Goal: Information Seeking & Learning: Learn about a topic

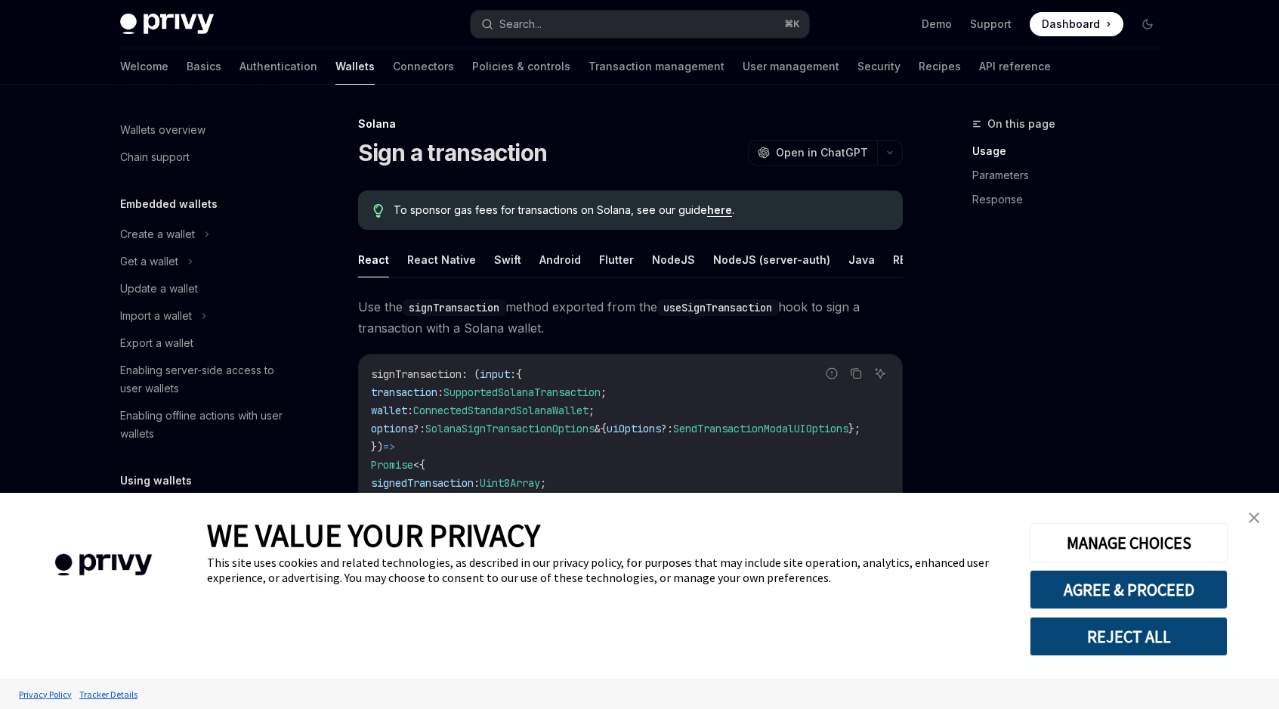
scroll to position [142, 0]
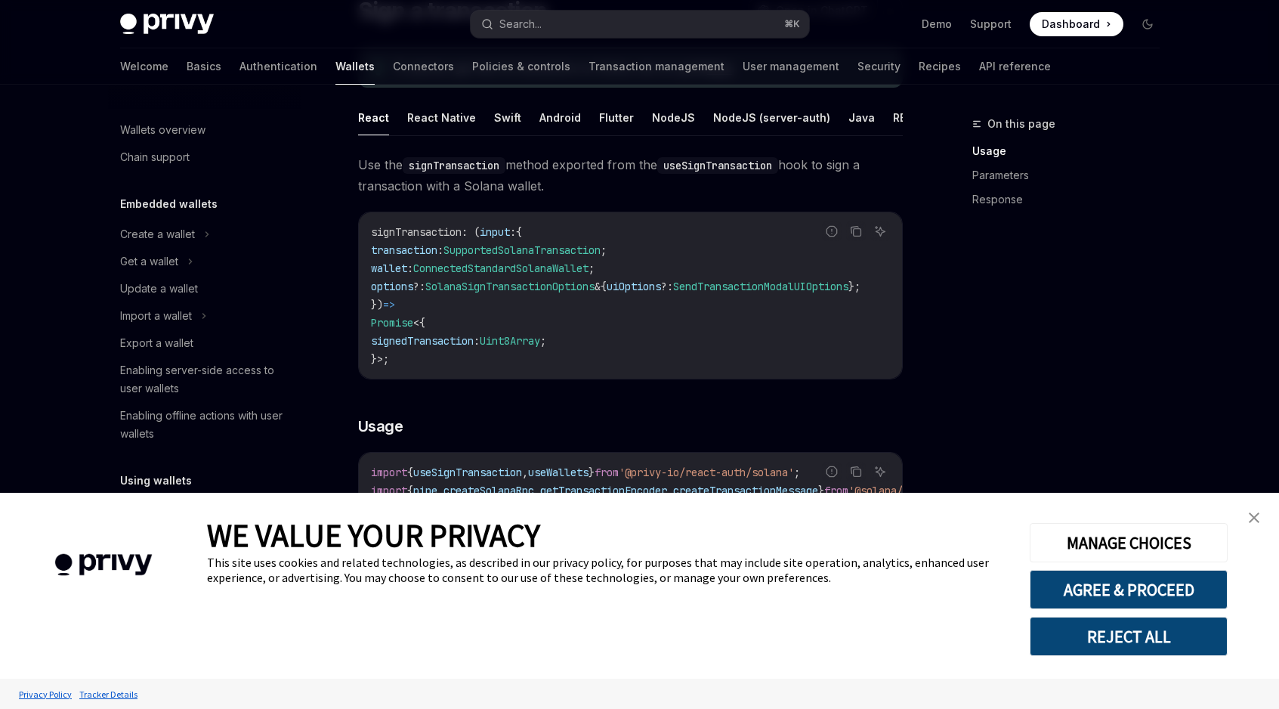
click at [1257, 520] on img "close banner" at bounding box center [1254, 517] width 11 height 11
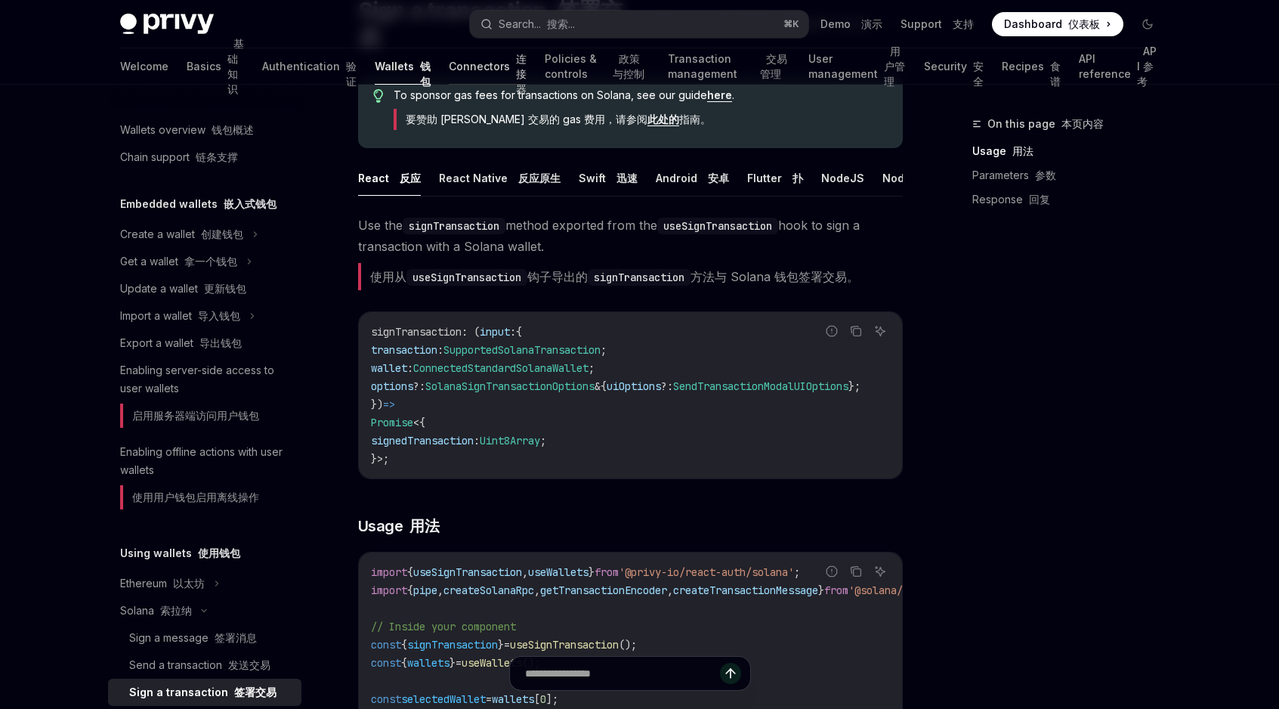
click at [449, 70] on link "Connectors 连接器" at bounding box center [488, 66] width 78 height 36
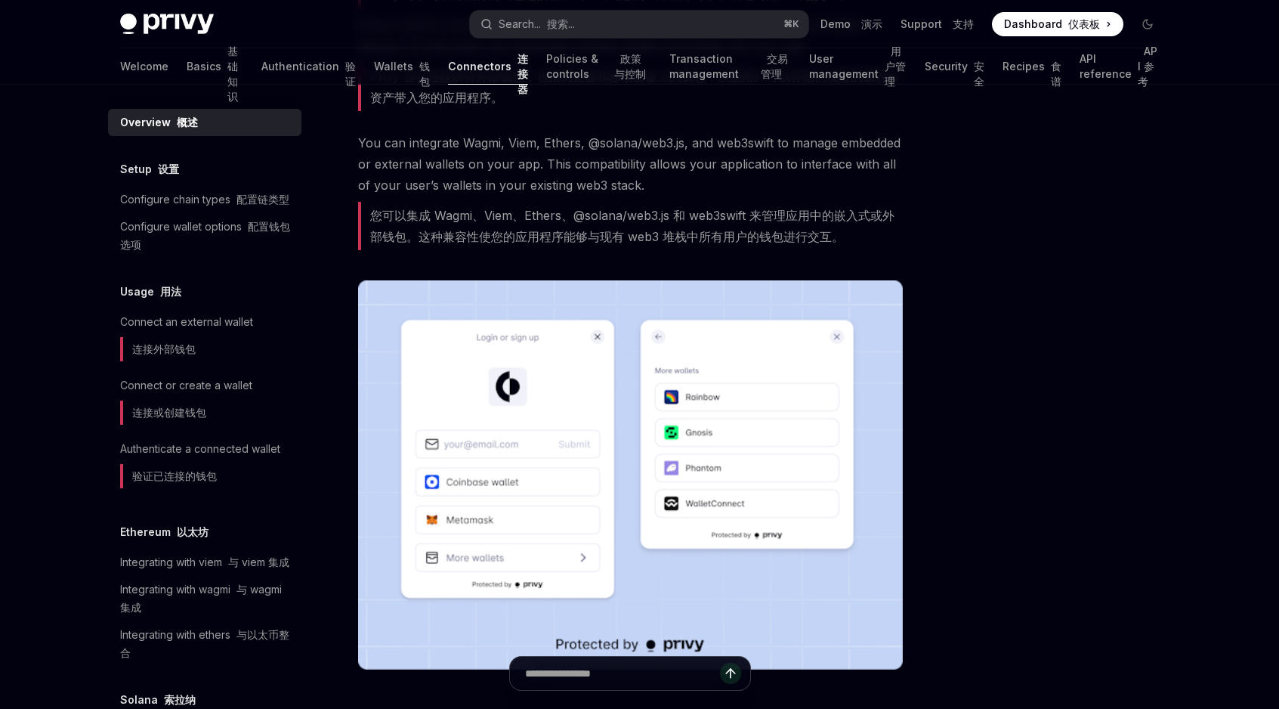
scroll to position [236, 0]
click at [217, 208] on div "Configure chain types 配置链类型" at bounding box center [204, 199] width 169 height 18
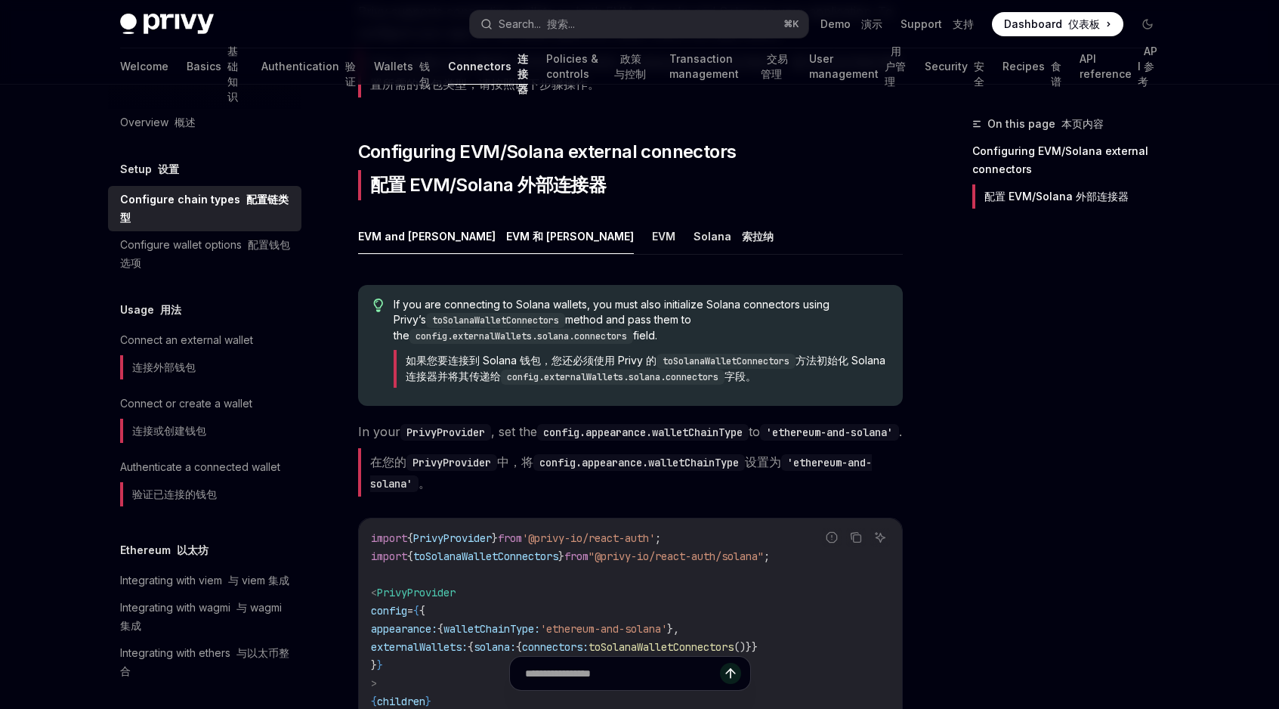
scroll to position [308, 0]
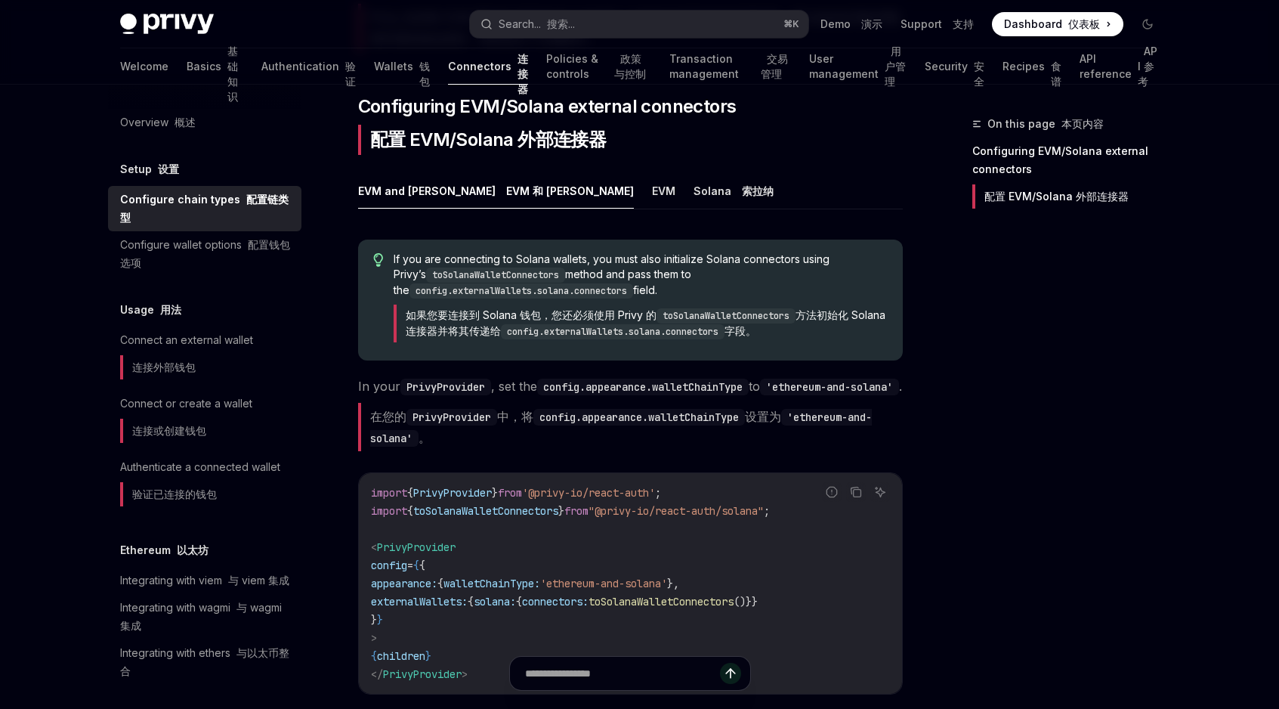
click at [419, 320] on font "如果您要连接到 Solana 钱包，您还必须使用 Privy 的 toSolanaWalletConnectors 方法初始化 Solana 连接器并将其传递…" at bounding box center [646, 322] width 480 height 29
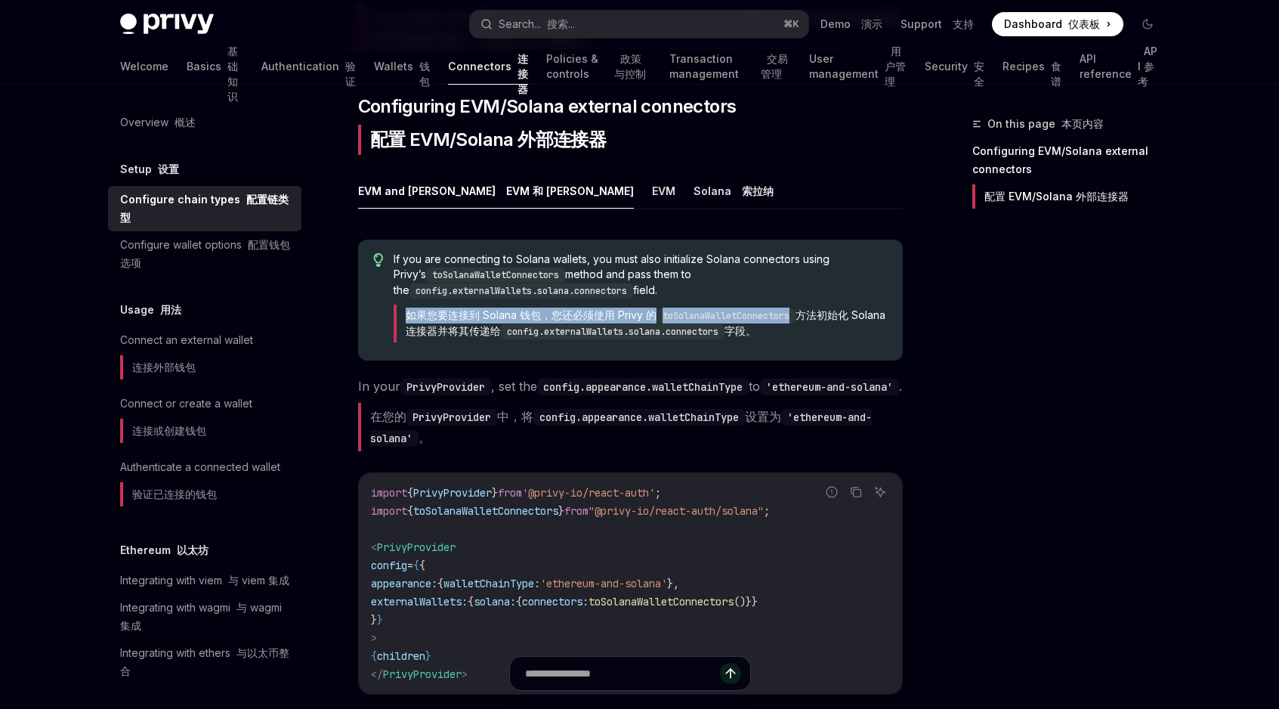
drag, startPoint x: 419, startPoint y: 320, endPoint x: 682, endPoint y: 320, distance: 262.9
click at [681, 320] on font "如果您要连接到 Solana 钱包，您还必须使用 Privy 的 toSolanaWalletConnectors 方法初始化 Solana 连接器并将其传递…" at bounding box center [646, 322] width 480 height 29
click at [682, 320] on code "toSolanaWalletConnectors" at bounding box center [726, 315] width 139 height 15
drag, startPoint x: 682, startPoint y: 320, endPoint x: 767, endPoint y: 320, distance: 85.4
click at [767, 320] on code "toSolanaWalletConnectors" at bounding box center [726, 315] width 139 height 15
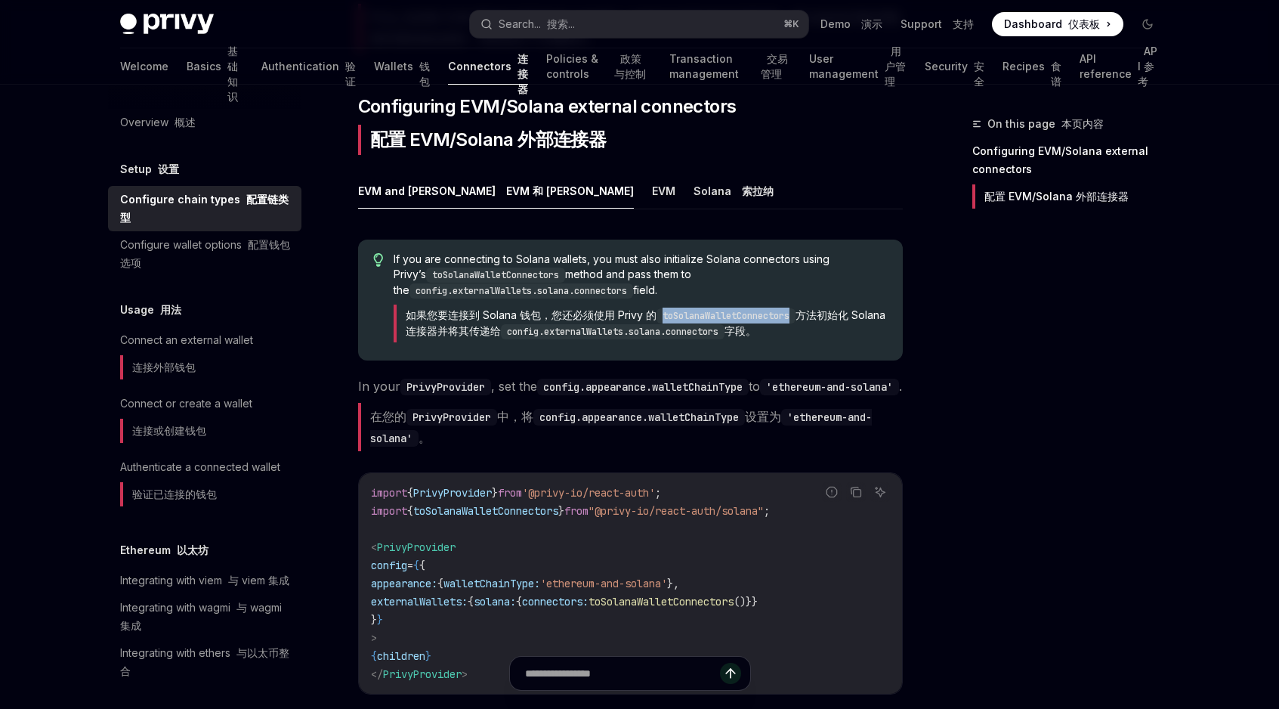
click at [767, 320] on code "toSolanaWalletConnectors" at bounding box center [726, 315] width 139 height 15
click at [558, 318] on font "如果您要连接到 Solana 钱包，您还必须使用 Privy 的 toSolanaWalletConnectors 方法初始化 Solana 连接器并将其传递…" at bounding box center [646, 322] width 480 height 29
drag, startPoint x: 558, startPoint y: 318, endPoint x: 780, endPoint y: 312, distance: 222.2
click at [780, 315] on font "如果您要连接到 Solana 钱包，您还必须使用 Privy 的 toSolanaWalletConnectors 方法初始化 Solana 连接器并将其传递…" at bounding box center [646, 322] width 480 height 29
click at [780, 312] on code "toSolanaWalletConnectors" at bounding box center [726, 315] width 139 height 15
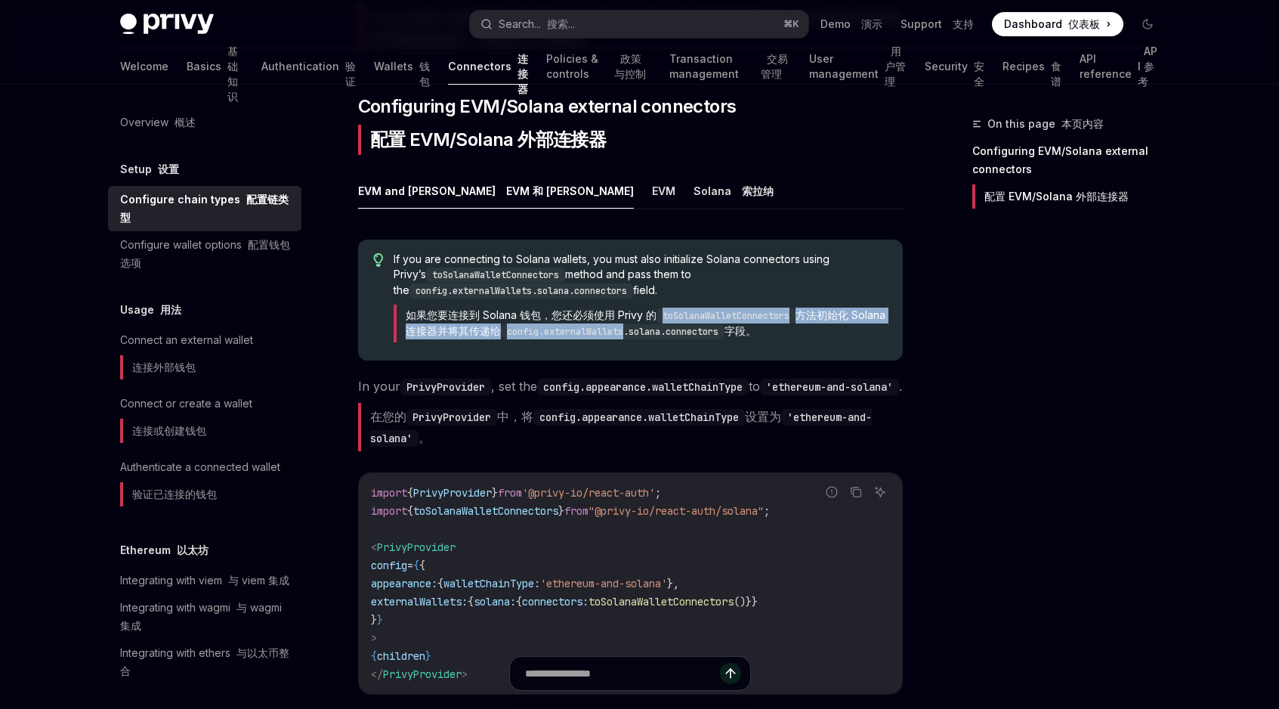
drag, startPoint x: 780, startPoint y: 312, endPoint x: 611, endPoint y: 325, distance: 169.7
click at [611, 325] on font "如果您要连接到 Solana 钱包，您还必须使用 Privy 的 toSolanaWalletConnectors 方法初始化 Solana 连接器并将其传递…" at bounding box center [646, 322] width 480 height 29
click at [573, 329] on code "config.externalWallets.solana.connectors" at bounding box center [613, 331] width 224 height 15
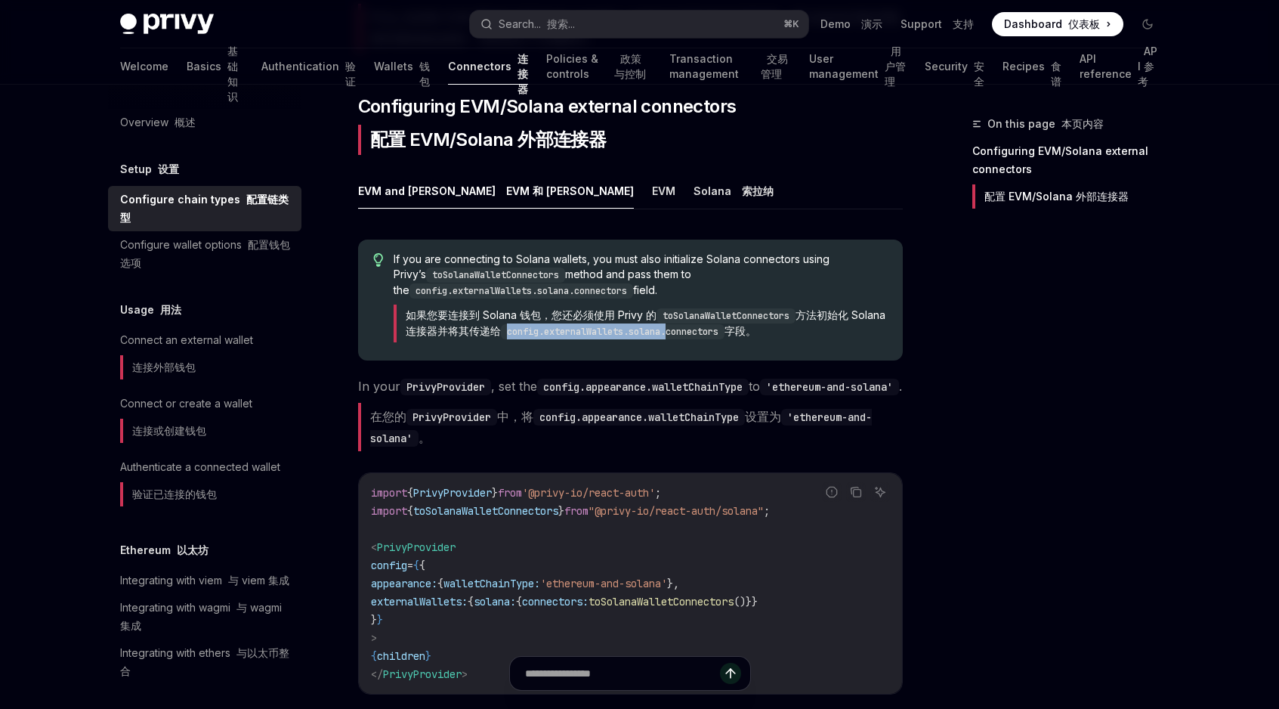
drag, startPoint x: 573, startPoint y: 329, endPoint x: 706, endPoint y: 329, distance: 133.7
click at [706, 329] on code "config.externalWallets.solana.connectors" at bounding box center [613, 331] width 224 height 15
click at [725, 329] on code "config.externalWallets.solana.connectors" at bounding box center [613, 331] width 224 height 15
drag, startPoint x: 762, startPoint y: 329, endPoint x: 448, endPoint y: 329, distance: 314.3
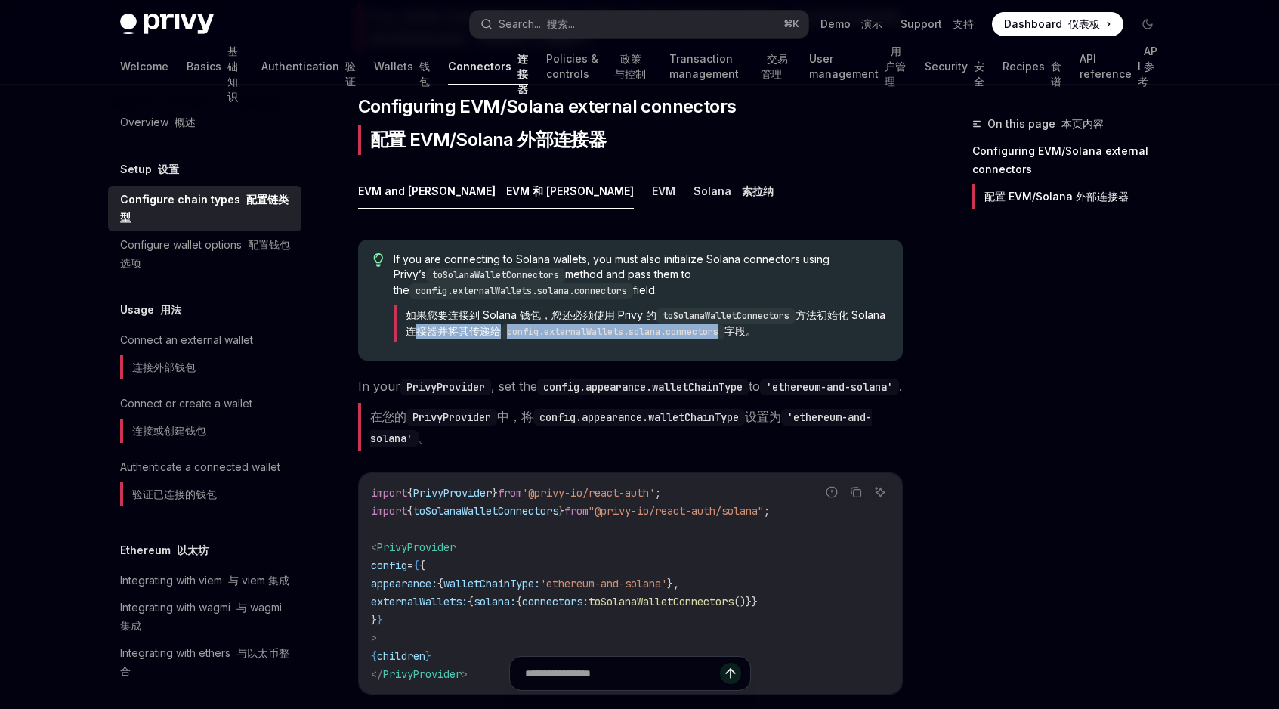
click at [448, 329] on font "如果您要连接到 Solana 钱包，您还必须使用 Privy 的 toSolanaWalletConnectors 方法初始化 Solana 连接器并将其传递…" at bounding box center [646, 322] width 480 height 29
click at [661, 382] on code "config.appearance.walletChainType" at bounding box center [643, 387] width 212 height 17
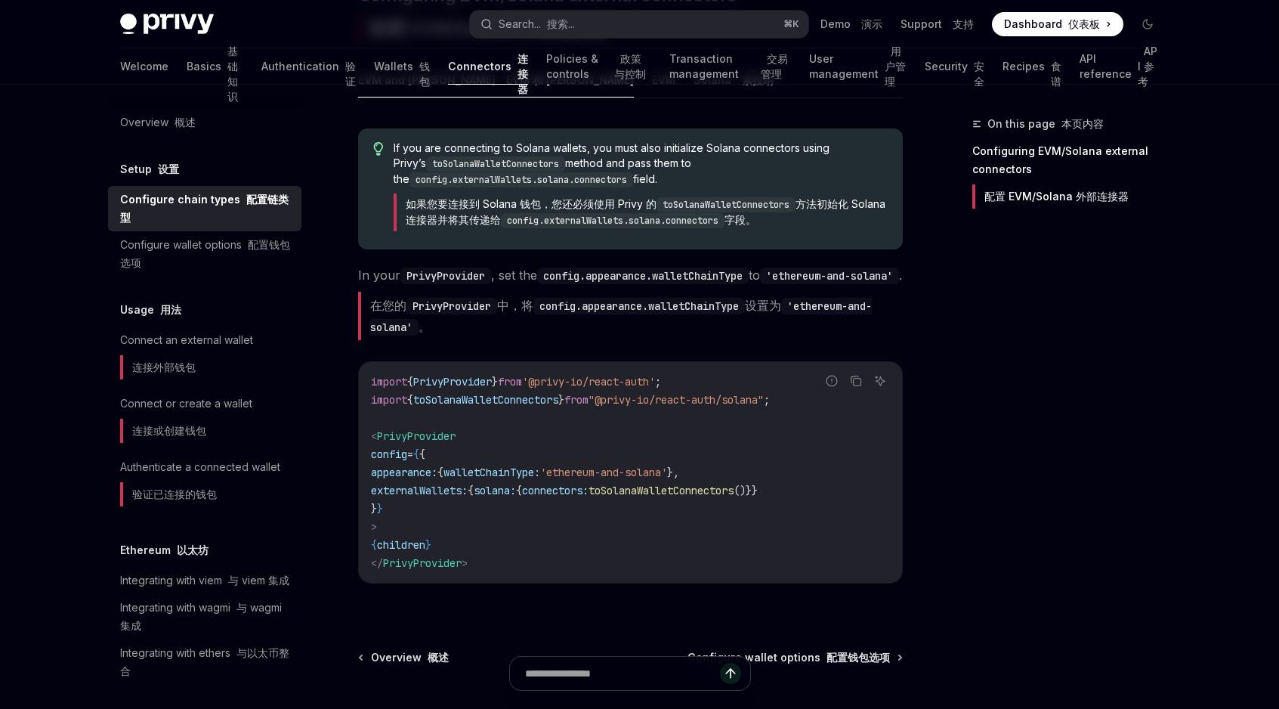
click at [424, 314] on code "PrivyProvider" at bounding box center [451, 306] width 91 height 17
drag, startPoint x: 424, startPoint y: 329, endPoint x: 556, endPoint y: 329, distance: 132.2
click at [556, 329] on font "在您的 PrivyProvider 中，将 config.appearance.walletChainType 设置为 'ethereum-and-solan…" at bounding box center [621, 316] width 502 height 36
click at [556, 314] on code "config.appearance.walletChainType" at bounding box center [639, 306] width 212 height 17
drag, startPoint x: 556, startPoint y: 329, endPoint x: 827, endPoint y: 329, distance: 271.3
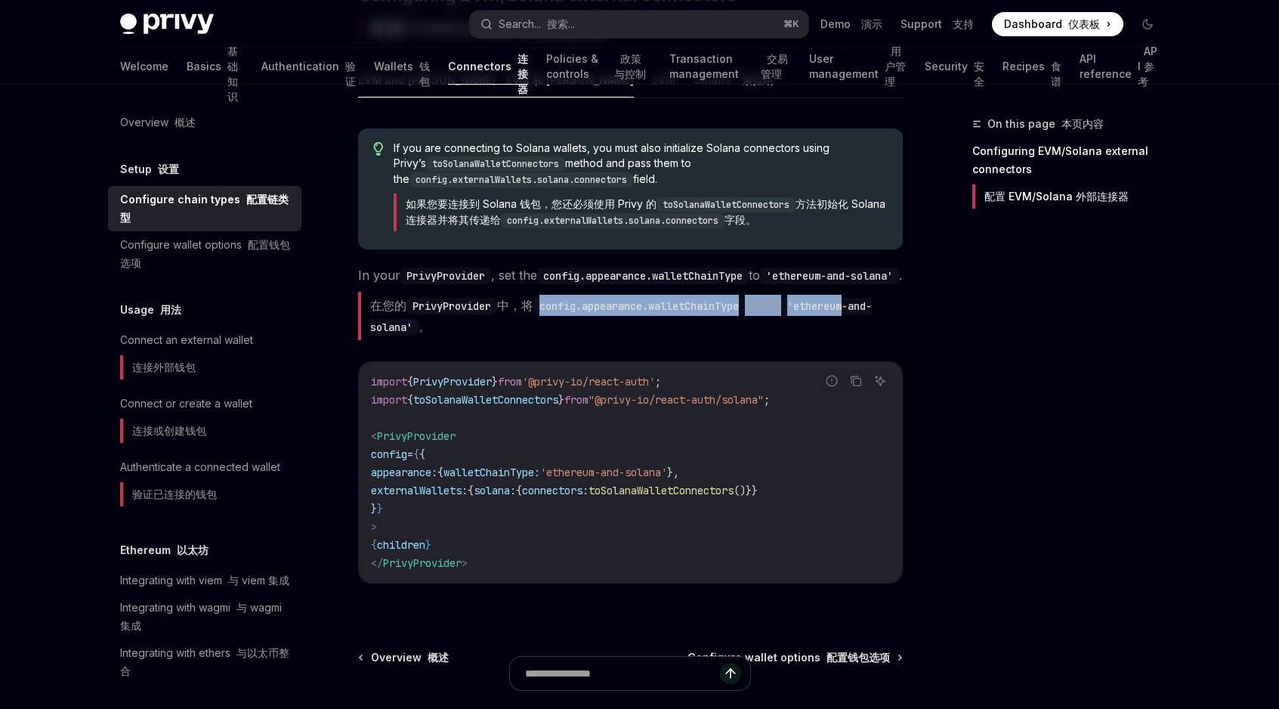
click at [827, 329] on font "在您的 PrivyProvider 中，将 config.appearance.walletChainType 设置为 'ethereum-and-solan…" at bounding box center [621, 316] width 502 height 36
click at [699, 340] on font "在您的 PrivyProvider 中，将 config.appearance.walletChainType 设置为 'ethereum-and-solan…" at bounding box center [630, 316] width 545 height 48
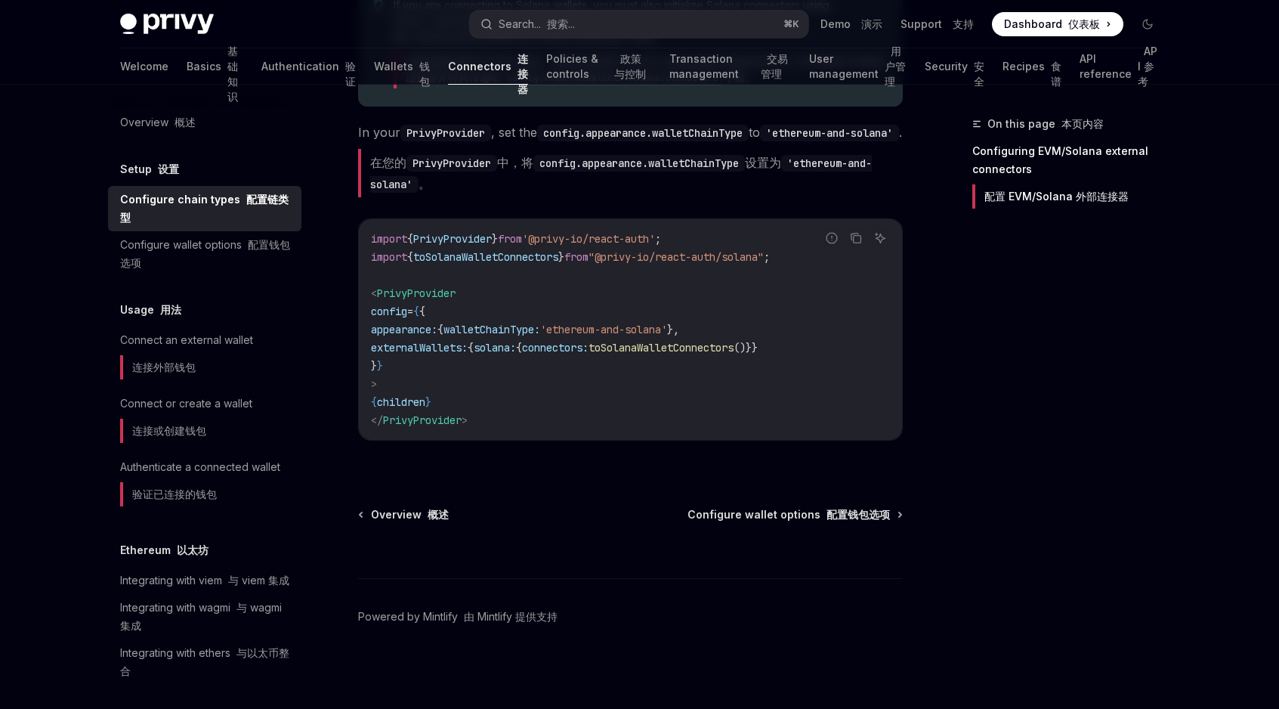
scroll to position [592, 0]
click at [210, 256] on div "Configure wallet options 配置钱包选项" at bounding box center [206, 254] width 172 height 36
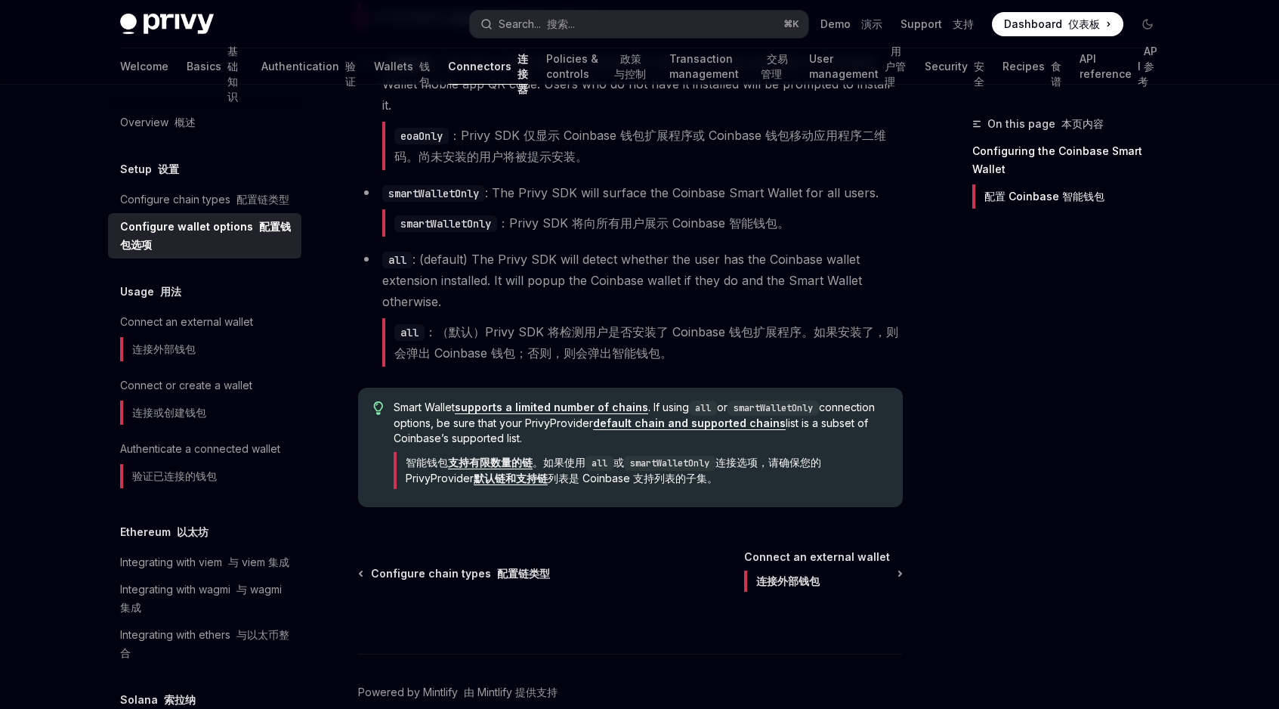
scroll to position [3173, 0]
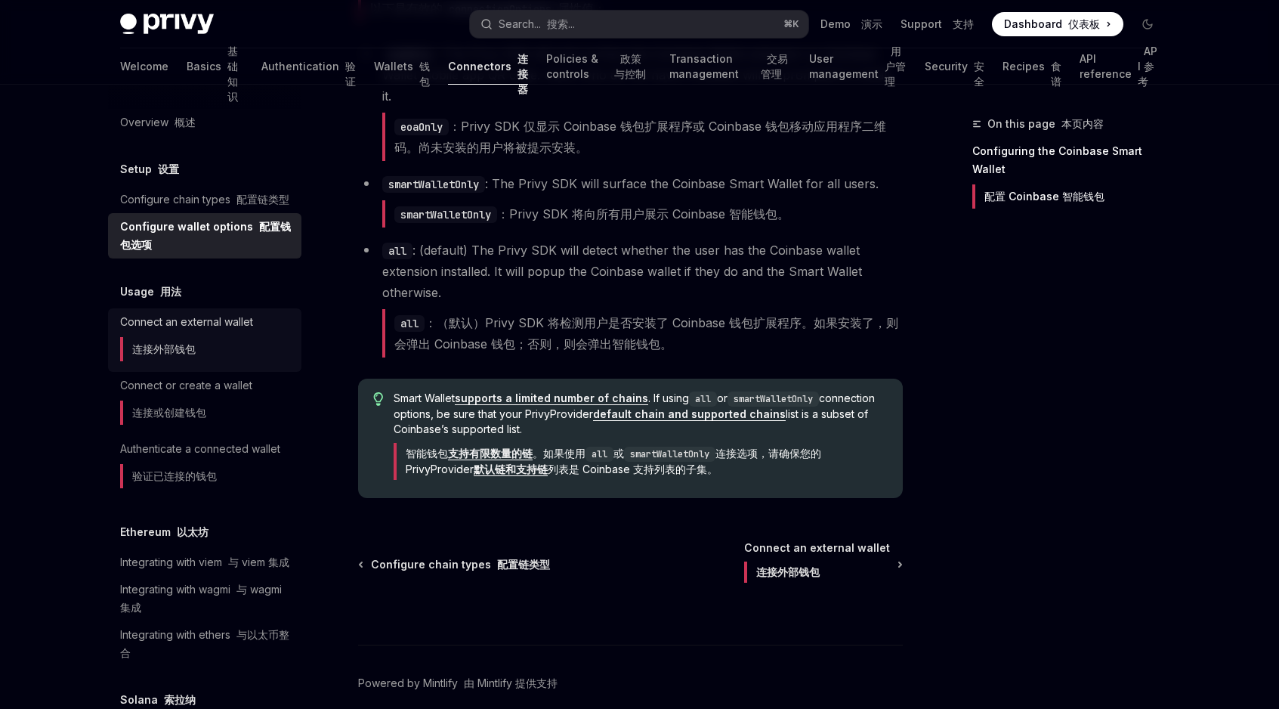
click at [190, 337] on div "Connect an external wallet 连接外部钱包" at bounding box center [186, 340] width 133 height 54
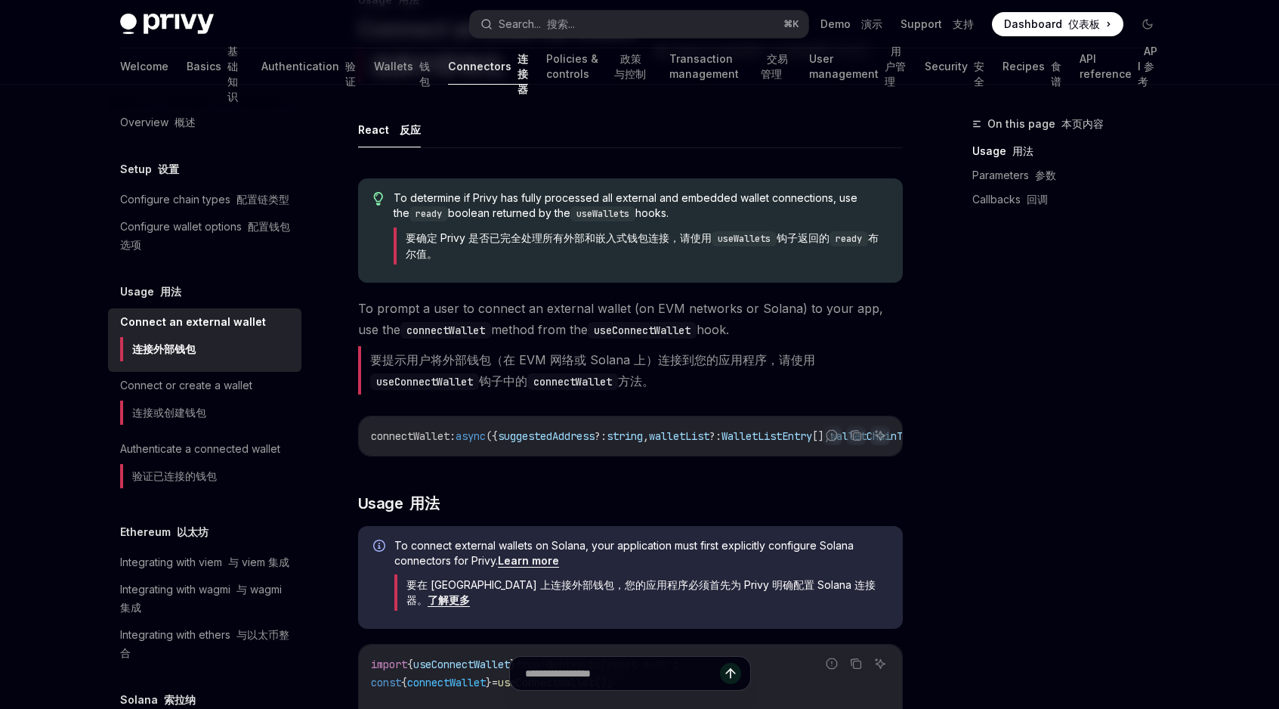
scroll to position [36, 0]
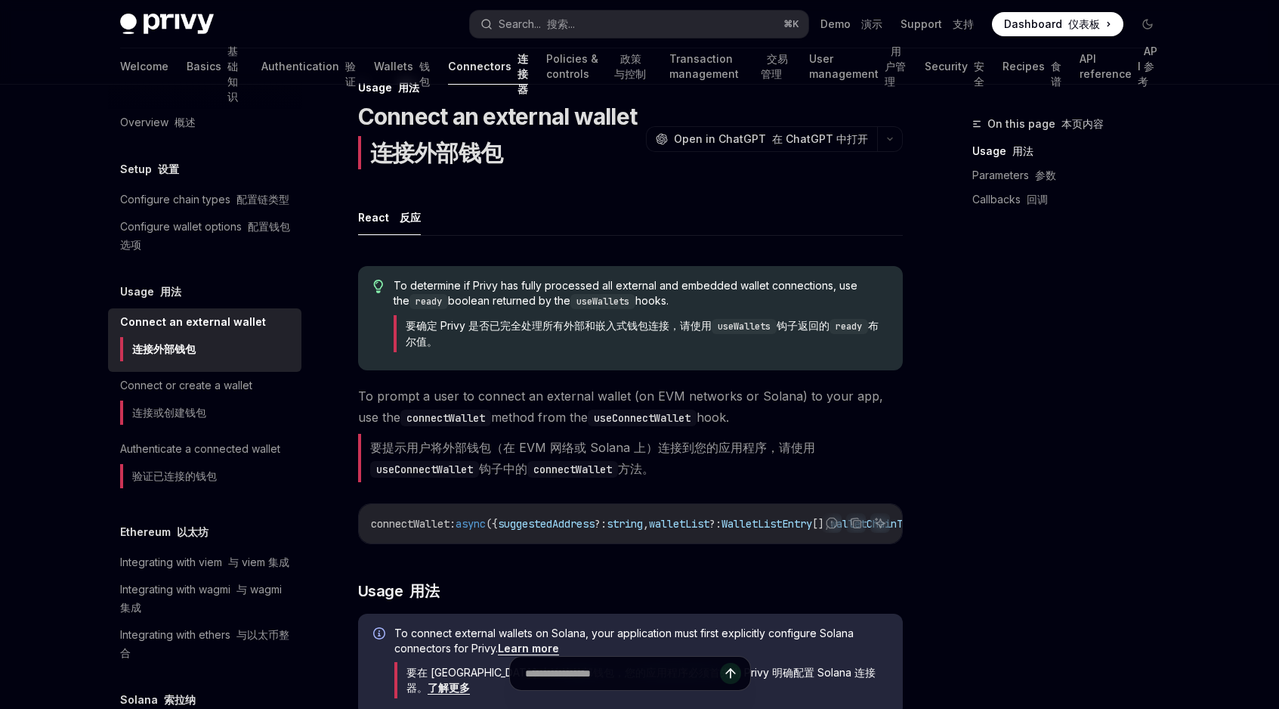
click at [441, 431] on span "To prompt a user to connect an external wallet (on EVM networks or Solana) to y…" at bounding box center [630, 436] width 545 height 103
click at [401, 443] on font "要提示用户将外部钱包（在 EVM 网络或 Solana 上）连接到您的应用程序，请使用 useConnectWallet 钩子中的 connectWallet…" at bounding box center [592, 458] width 445 height 36
drag, startPoint x: 401, startPoint y: 443, endPoint x: 622, endPoint y: 443, distance: 220.6
click at [622, 443] on font "要提示用户将外部钱包（在 EVM 网络或 Solana 上）连接到您的应用程序，请使用 useConnectWallet 钩子中的 connectWallet…" at bounding box center [592, 458] width 445 height 36
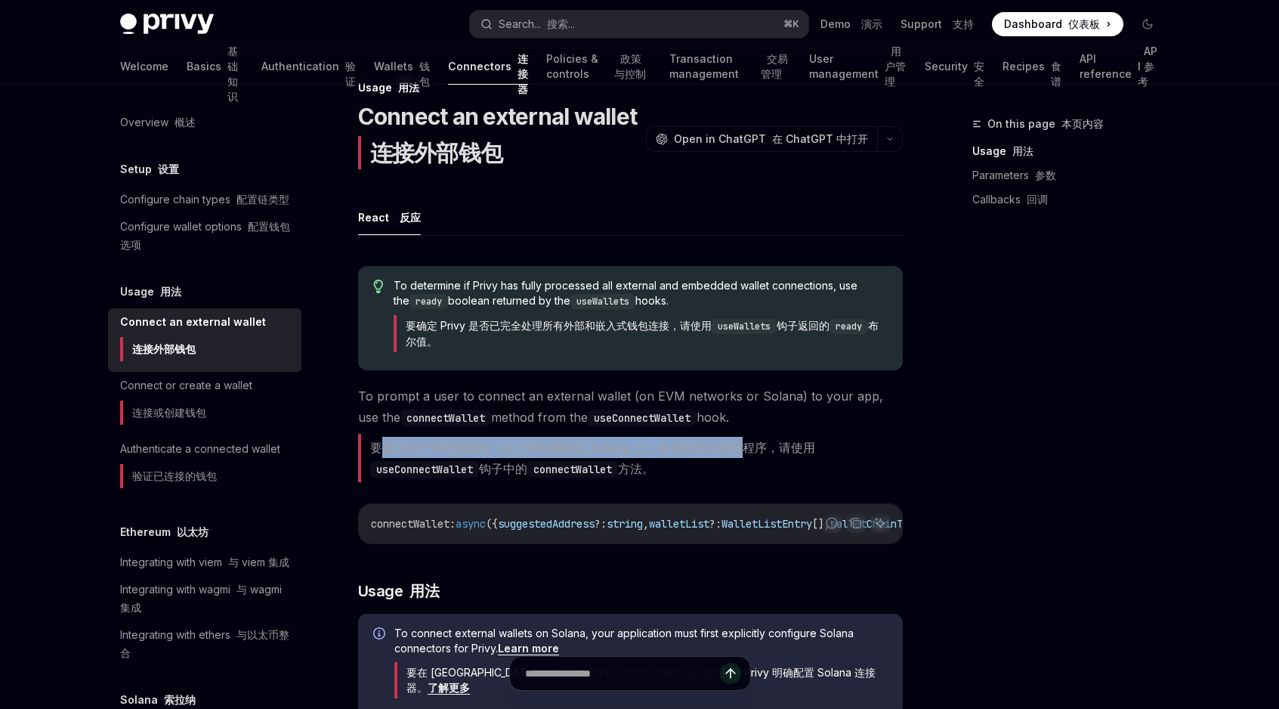
drag, startPoint x: 740, startPoint y: 443, endPoint x: 380, endPoint y: 445, distance: 360.4
click at [380, 445] on font "要提示用户将外部钱包（在 EVM 网络或 Solana 上）连接到您的应用程序，请使用 useConnectWallet 钩子中的 connectWallet…" at bounding box center [592, 458] width 445 height 36
drag, startPoint x: 380, startPoint y: 445, endPoint x: 632, endPoint y: 445, distance: 252.4
click at [632, 445] on font "要提示用户将外部钱包（在 EVM 网络或 Solana 上）连接到您的应用程序，请使用 useConnectWallet 钩子中的 connectWallet…" at bounding box center [592, 458] width 445 height 36
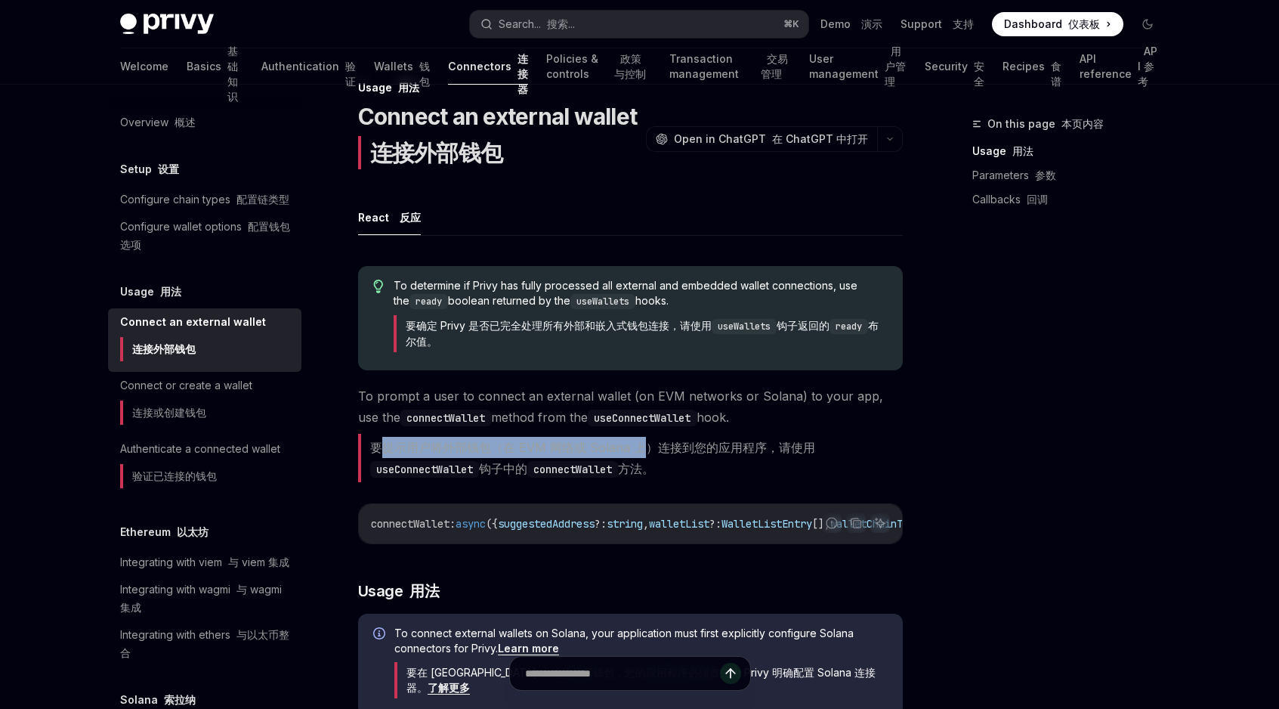
click at [632, 445] on font "要提示用户将外部钱包（在 EVM 网络或 Solana 上）连接到您的应用程序，请使用 useConnectWallet 钩子中的 connectWallet…" at bounding box center [592, 458] width 445 height 36
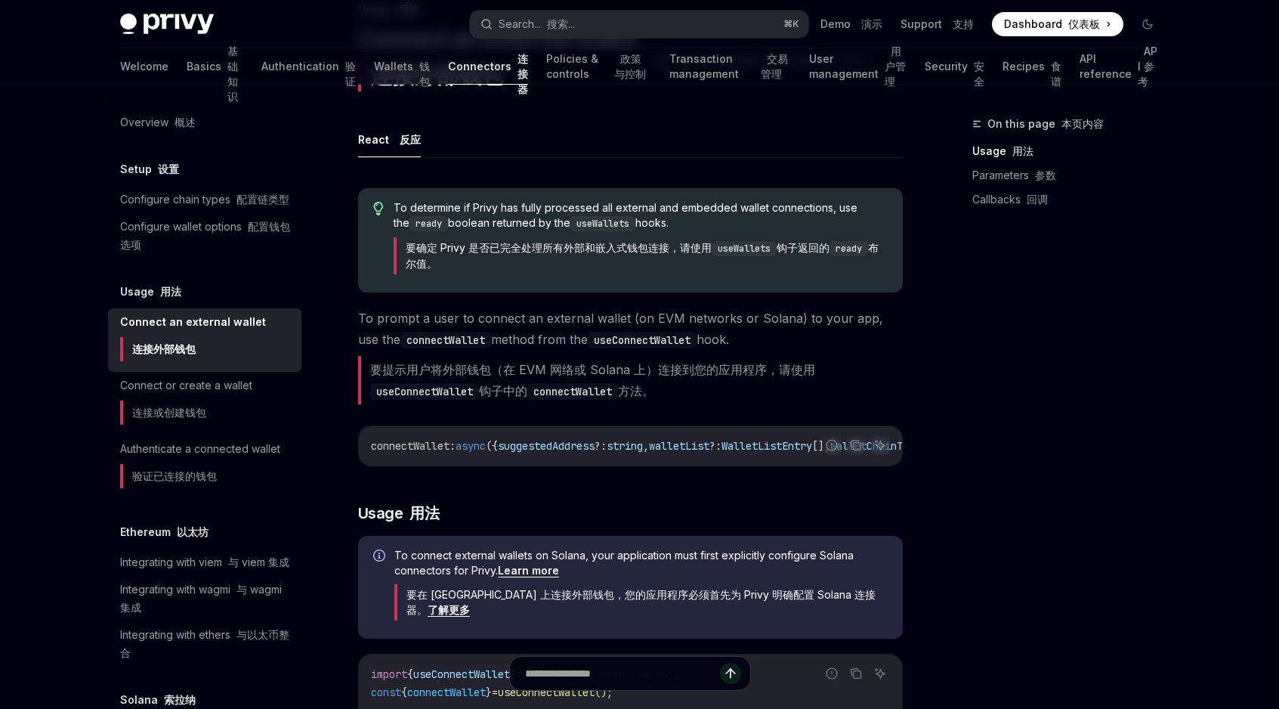
scroll to position [116, 0]
drag, startPoint x: 623, startPoint y: 441, endPoint x: 493, endPoint y: 441, distance: 130.0
click at [493, 441] on span "connectWallet : async ({ suggestedAddress ?: string , walletList ?: WalletListE…" at bounding box center [746, 444] width 750 height 14
click at [486, 441] on span "async" at bounding box center [471, 444] width 30 height 14
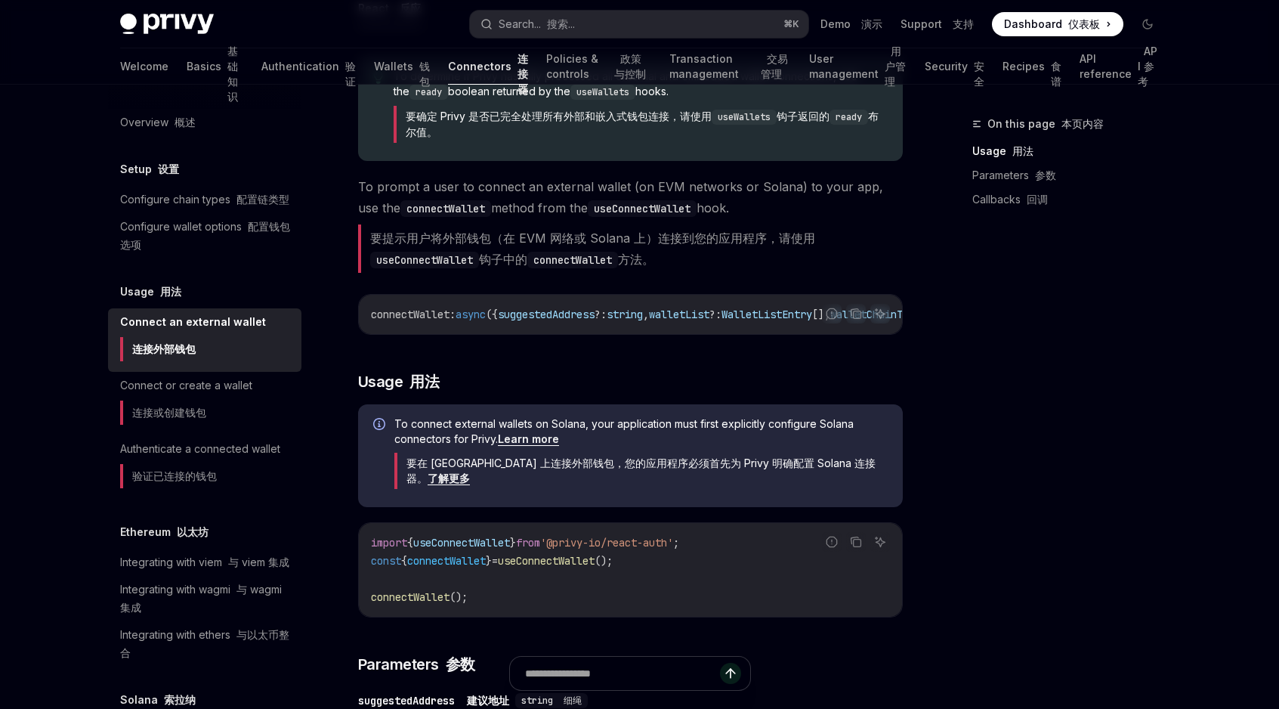
click at [419, 470] on font "要在 [GEOGRAPHIC_DATA] 上连接外部钱包，您的应用程序必须首先为 Privy 明确配置 Solana 连接器。 了解更多" at bounding box center [640, 470] width 469 height 29
drag, startPoint x: 419, startPoint y: 470, endPoint x: 585, endPoint y: 470, distance: 165.5
click at [585, 470] on font "要在 [GEOGRAPHIC_DATA] 上连接外部钱包，您的应用程序必须首先为 Privy 明确配置 Solana 连接器。 了解更多" at bounding box center [640, 470] width 469 height 29
click at [428, 470] on font "要在 [GEOGRAPHIC_DATA] 上连接外部钱包，您的应用程序必须首先为 Privy 明确配置 Solana 连接器。 了解更多" at bounding box center [640, 470] width 469 height 29
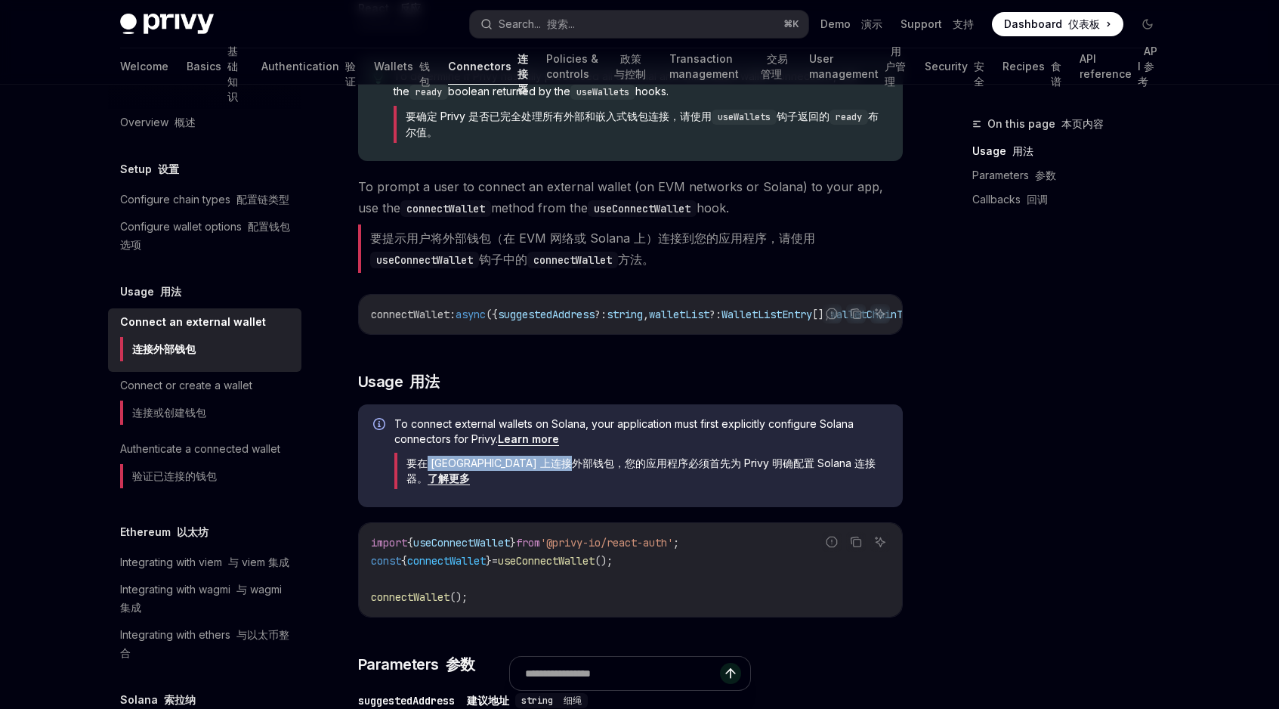
drag, startPoint x: 428, startPoint y: 470, endPoint x: 607, endPoint y: 470, distance: 179.8
click at [607, 470] on font "要在 [GEOGRAPHIC_DATA] 上连接外部钱包，您的应用程序必须首先为 Privy 明确配置 Solana 连接器。 了解更多" at bounding box center [640, 470] width 469 height 29
click at [434, 461] on font "要在 [GEOGRAPHIC_DATA] 上连接外部钱包，您的应用程序必须首先为 Privy 明确配置 Solana 连接器。 了解更多" at bounding box center [640, 471] width 493 height 36
drag, startPoint x: 434, startPoint y: 461, endPoint x: 660, endPoint y: 461, distance: 225.2
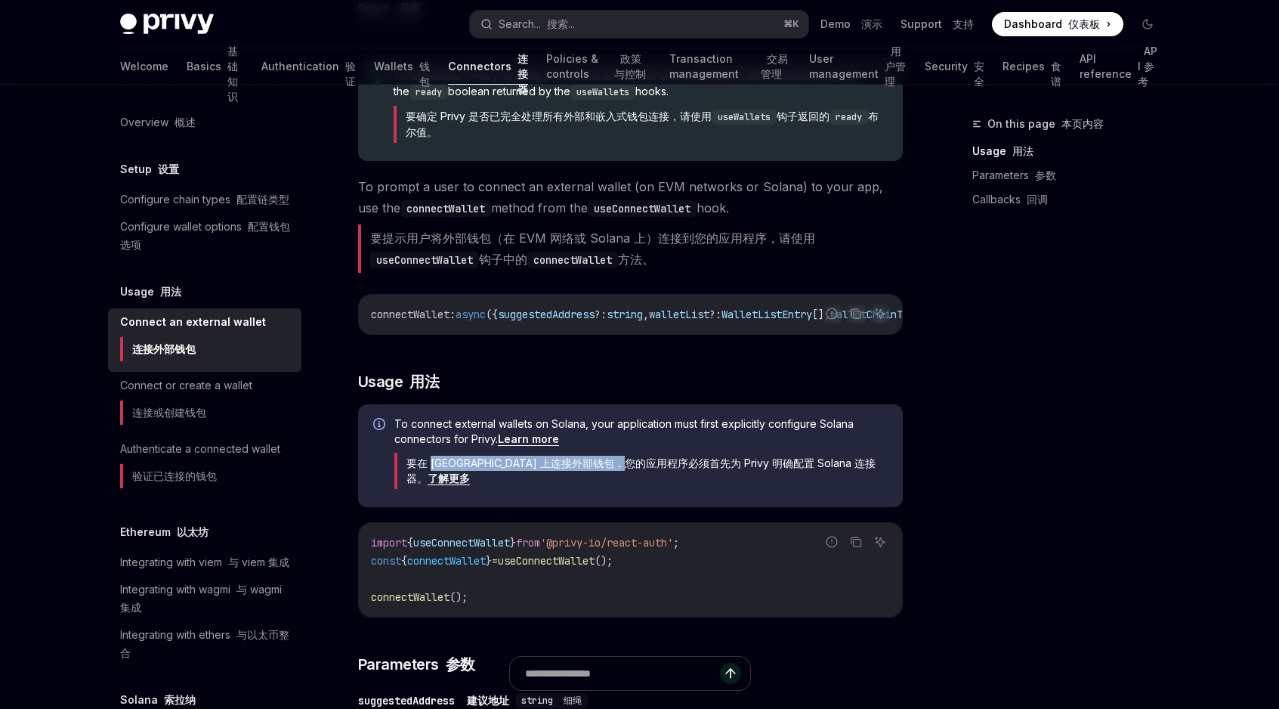
click at [660, 461] on font "要在 [GEOGRAPHIC_DATA] 上连接外部钱包，您的应用程序必须首先为 Privy 明确配置 Solana 连接器。 了解更多" at bounding box center [640, 471] width 493 height 36
click at [551, 475] on font "要在 [GEOGRAPHIC_DATA] 上连接外部钱包，您的应用程序必须首先为 Privy 明确配置 Solana 连接器。 了解更多" at bounding box center [640, 470] width 469 height 29
drag, startPoint x: 551, startPoint y: 475, endPoint x: 736, endPoint y: 475, distance: 185.1
click at [736, 475] on font "要在 [GEOGRAPHIC_DATA] 上连接外部钱包，您的应用程序必须首先为 Privy 明确配置 Solana 连接器。 了解更多" at bounding box center [640, 470] width 469 height 29
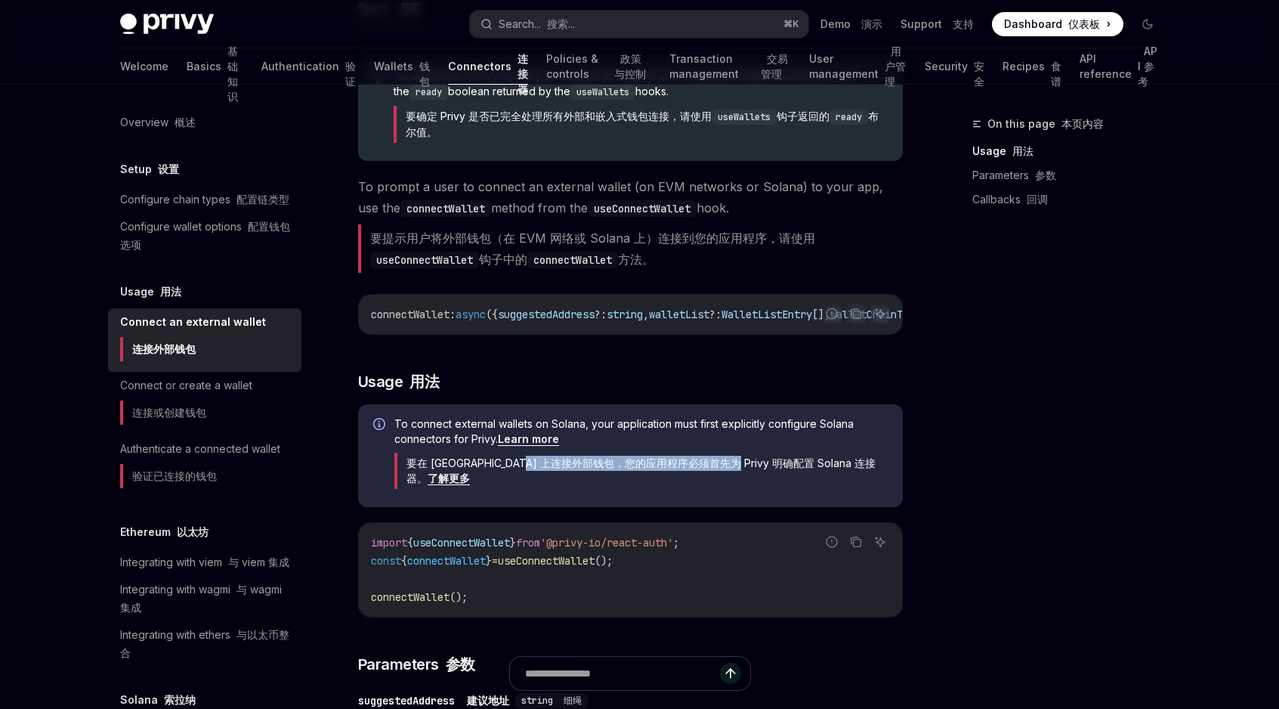
click at [736, 475] on font "要在 [GEOGRAPHIC_DATA] 上连接外部钱包，您的应用程序必须首先为 Privy 明确配置 Solana 连接器。 了解更多" at bounding box center [640, 470] width 469 height 29
drag, startPoint x: 736, startPoint y: 475, endPoint x: 854, endPoint y: 475, distance: 117.9
click at [854, 475] on font "要在 [GEOGRAPHIC_DATA] 上连接外部钱包，您的应用程序必须首先为 Privy 明确配置 Solana 连接器。 了解更多" at bounding box center [640, 470] width 469 height 29
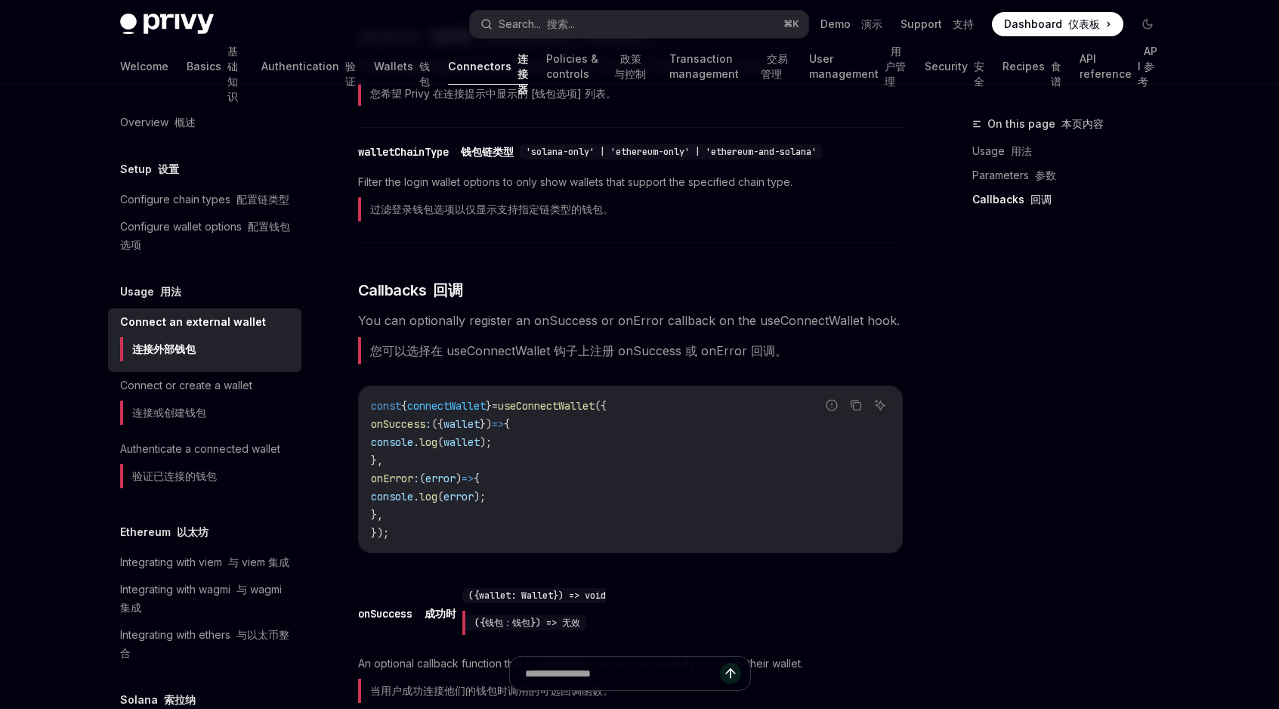
scroll to position [1027, 0]
click at [210, 417] on div "Connect or create a wallet 连接或创建钱包" at bounding box center [186, 403] width 132 height 54
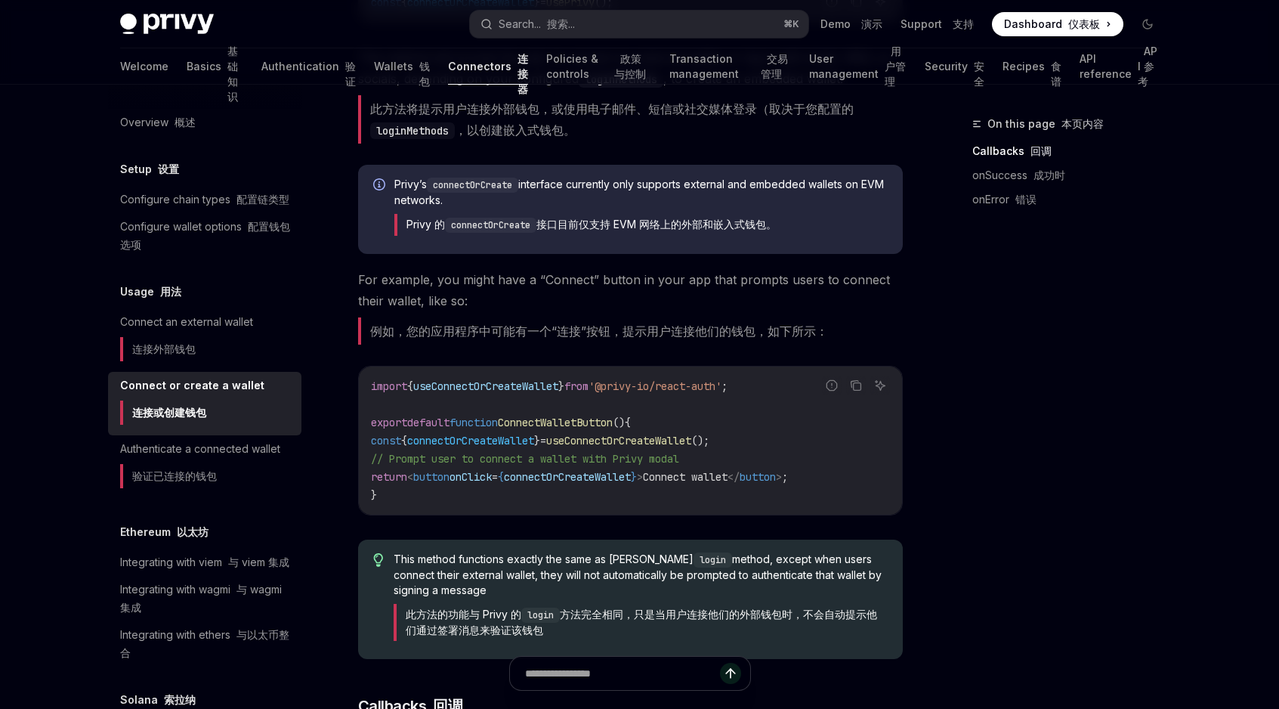
scroll to position [233, 0]
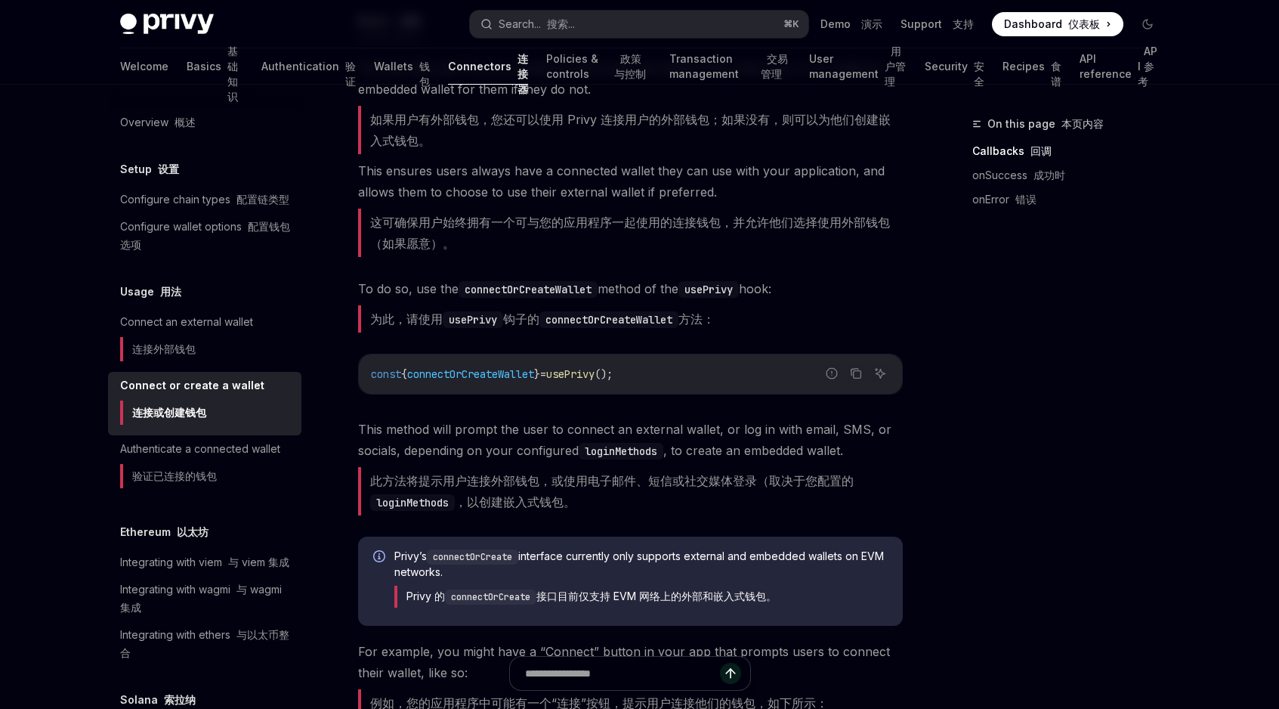
click at [503, 367] on span "connectOrCreateWallet" at bounding box center [470, 374] width 127 height 14
click at [502, 460] on span "This method will prompt the user to connect an external wallet, or log in with …" at bounding box center [630, 470] width 545 height 103
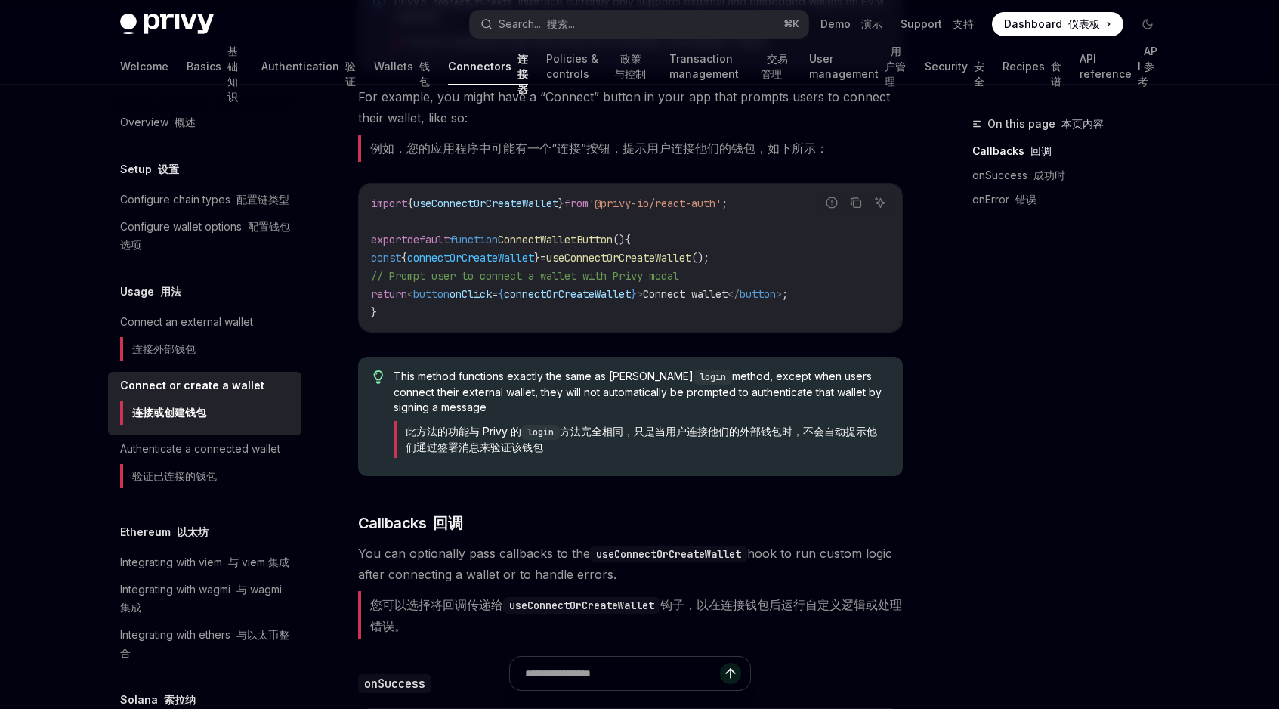
scroll to position [788, 0]
click at [509, 433] on font "此方法的功能与 [PERSON_NAME] 的 login 方法完全相同，只是当用户连接他们的外部钱包时，不会自动提示他们通过签署消息来验证该钱包" at bounding box center [641, 438] width 471 height 29
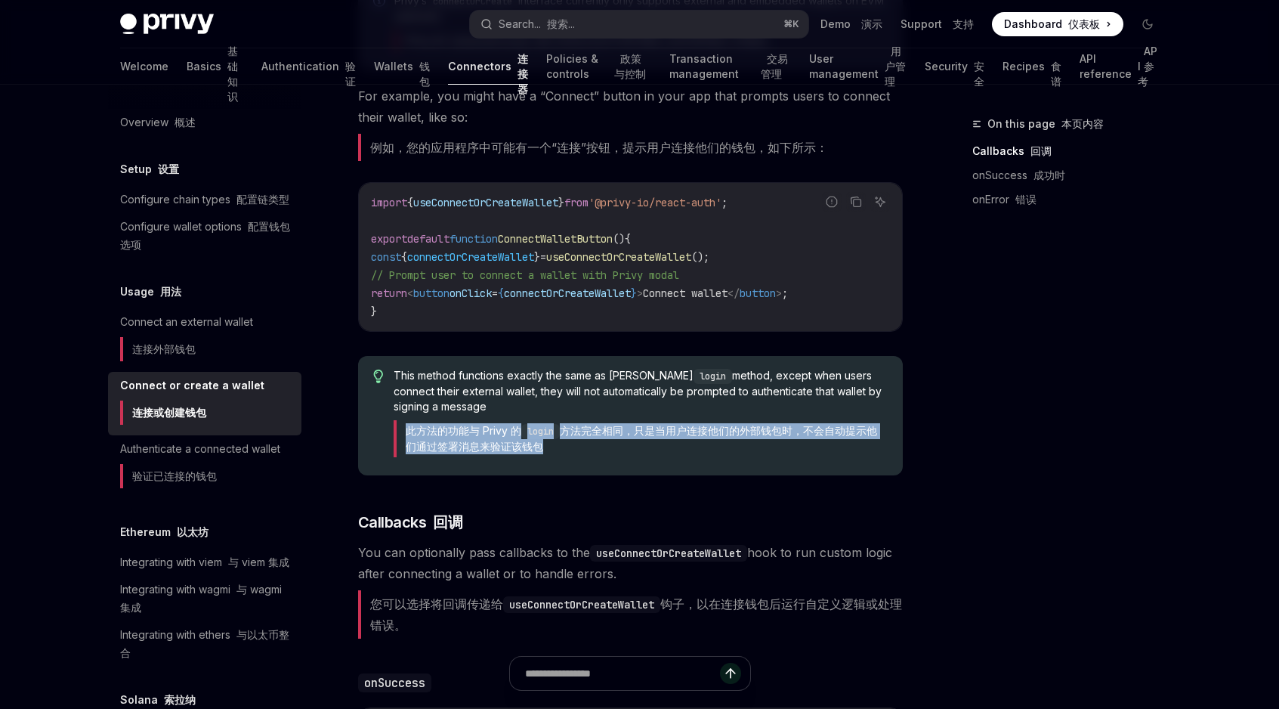
drag, startPoint x: 509, startPoint y: 433, endPoint x: 603, endPoint y: 476, distance: 103.1
click at [512, 433] on font "此方法的功能与 [PERSON_NAME] 的 login 方法完全相同，只是当用户连接他们的外部钱包时，不会自动提示他们通过签署消息来验证该钱包" at bounding box center [641, 438] width 471 height 29
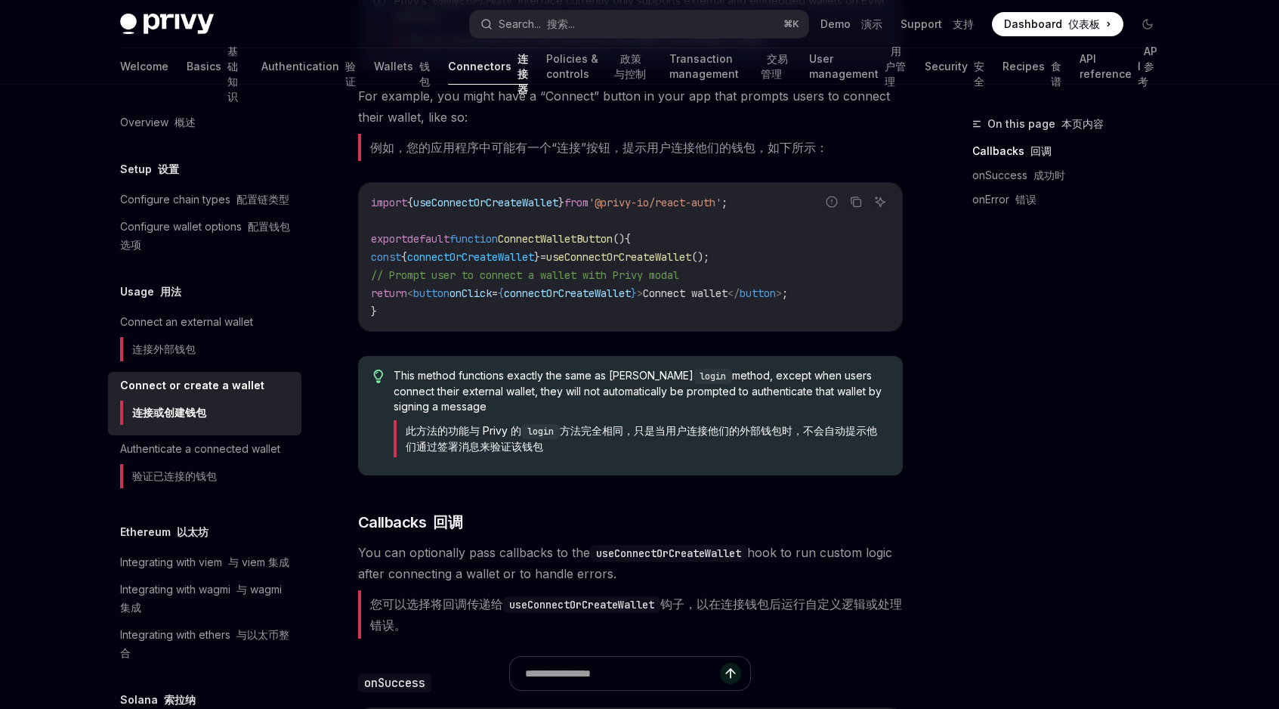
click at [603, 476] on div "You can also use Privy to connect a user’s external wallet if they have one, or…" at bounding box center [630, 341] width 545 height 1679
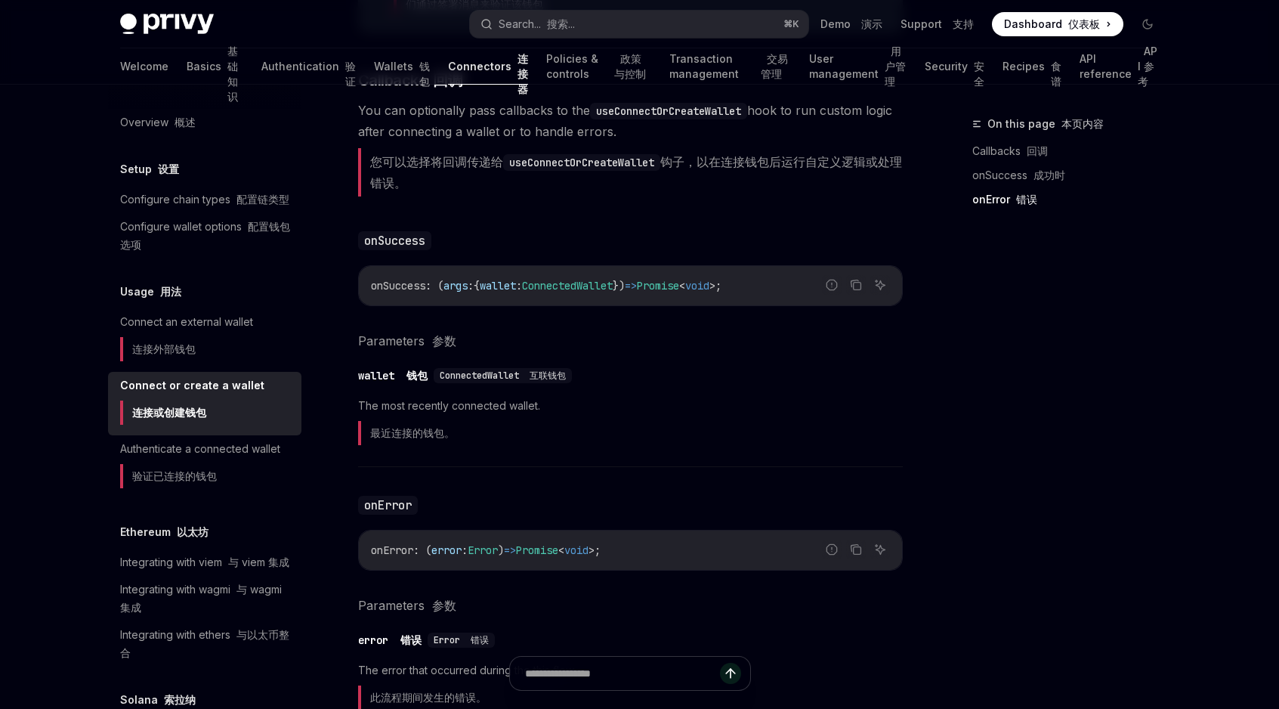
scroll to position [1291, 0]
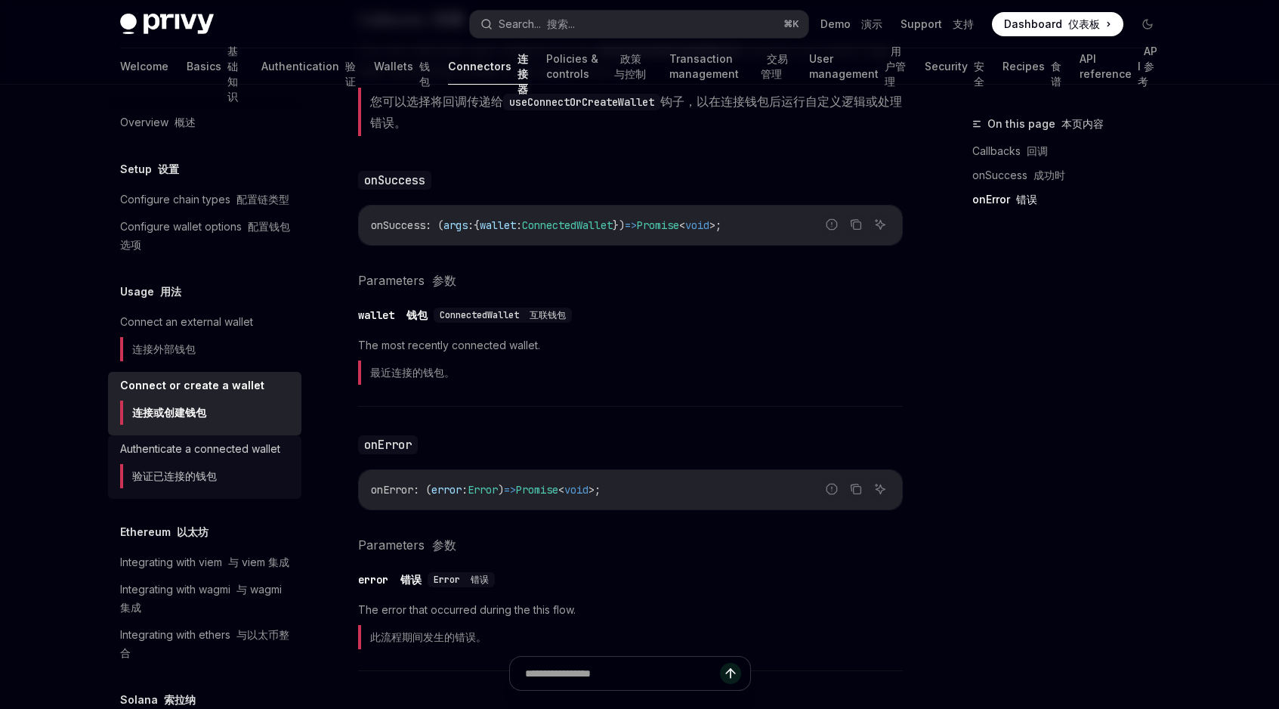
click at [193, 486] on font "验证已连接的钱包" at bounding box center [168, 476] width 97 height 24
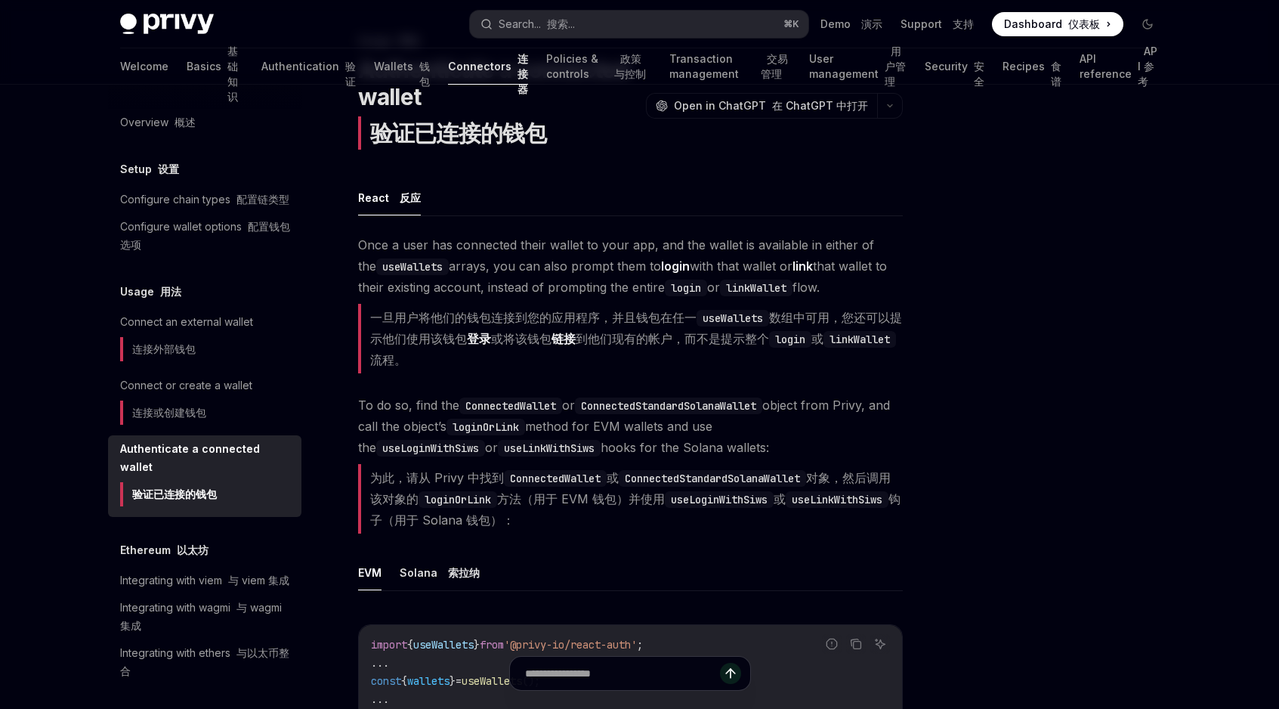
scroll to position [46, 0]
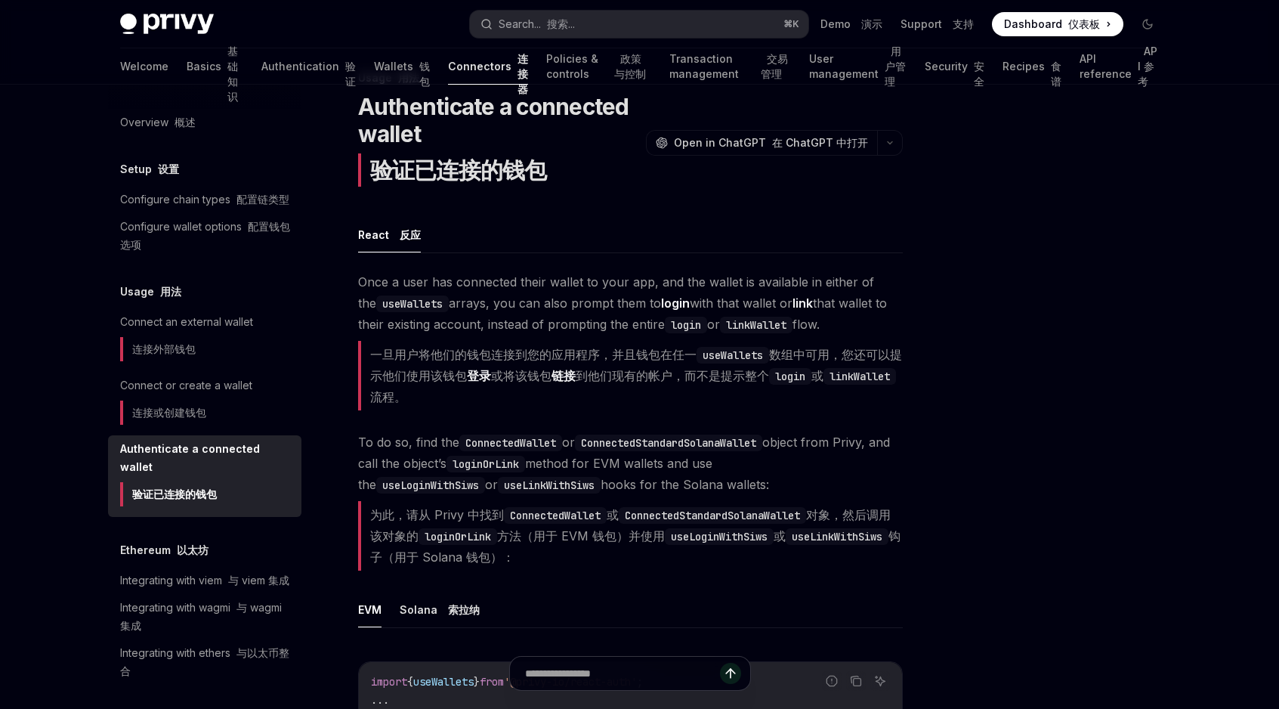
click at [473, 351] on font "一旦用户将他们的钱包连接到您的应用程序，并且钱包在任一 useWallets 数组中可用，您还可以提示他们使用该钱包 登录 或将该钱包 链接 到他们现有的帐户…" at bounding box center [636, 375] width 532 height 57
drag, startPoint x: 473, startPoint y: 351, endPoint x: 744, endPoint y: 351, distance: 271.3
click at [744, 351] on font "一旦用户将他们的钱包连接到您的应用程序，并且钱包在任一 useWallets 数组中可用，您还可以提示他们使用该钱包 登录 或将该钱包 链接 到他们现有的帐户…" at bounding box center [636, 375] width 532 height 57
click at [663, 353] on font "一旦用户将他们的钱包连接到您的应用程序，并且钱包在任一 useWallets 数组中可用，您还可以提示他们使用该钱包 登录 或将该钱包 链接 到他们现有的帐户…" at bounding box center [636, 375] width 532 height 57
click at [612, 354] on font "一旦用户将他们的钱包连接到您的应用程序，并且钱包在任一 useWallets 数组中可用，您还可以提示他们使用该钱包 登录 或将该钱包 链接 到他们现有的帐户…" at bounding box center [636, 375] width 532 height 57
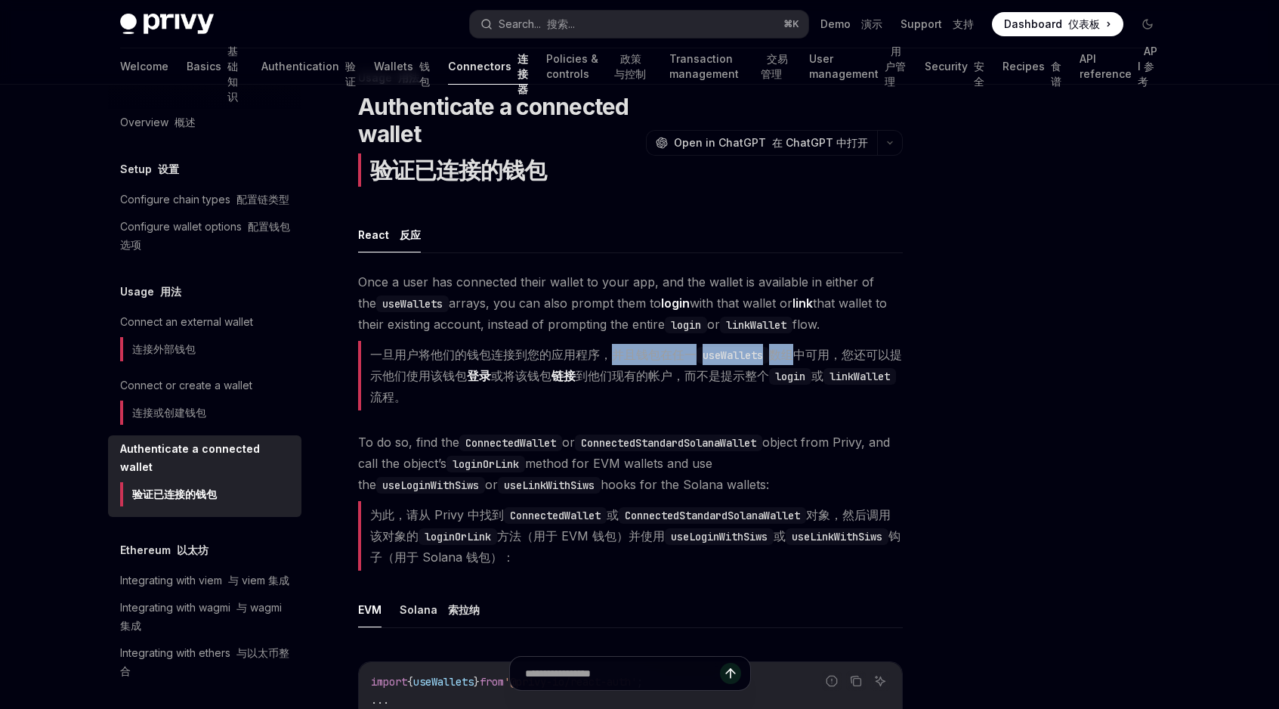
drag, startPoint x: 612, startPoint y: 354, endPoint x: 783, endPoint y: 354, distance: 170.8
click at [783, 354] on font "一旦用户将他们的钱包连接到您的应用程序，并且钱包在任一 useWallets 数组中可用，您还可以提示他们使用该钱包 登录 或将该钱包 链接 到他们现有的帐户…" at bounding box center [636, 375] width 532 height 57
click at [743, 394] on font "一旦用户将他们的钱包连接到您的应用程序，并且钱包在任一 useWallets 数组中可用，您还可以提示他们使用该钱包 登录 或将该钱包 链接 到他们现有的帐户…" at bounding box center [630, 376] width 545 height 70
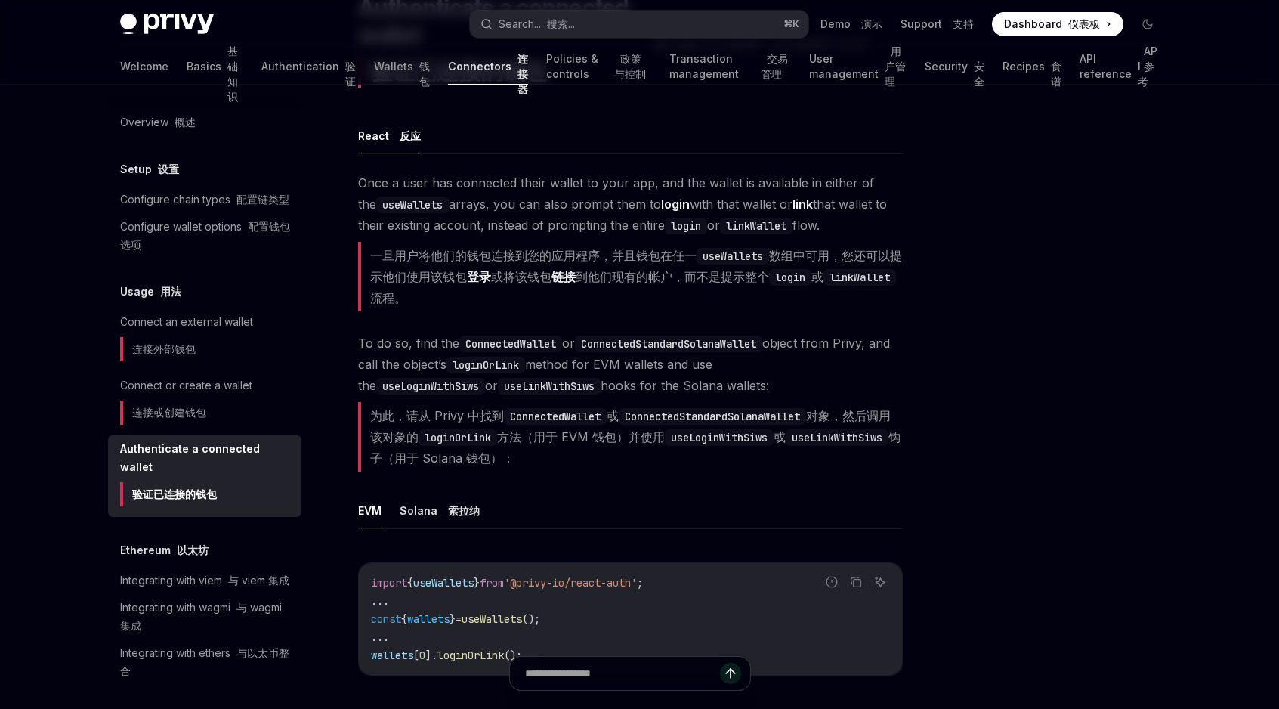
scroll to position [150, 0]
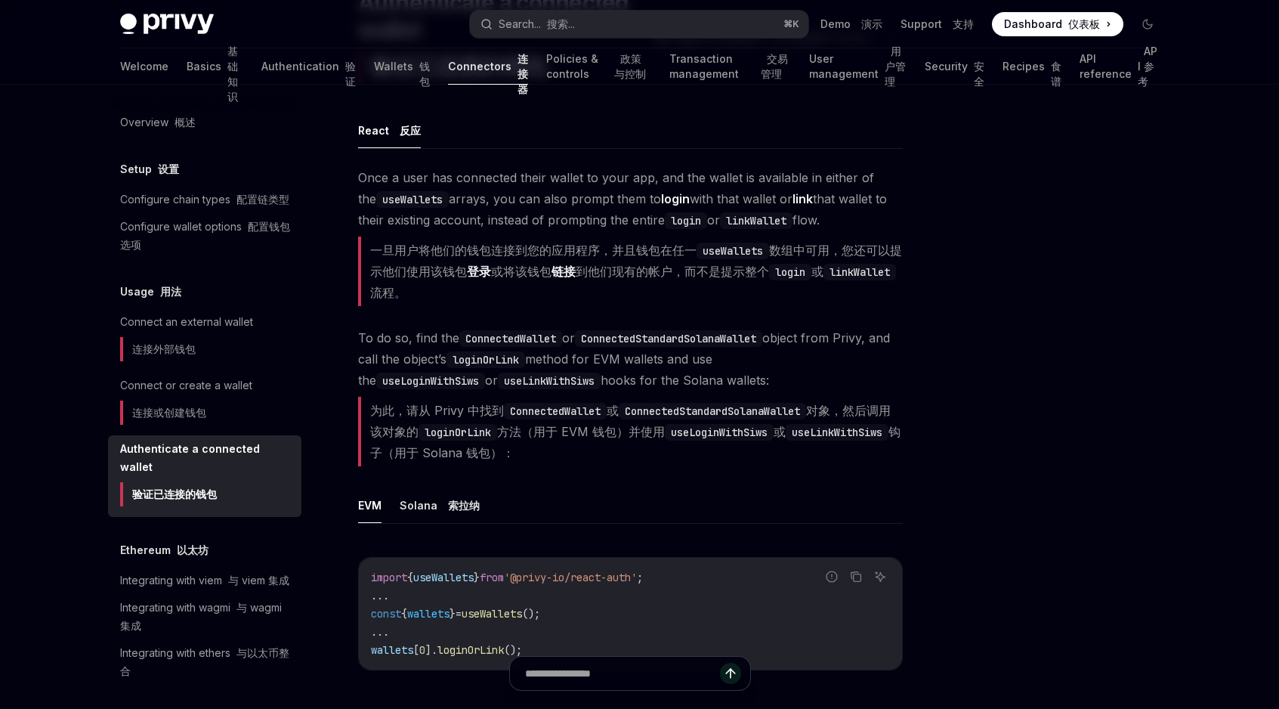
click at [786, 441] on code "useLinkWithSiws" at bounding box center [837, 432] width 103 height 17
drag, startPoint x: 407, startPoint y: 459, endPoint x: 578, endPoint y: 459, distance: 170.8
click at [578, 459] on font "为此，请从 Privy 中找到 ConnectedWallet 或 ConnectedStandardSolanaWallet 对象，然后调用该对象的 log…" at bounding box center [635, 431] width 530 height 57
click at [653, 464] on font "为此，请从 Privy 中找到 ConnectedWallet 或 ConnectedStandardSolanaWallet 对象，然后调用该对象的 log…" at bounding box center [630, 432] width 545 height 70
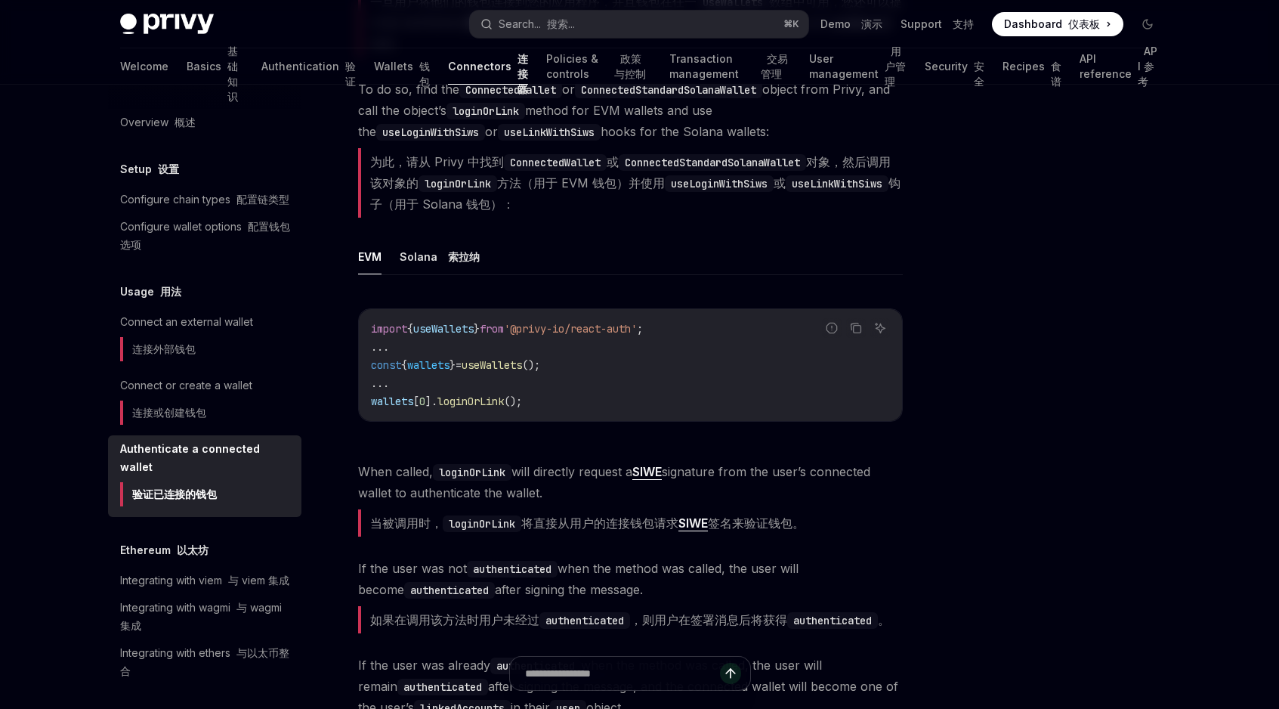
scroll to position [400, 0]
click at [479, 405] on span "loginOrLink" at bounding box center [470, 400] width 66 height 14
click at [583, 405] on code "import { useWallets } from '@privy-io/react-auth' ; ... const { wallets } = use…" at bounding box center [630, 363] width 519 height 91
click at [487, 394] on span "loginOrLink" at bounding box center [470, 400] width 66 height 14
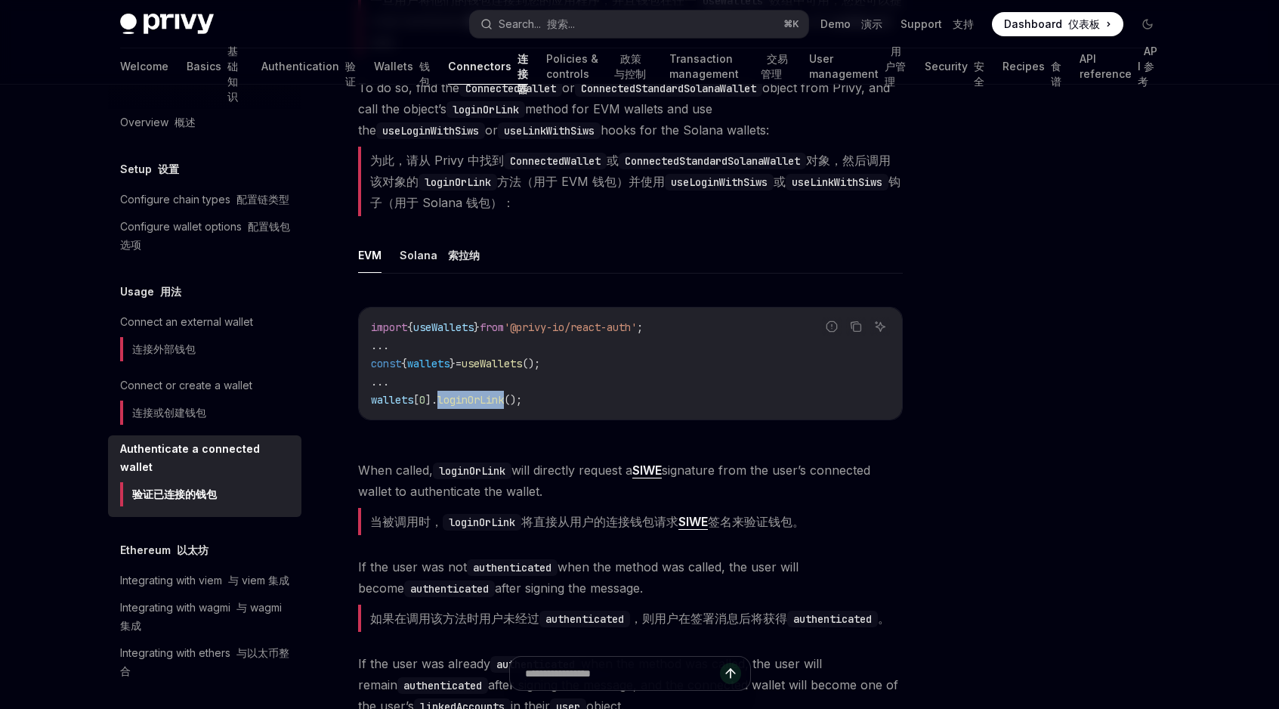
click at [487, 394] on span "loginOrLink" at bounding box center [470, 400] width 66 height 14
copy span "loginOrLink"
click at [379, 530] on font "当被调用时， loginOrLink 将直接从用户的连接钱包请求 [PERSON_NAME] 签名来验证钱包。" at bounding box center [587, 522] width 434 height 16
drag, startPoint x: 379, startPoint y: 539, endPoint x: 563, endPoint y: 539, distance: 184.4
click at [563, 530] on font "当被调用时， loginOrLink 将直接从用户的连接钱包请求 [PERSON_NAME] 签名来验证钱包。" at bounding box center [587, 522] width 434 height 16
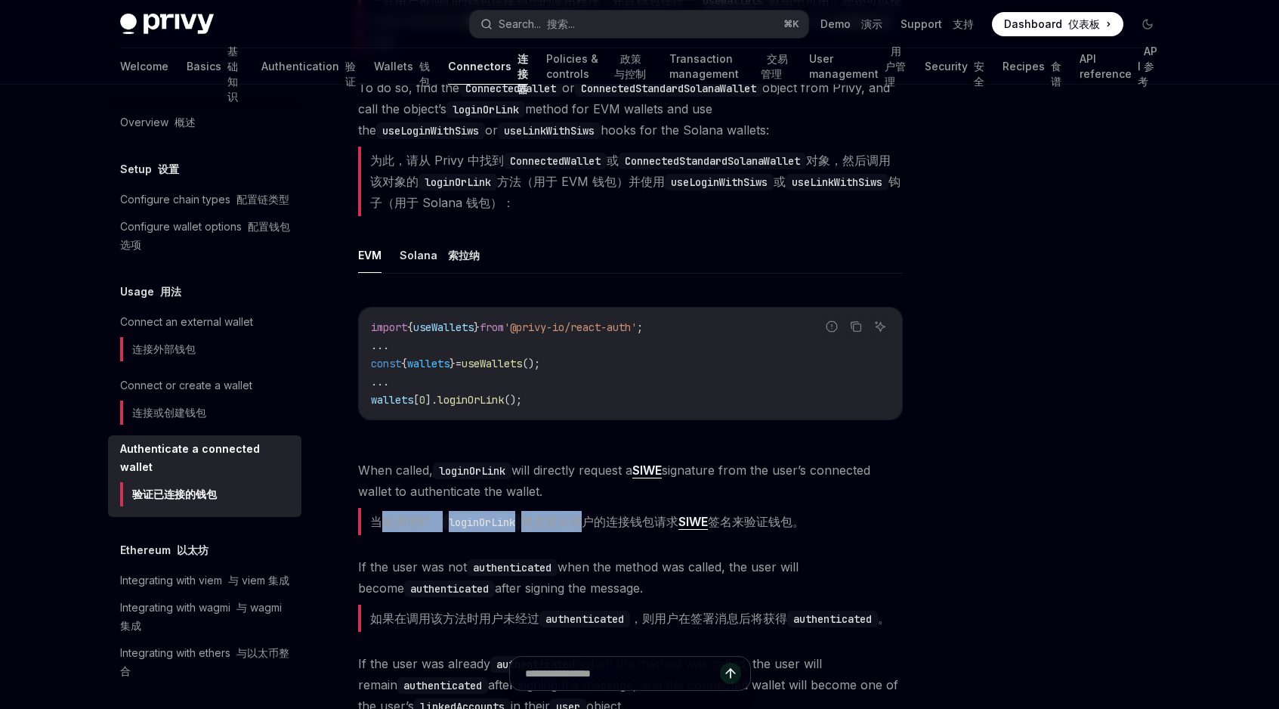
click at [563, 530] on font "当被调用时， loginOrLink 将直接从用户的连接钱包请求 [PERSON_NAME] 签名来验证钱包。" at bounding box center [587, 522] width 434 height 16
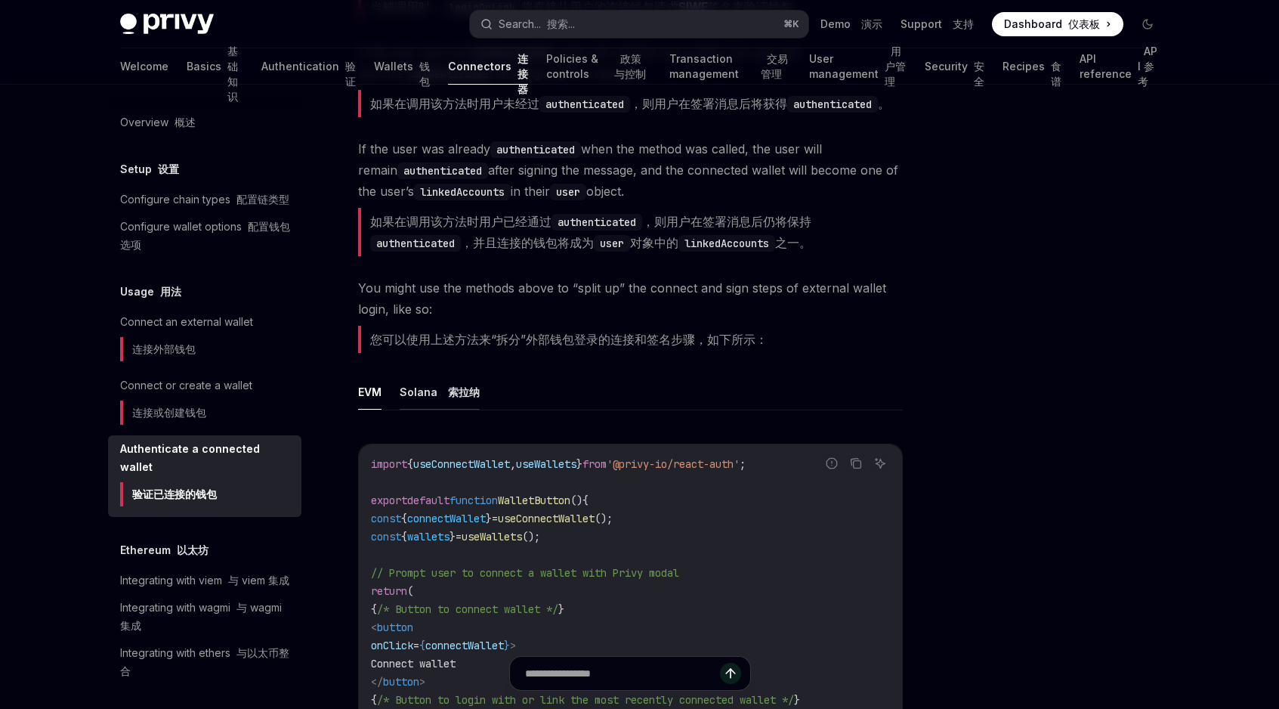
click at [431, 410] on button "Solana [PERSON_NAME]纳" at bounding box center [440, 392] width 80 height 36
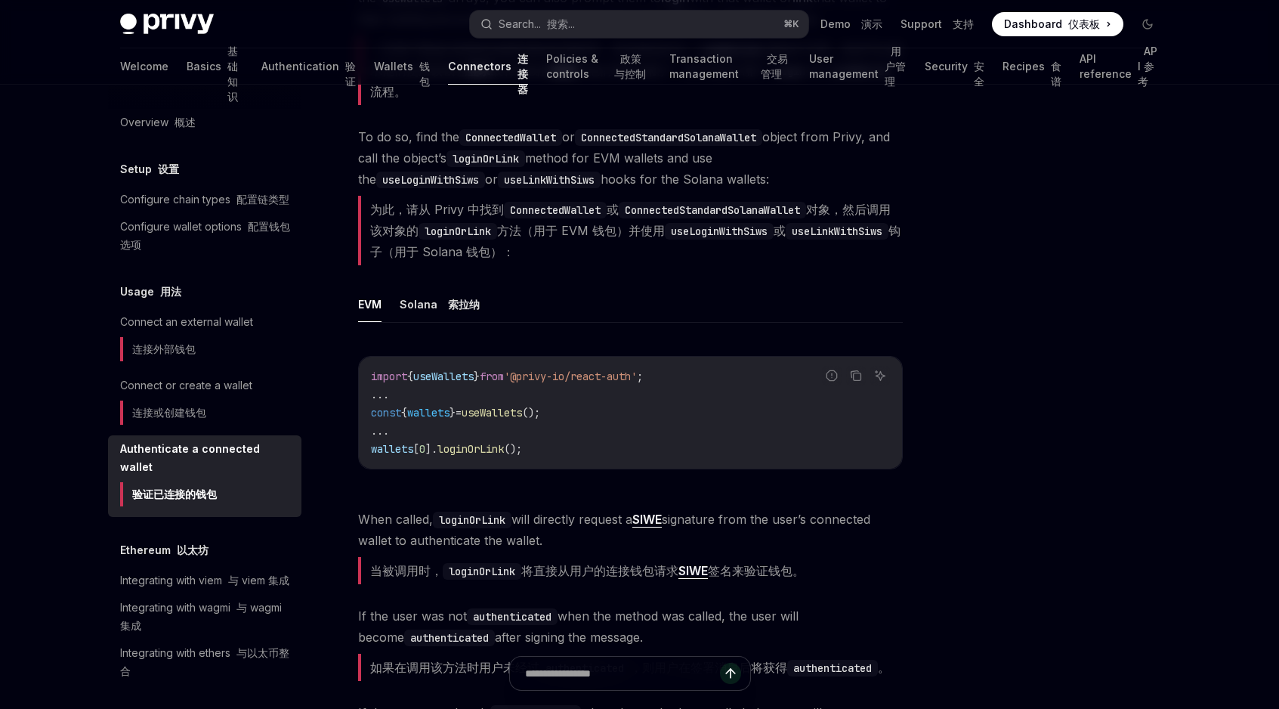
scroll to position [351, 0]
click at [431, 312] on button "Solana [PERSON_NAME]纳" at bounding box center [440, 305] width 80 height 36
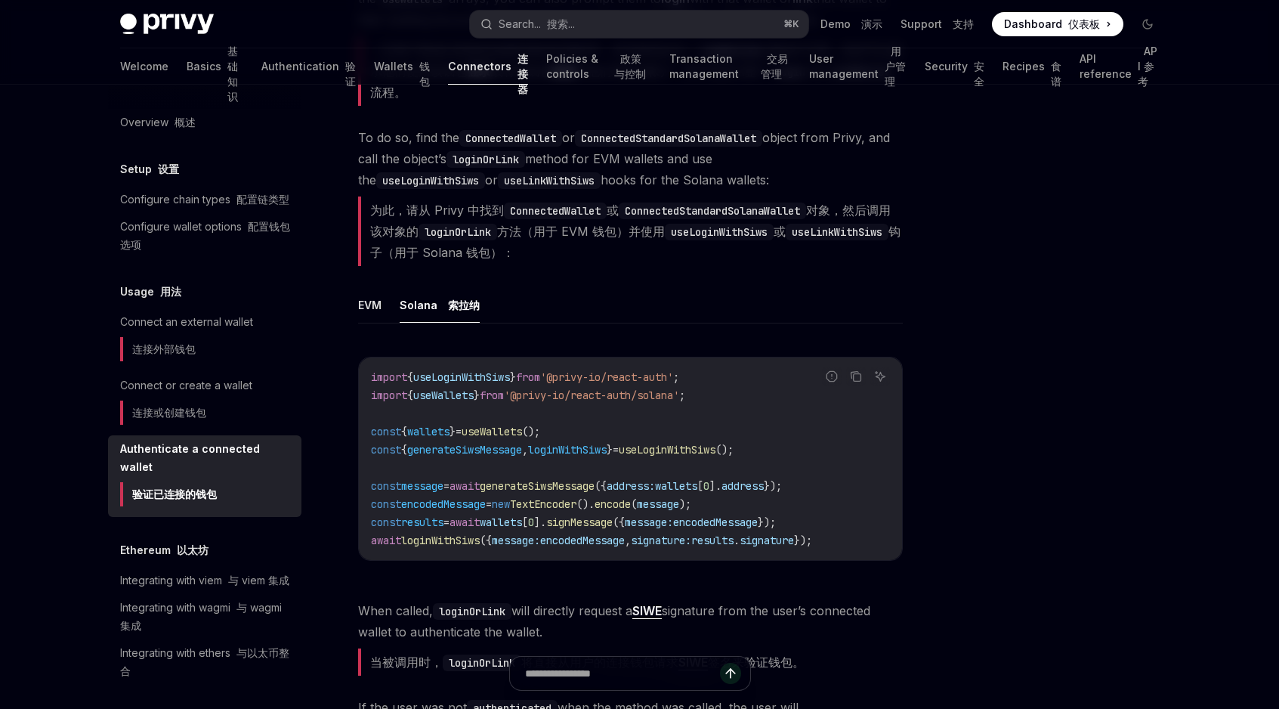
click at [595, 505] on span "()." at bounding box center [586, 504] width 18 height 14
click at [545, 495] on code "import { useLoginWithSiws } from '@privy-io/react-auth' ; import { useWallets }…" at bounding box center [630, 458] width 519 height 181
drag, startPoint x: 545, startPoint y: 495, endPoint x: 679, endPoint y: 495, distance: 133.7
click at [679, 495] on code "import { useLoginWithSiws } from '@privy-io/react-auth' ; import { useWallets }…" at bounding box center [630, 458] width 519 height 181
click at [581, 481] on span "generateSiwsMessage" at bounding box center [537, 486] width 115 height 14
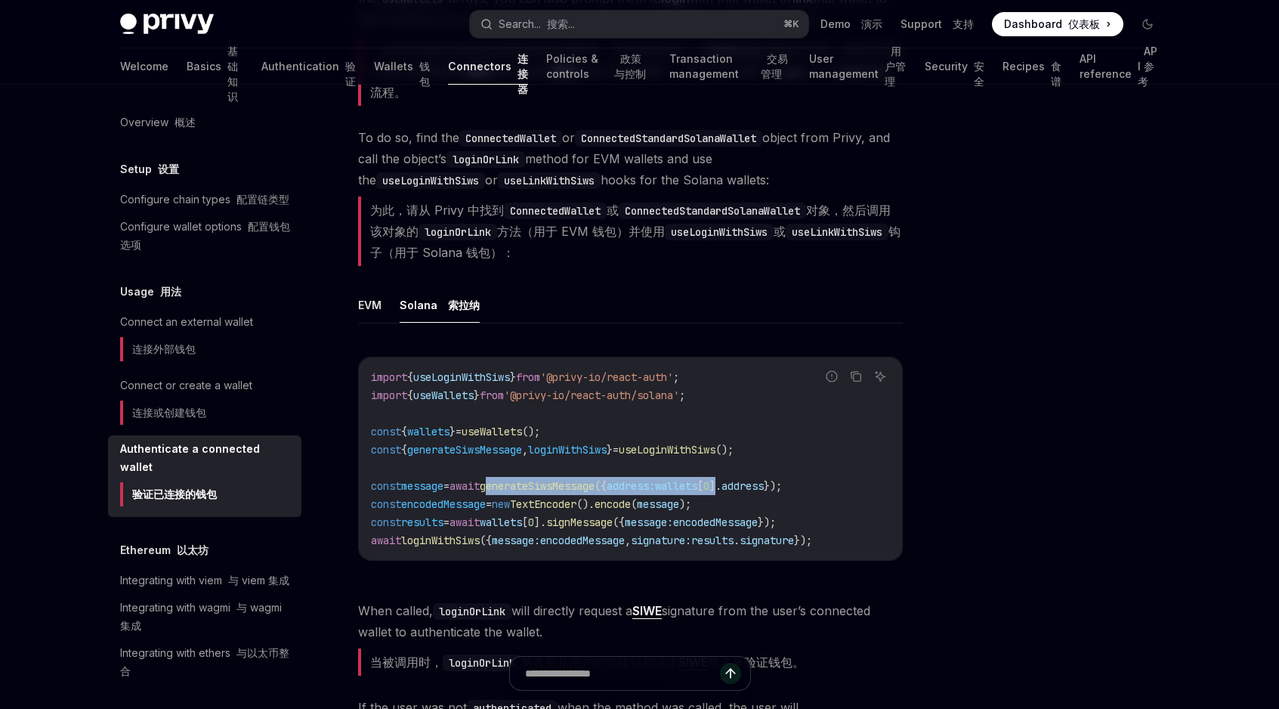
drag, startPoint x: 581, startPoint y: 481, endPoint x: 756, endPoint y: 482, distance: 175.3
click at [756, 482] on span "const message = await generateSiwsMessage ({ address: wallets [ 0 ]. address });" at bounding box center [576, 486] width 411 height 14
click at [709, 482] on span "0" at bounding box center [706, 486] width 6 height 14
drag, startPoint x: 756, startPoint y: 482, endPoint x: 622, endPoint y: 482, distance: 134.5
click at [622, 482] on span "const message = await generateSiwsMessage ({ address: wallets [ 0 ]. address });" at bounding box center [576, 486] width 411 height 14
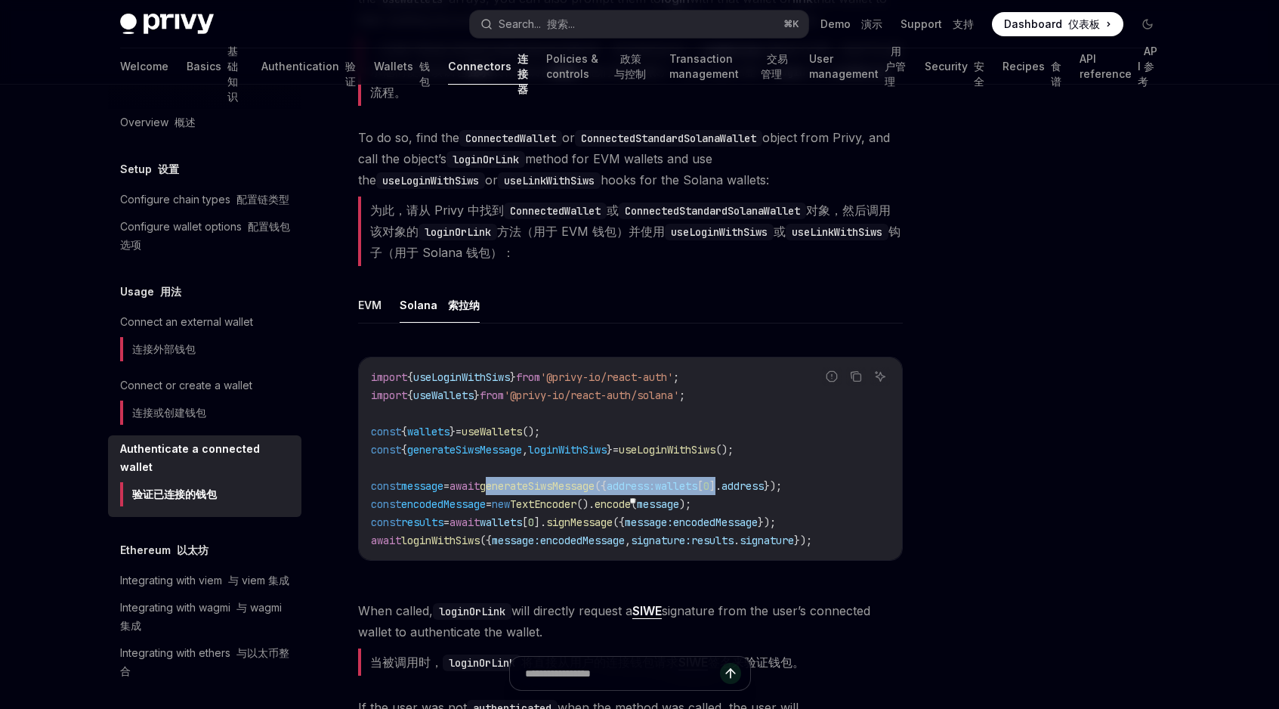
click at [595, 482] on span "generateSiwsMessage" at bounding box center [537, 486] width 115 height 14
drag, startPoint x: 622, startPoint y: 482, endPoint x: 737, endPoint y: 482, distance: 114.8
click at [737, 482] on span "const message = await generateSiwsMessage ({ address: wallets [ 0 ]. address });" at bounding box center [576, 486] width 411 height 14
click at [697, 482] on span "wallets" at bounding box center [676, 486] width 42 height 14
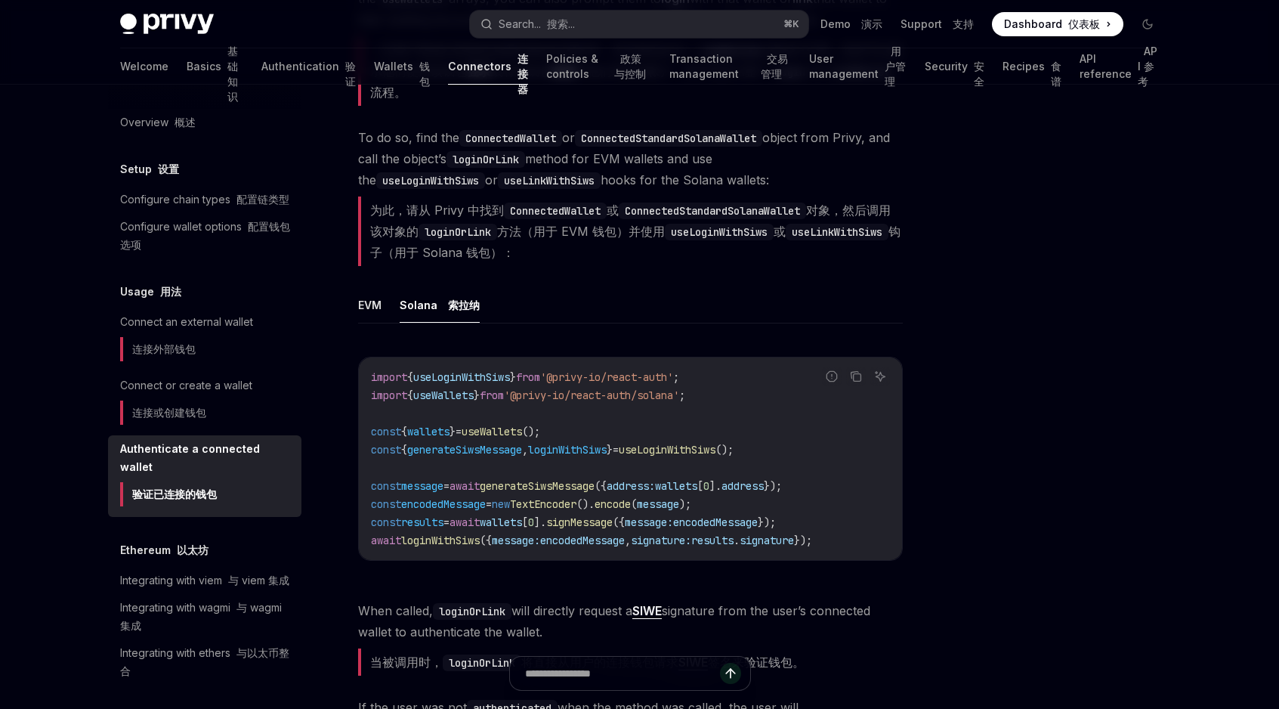
click at [764, 483] on span "address" at bounding box center [743, 486] width 42 height 14
click at [764, 490] on span "address" at bounding box center [743, 486] width 42 height 14
drag, startPoint x: 809, startPoint y: 490, endPoint x: 632, endPoint y: 490, distance: 176.8
click at [632, 490] on span "const message = await generateSiwsMessage ({ address: wallets [ 0 ]. address });" at bounding box center [576, 486] width 411 height 14
click at [607, 490] on span "({" at bounding box center [601, 486] width 12 height 14
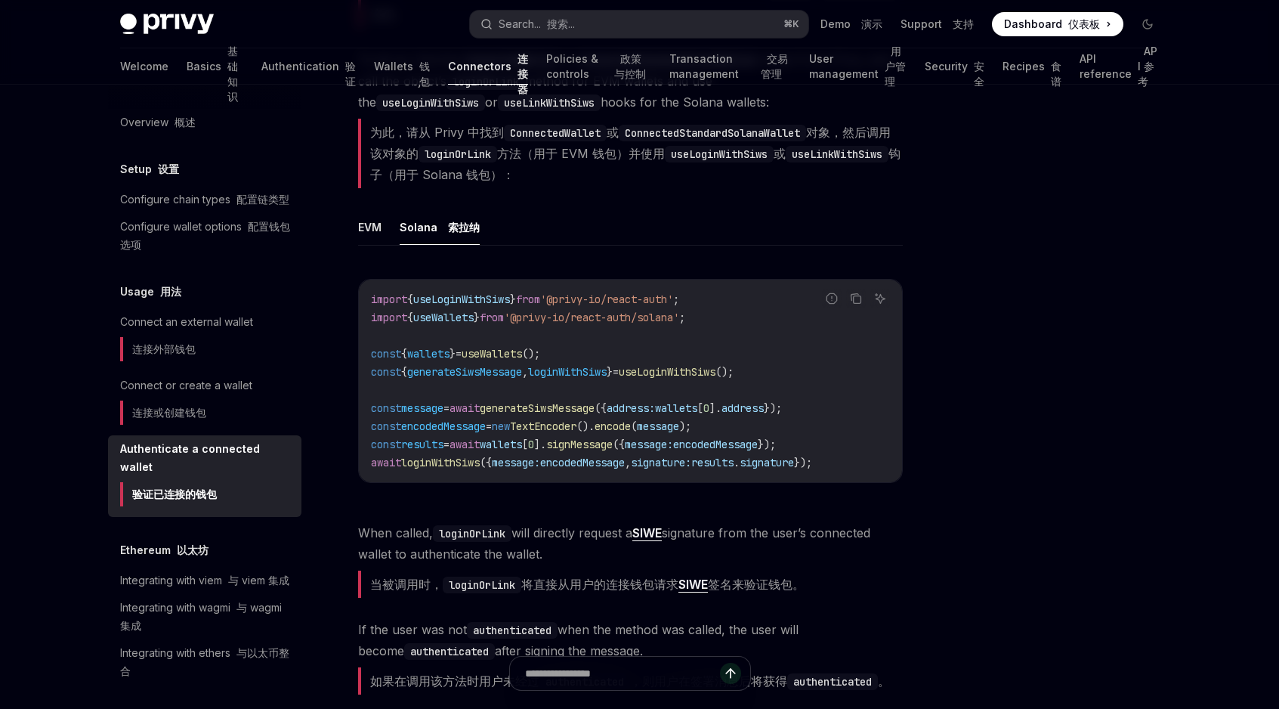
scroll to position [437, 0]
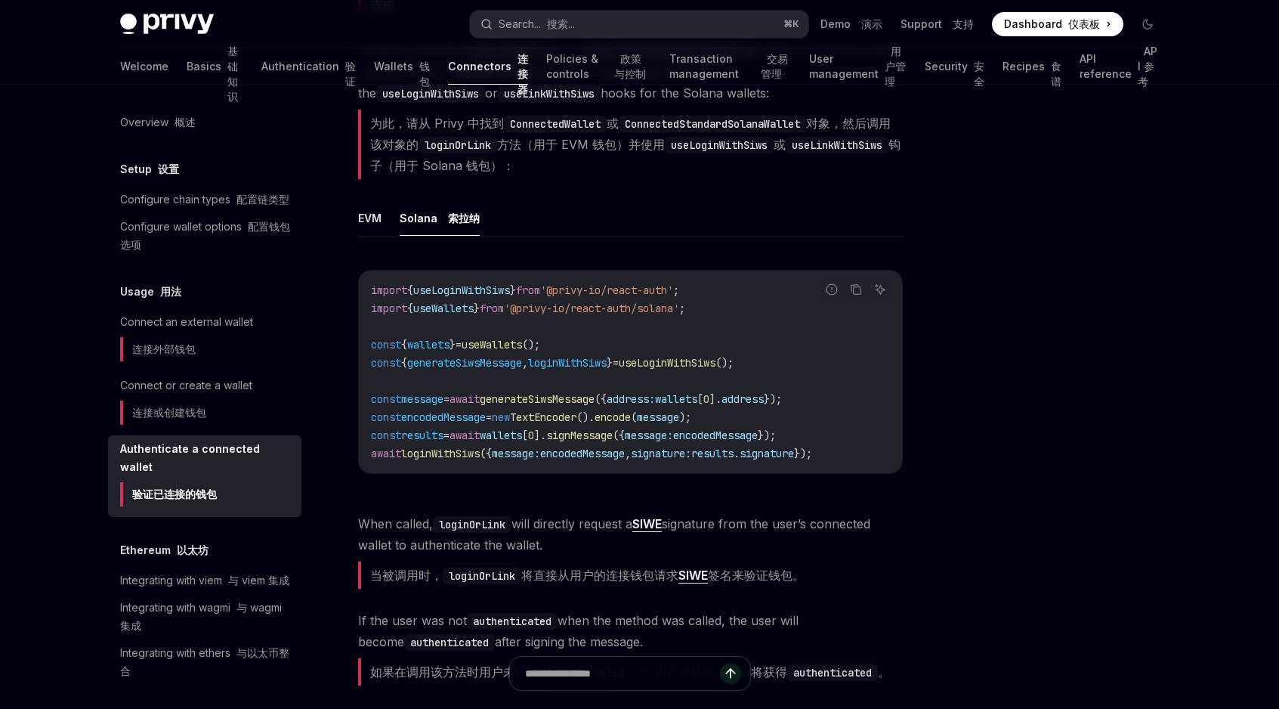
click at [568, 450] on span "encodedMessage" at bounding box center [582, 454] width 85 height 14
drag, startPoint x: 568, startPoint y: 450, endPoint x: 862, endPoint y: 450, distance: 293.9
click at [862, 450] on code "import { useLoginWithSiws } from '@privy-io/react-auth' ; import { useWallets }…" at bounding box center [630, 371] width 519 height 181
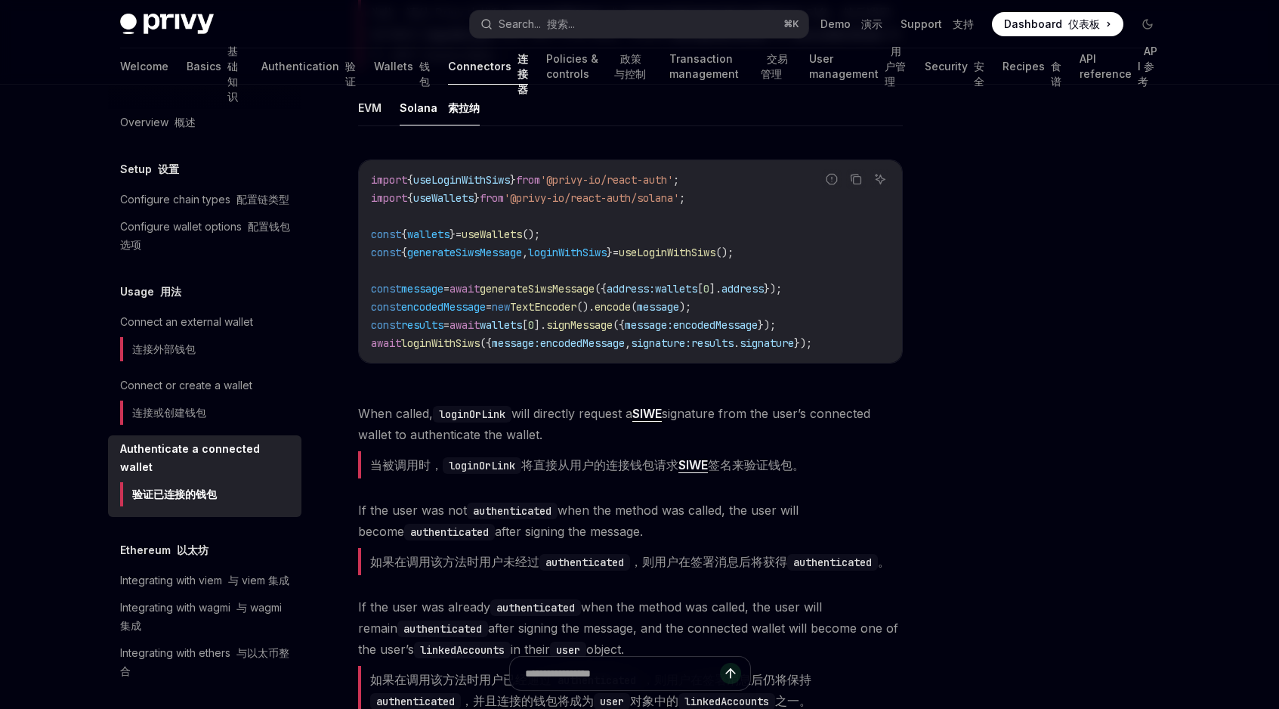
click at [614, 558] on span "If the user was not authenticated when the method was called, the user will bec…" at bounding box center [630, 540] width 545 height 82
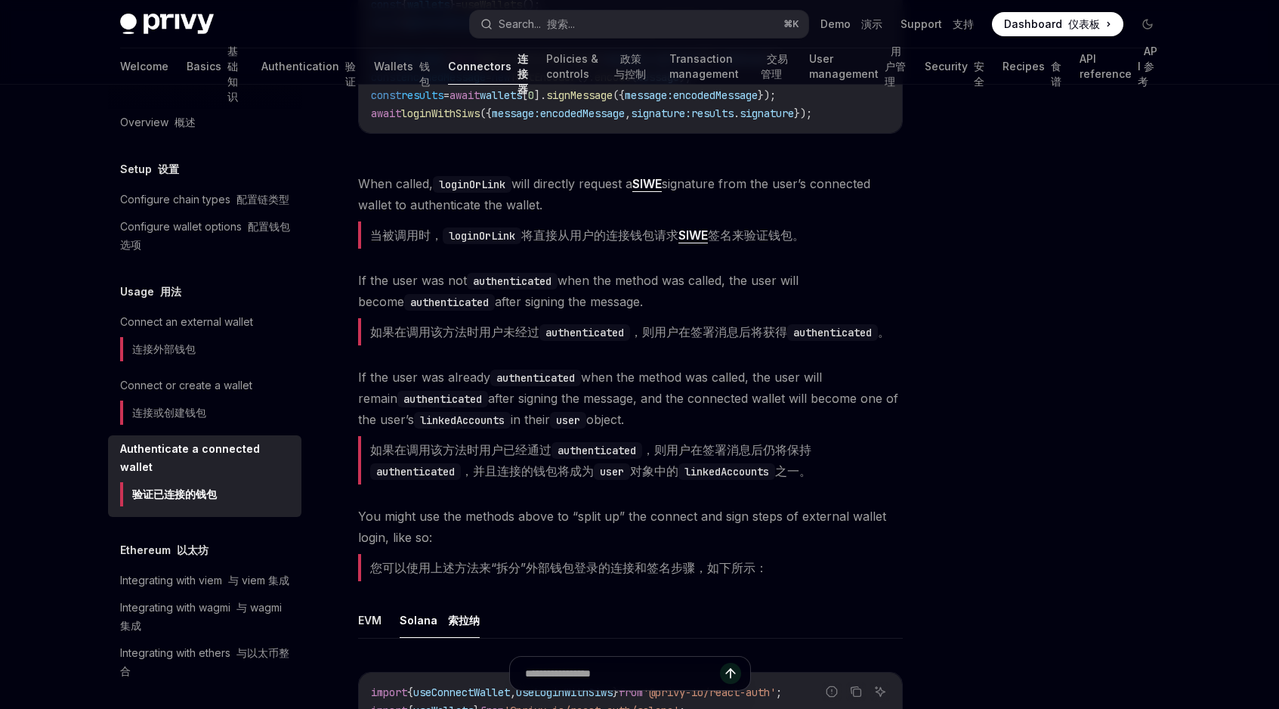
scroll to position [1464, 0]
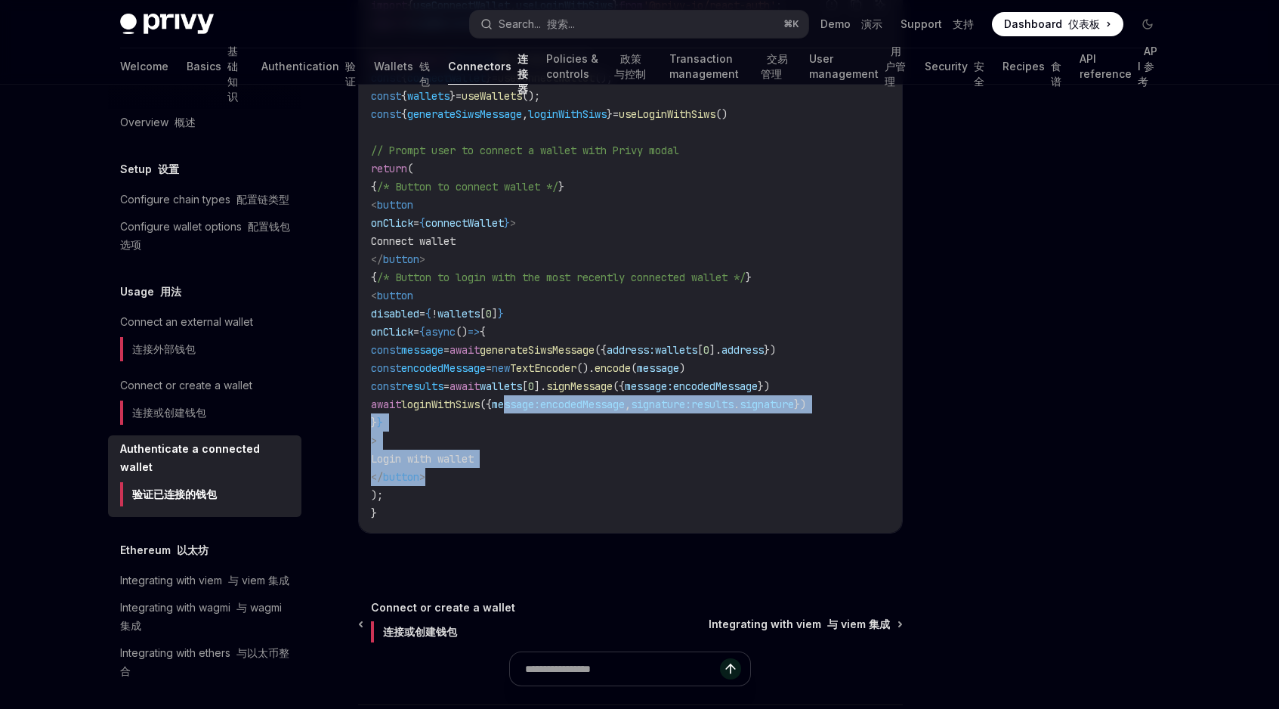
drag, startPoint x: 613, startPoint y: 509, endPoint x: 580, endPoint y: 430, distance: 85.7
click at [580, 430] on code "import { useConnectWallet , useLoginWithSiws } from '@privy-io/react-auth' ; im…" at bounding box center [630, 259] width 519 height 526
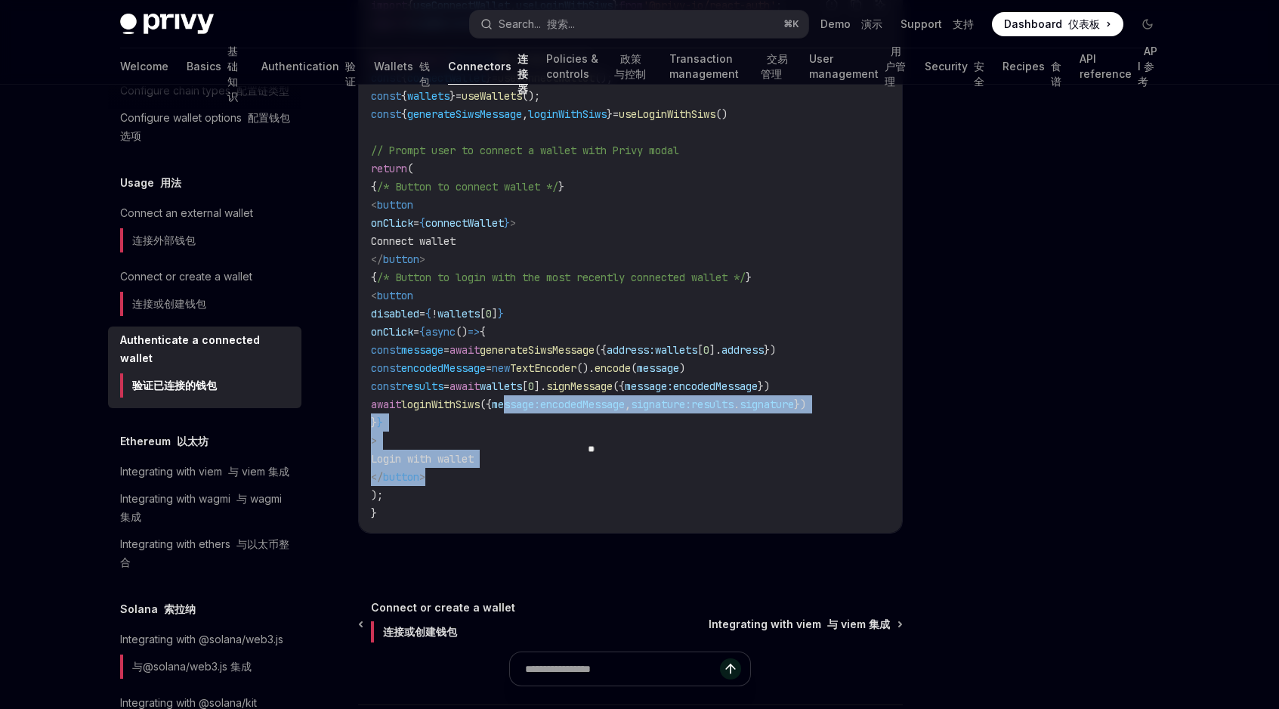
scroll to position [110, 0]
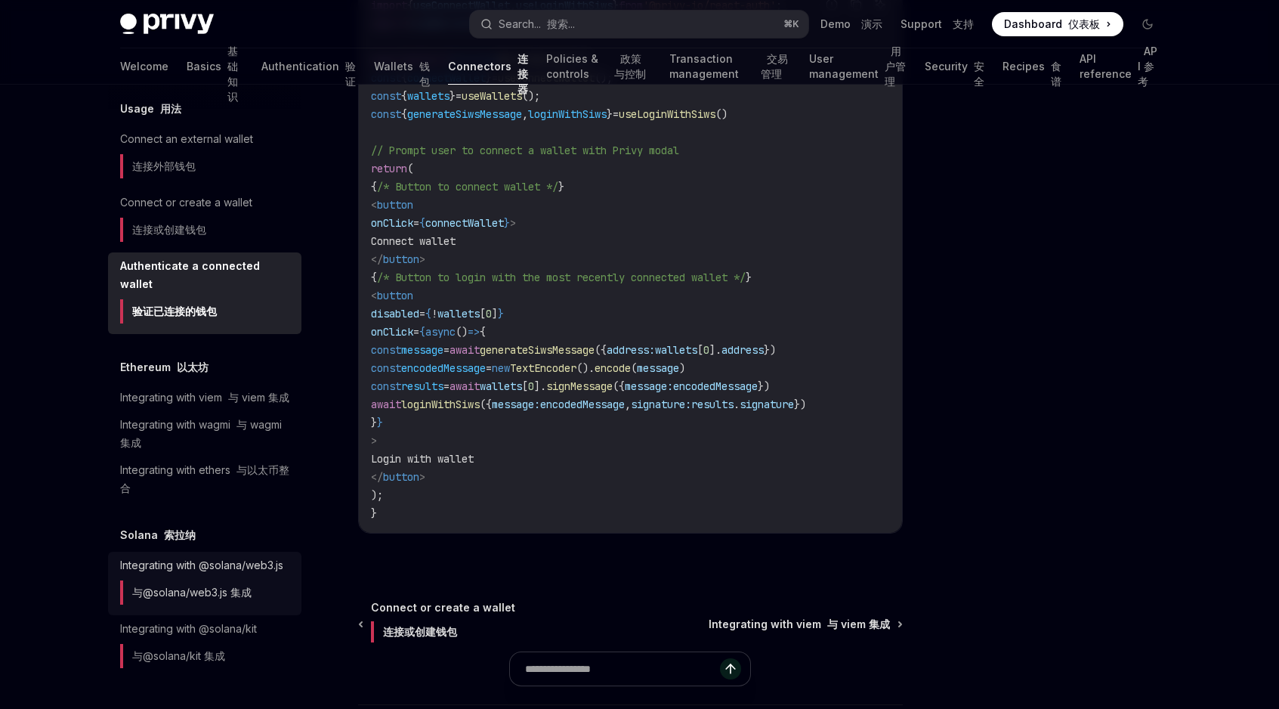
click at [202, 556] on div "Integrating with @solana/web3.js 与@solana/web3.js 集成" at bounding box center [201, 583] width 163 height 54
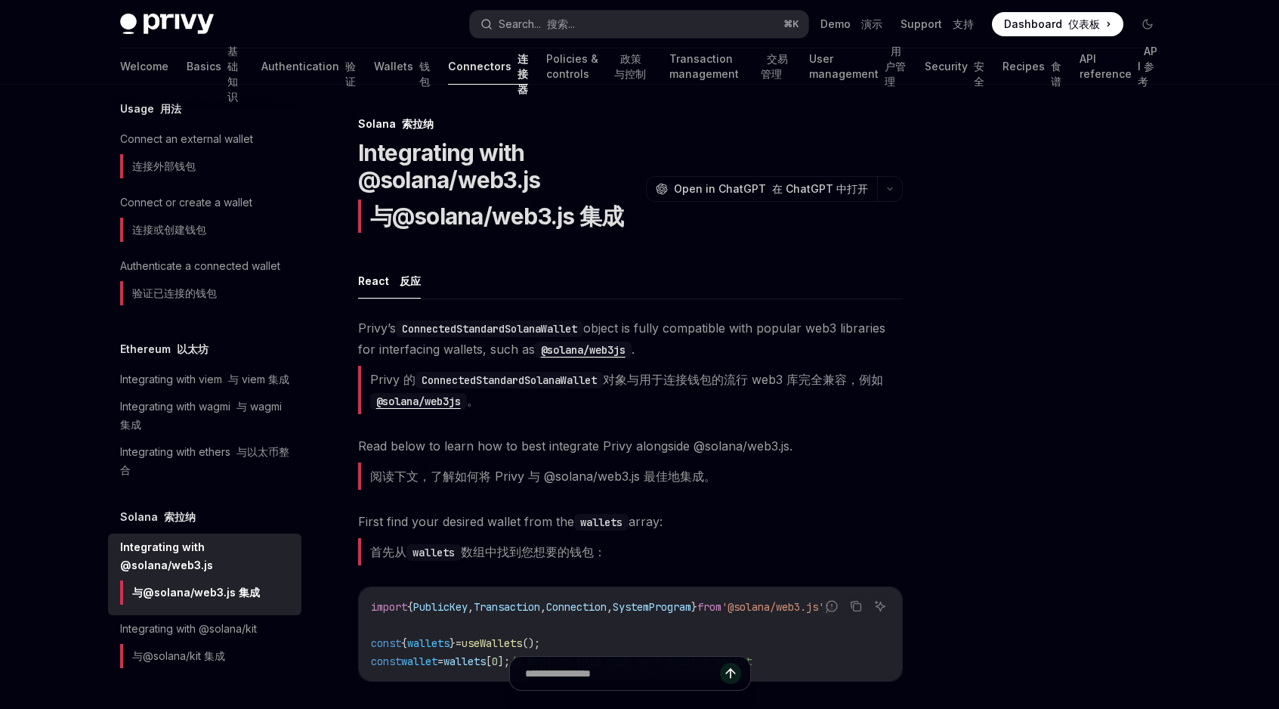
click at [412, 380] on font "Privy 的 ConnectedStandardSolanaWallet 对象与用于连接钱包的流行 web3 库完全兼容，例如 @solana/web3js…" at bounding box center [626, 390] width 513 height 36
drag, startPoint x: 412, startPoint y: 380, endPoint x: 577, endPoint y: 380, distance: 165.5
click at [577, 380] on font "Privy 的 ConnectedStandardSolanaWallet 对象与用于连接钱包的流行 web3 库完全兼容，例如 @solana/web3js…" at bounding box center [626, 390] width 513 height 36
click at [617, 380] on font "Privy 的 ConnectedStandardSolanaWallet 对象与用于连接钱包的流行 web3 库完全兼容，例如 @solana/web3js…" at bounding box center [626, 390] width 513 height 36
drag, startPoint x: 617, startPoint y: 380, endPoint x: 641, endPoint y: 383, distance: 25.1
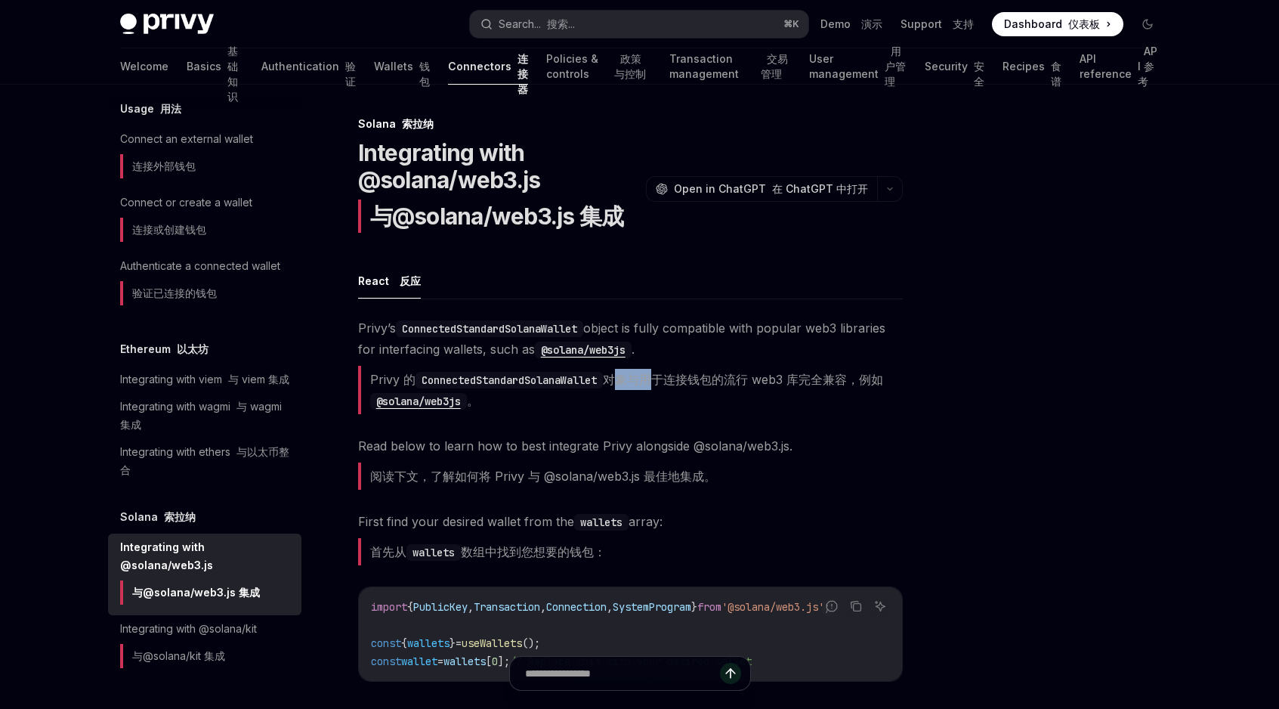
click at [642, 383] on font "Privy 的 ConnectedStandardSolanaWallet 对象与用于连接钱包的流行 web3 库完全兼容，例如 @solana/web3js…" at bounding box center [626, 390] width 513 height 36
click at [641, 383] on font "Privy 的 ConnectedStandardSolanaWallet 对象与用于连接钱包的流行 web3 库完全兼容，例如 @solana/web3js…" at bounding box center [626, 390] width 513 height 36
drag, startPoint x: 641, startPoint y: 383, endPoint x: 838, endPoint y: 374, distance: 196.7
click at [838, 374] on font "Privy 的 ConnectedStandardSolanaWallet 对象与用于连接钱包的流行 web3 库完全兼容，例如 @solana/web3js…" at bounding box center [626, 390] width 513 height 36
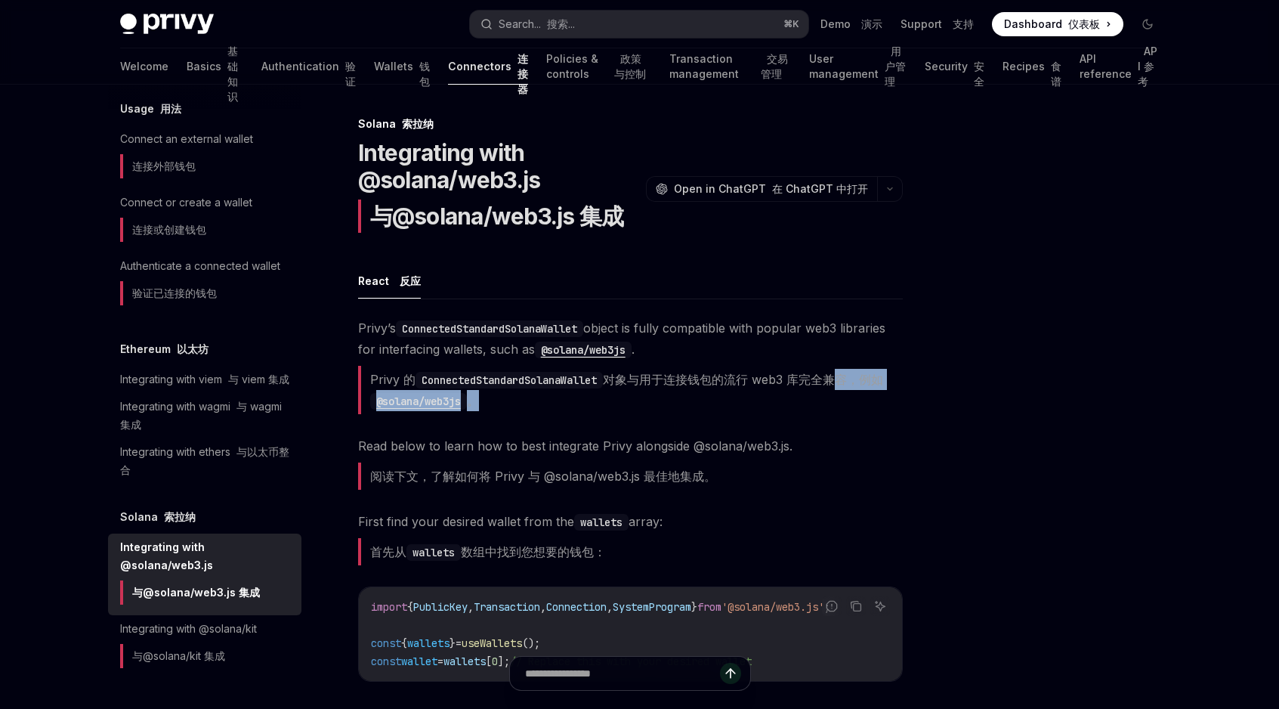
scroll to position [0, 25]
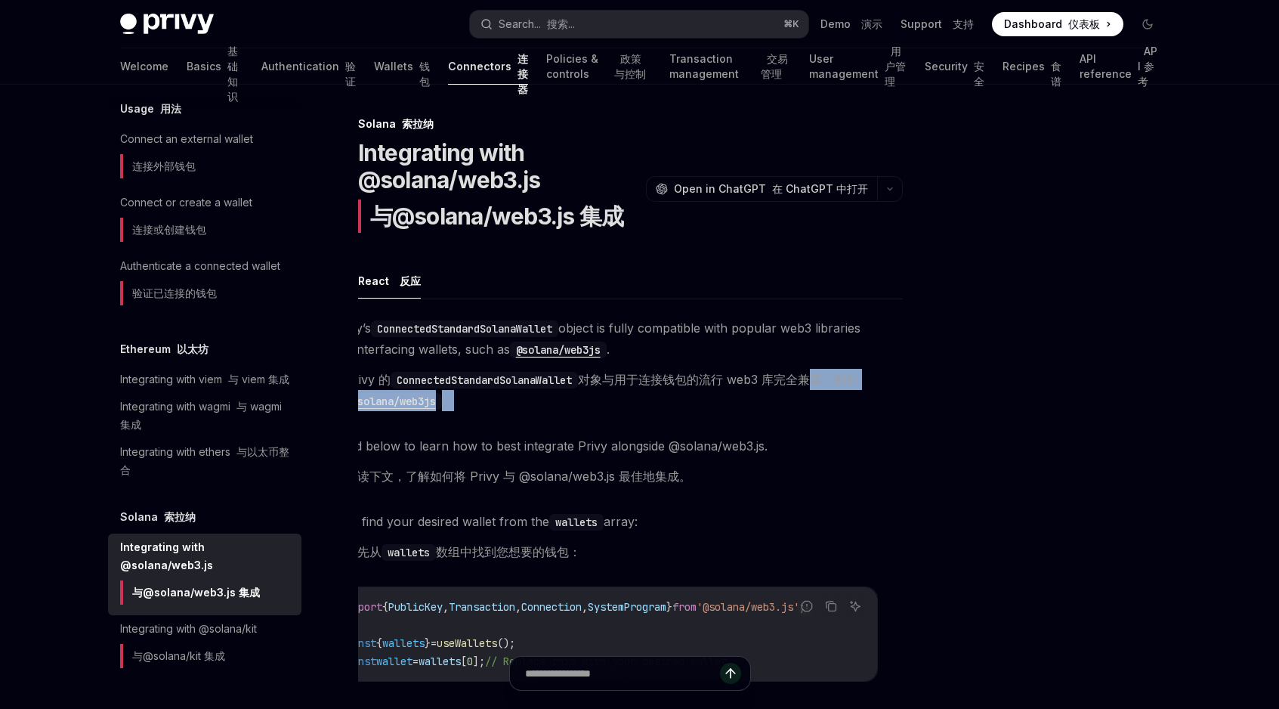
drag, startPoint x: 838, startPoint y: 374, endPoint x: 425, endPoint y: 413, distance: 415.1
click at [425, 413] on font "Privy 的 ConnectedStandardSolanaWallet 对象与用于连接钱包的流行 web3 库完全兼容，例如 @solana/web3js…" at bounding box center [605, 390] width 545 height 48
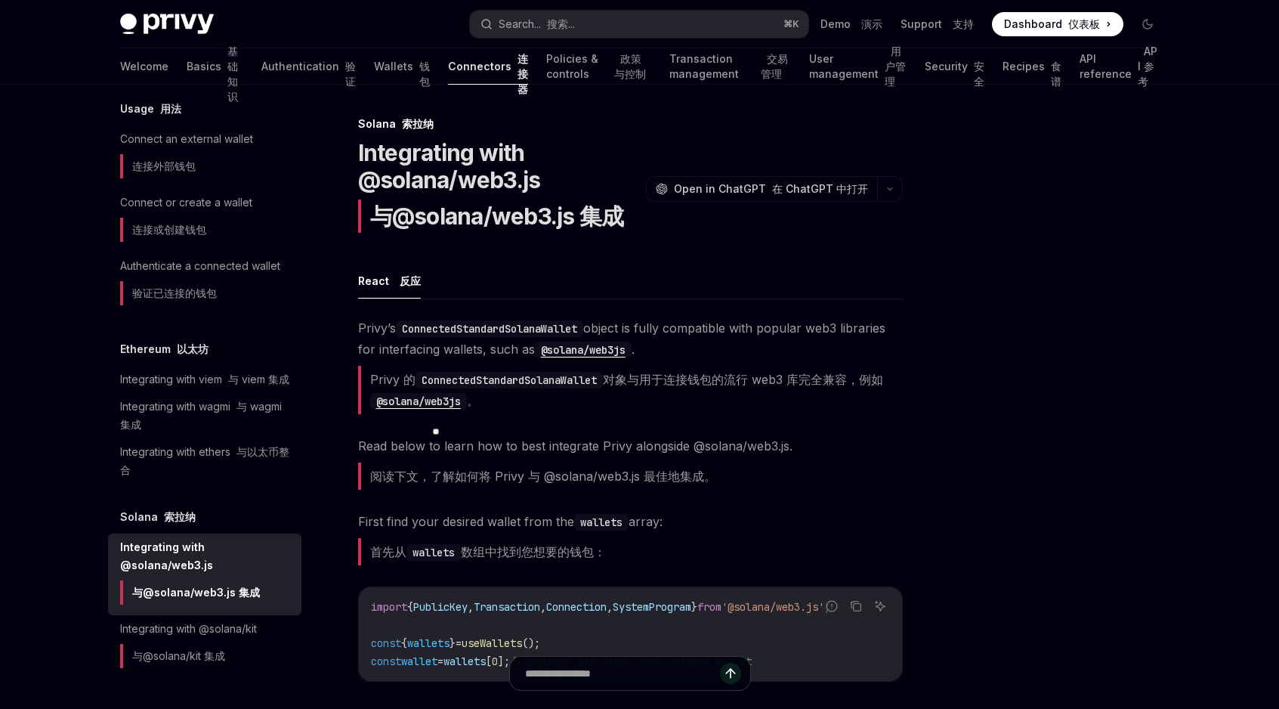
click at [378, 474] on font "阅读下文，了解如何将 Privy 与 @solana/web3.js 最佳地集成。" at bounding box center [543, 475] width 346 height 15
drag, startPoint x: 378, startPoint y: 474, endPoint x: 654, endPoint y: 474, distance: 276.5
click at [654, 474] on font "阅读下文，了解如何将 Privy 与 @solana/web3.js 最佳地集成。" at bounding box center [543, 475] width 346 height 15
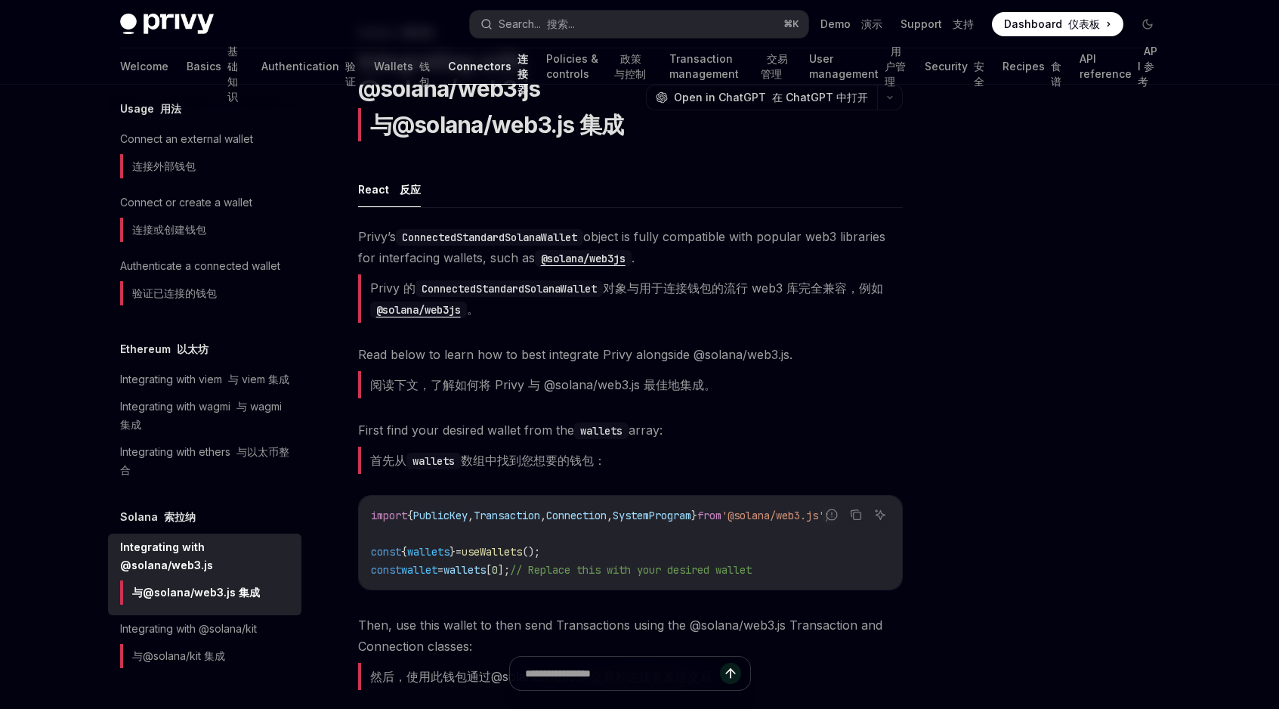
scroll to position [116, 0]
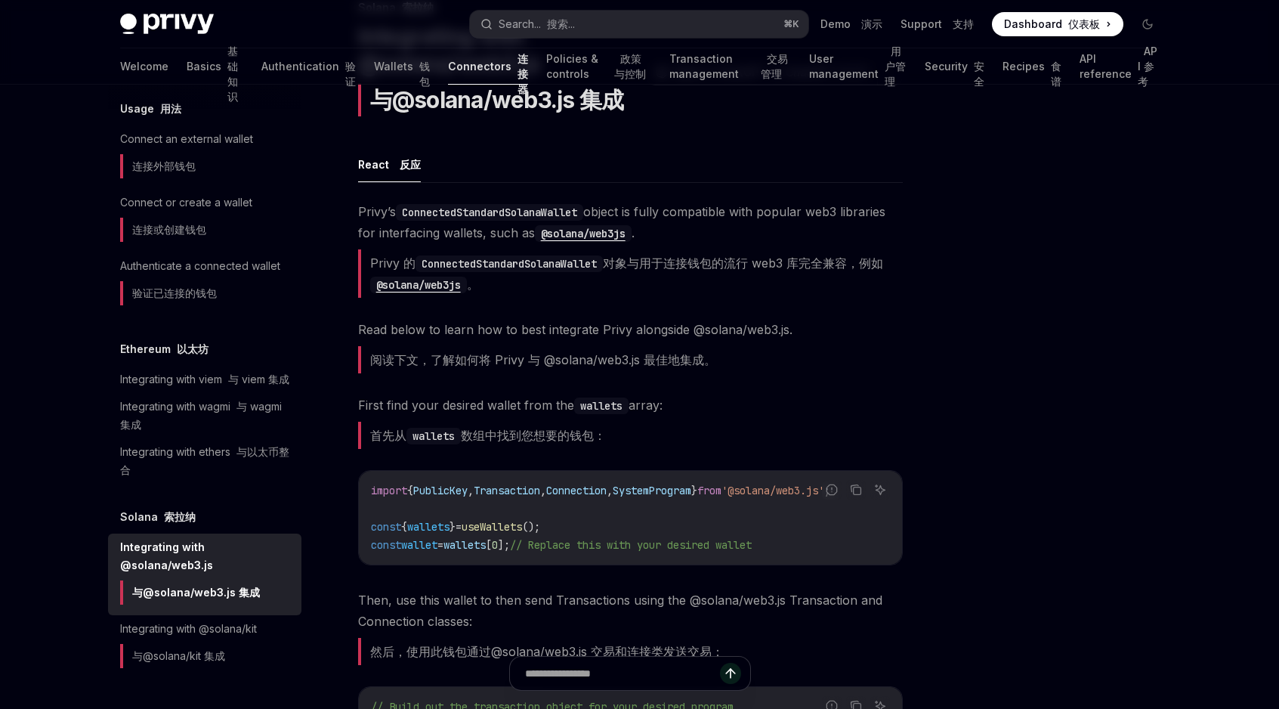
click at [567, 546] on span "// Replace this with your desired wallet" at bounding box center [631, 545] width 242 height 14
drag, startPoint x: 567, startPoint y: 546, endPoint x: 801, endPoint y: 546, distance: 233.5
click at [801, 546] on code "import { PublicKey , Transaction , Connection , SystemProgram } from '@solana/w…" at bounding box center [630, 517] width 519 height 73
copy code "Replace this with your desired wallet"
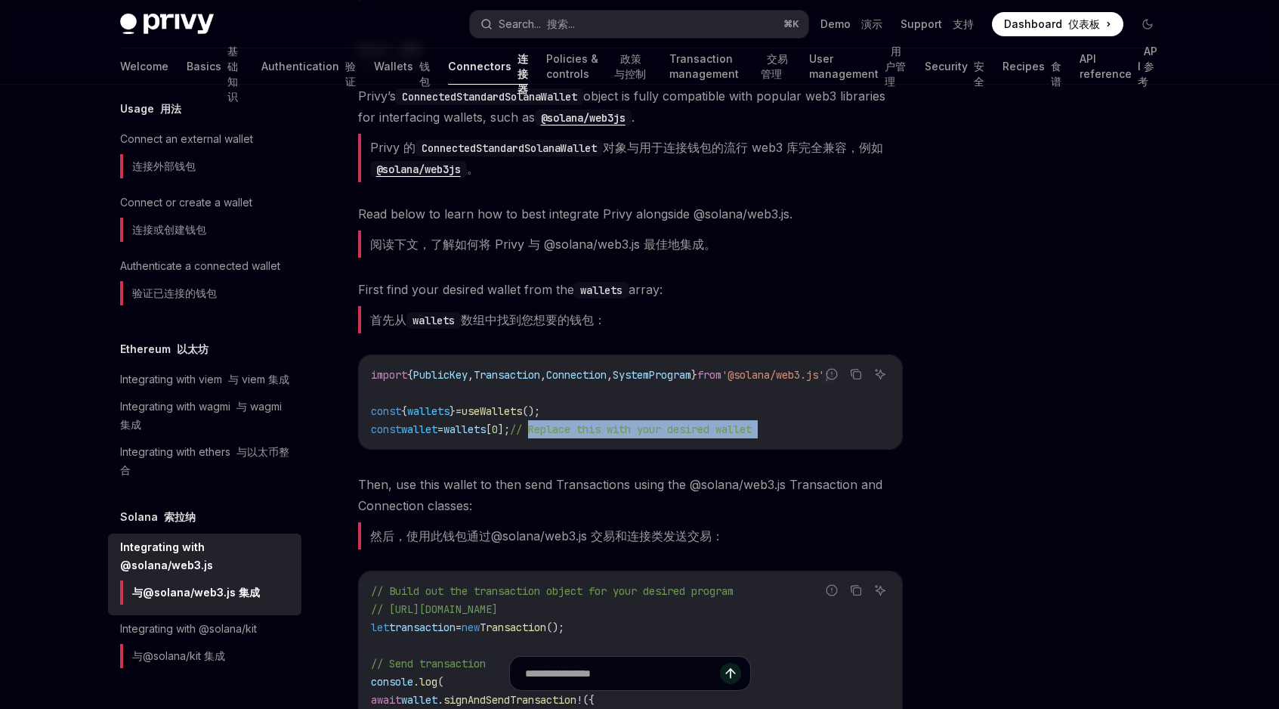
scroll to position [246, 0]
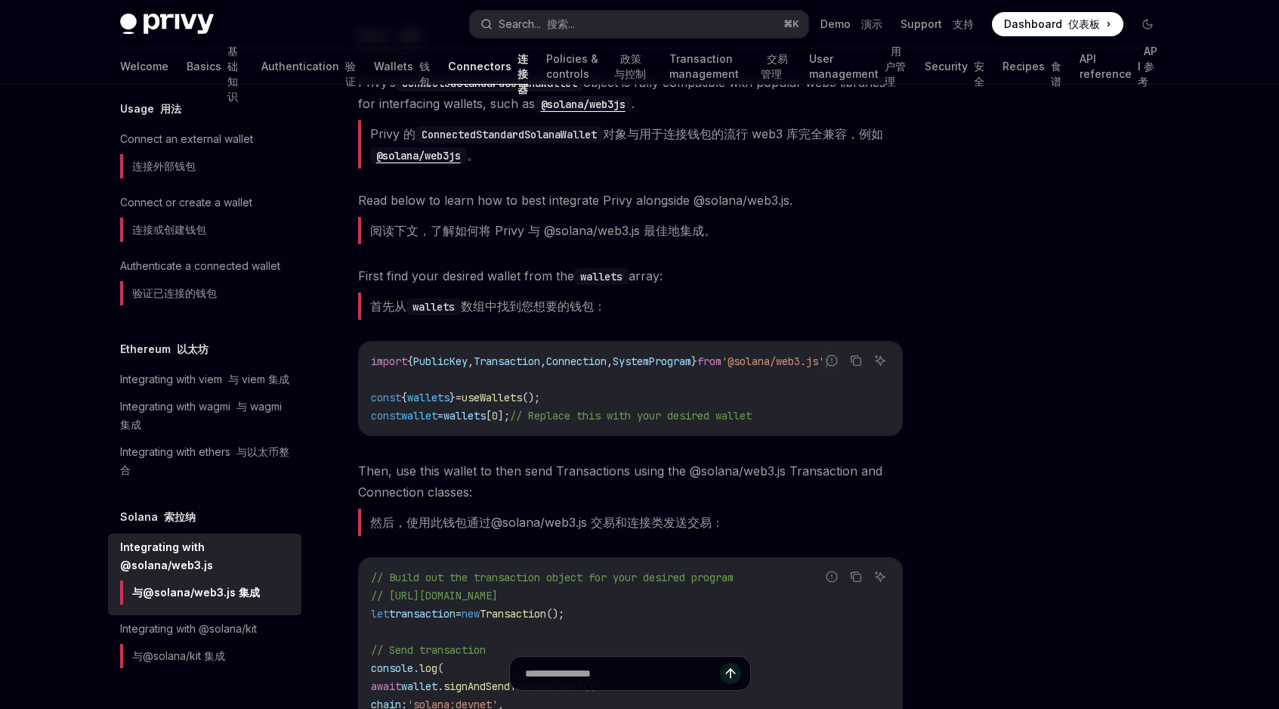
click at [388, 522] on font "然后，使用此钱包通过@solana/web3.js 交易和连接类发送交易：" at bounding box center [547, 522] width 354 height 15
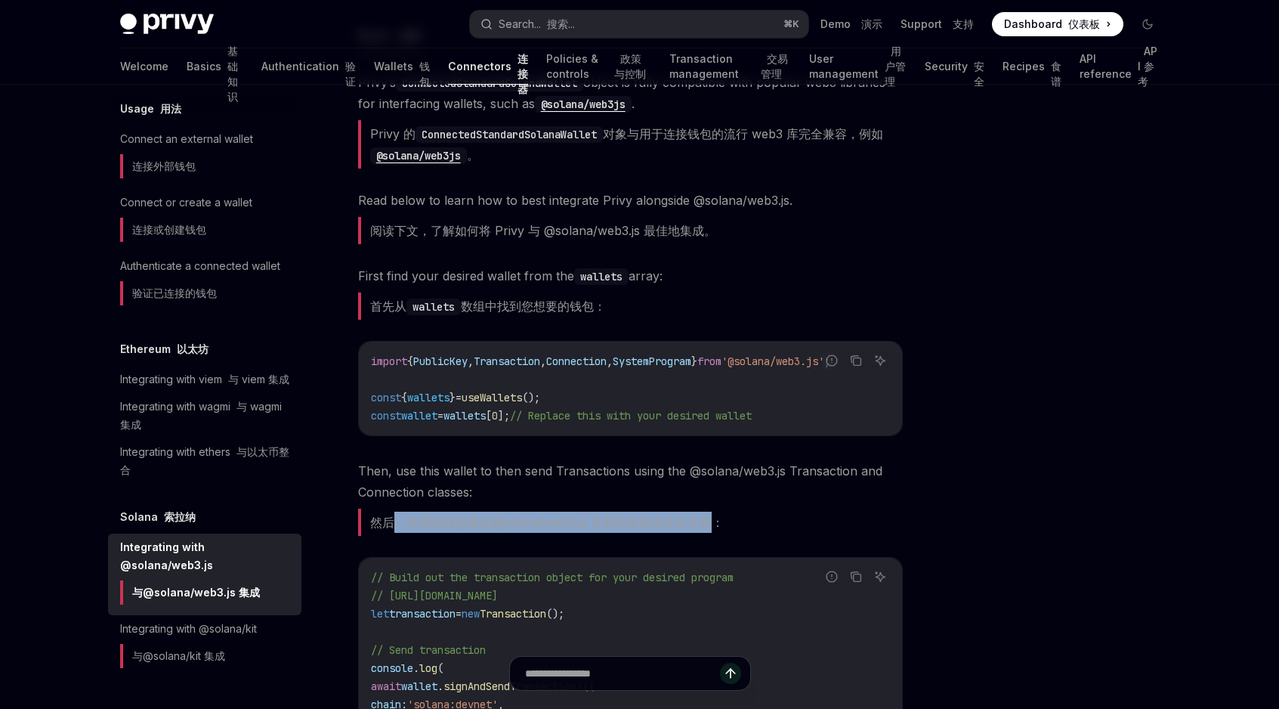
drag, startPoint x: 388, startPoint y: 522, endPoint x: 686, endPoint y: 522, distance: 297.7
click at [686, 522] on font "然后，使用此钱包通过@solana/web3.js 交易和连接类发送交易：" at bounding box center [547, 522] width 354 height 15
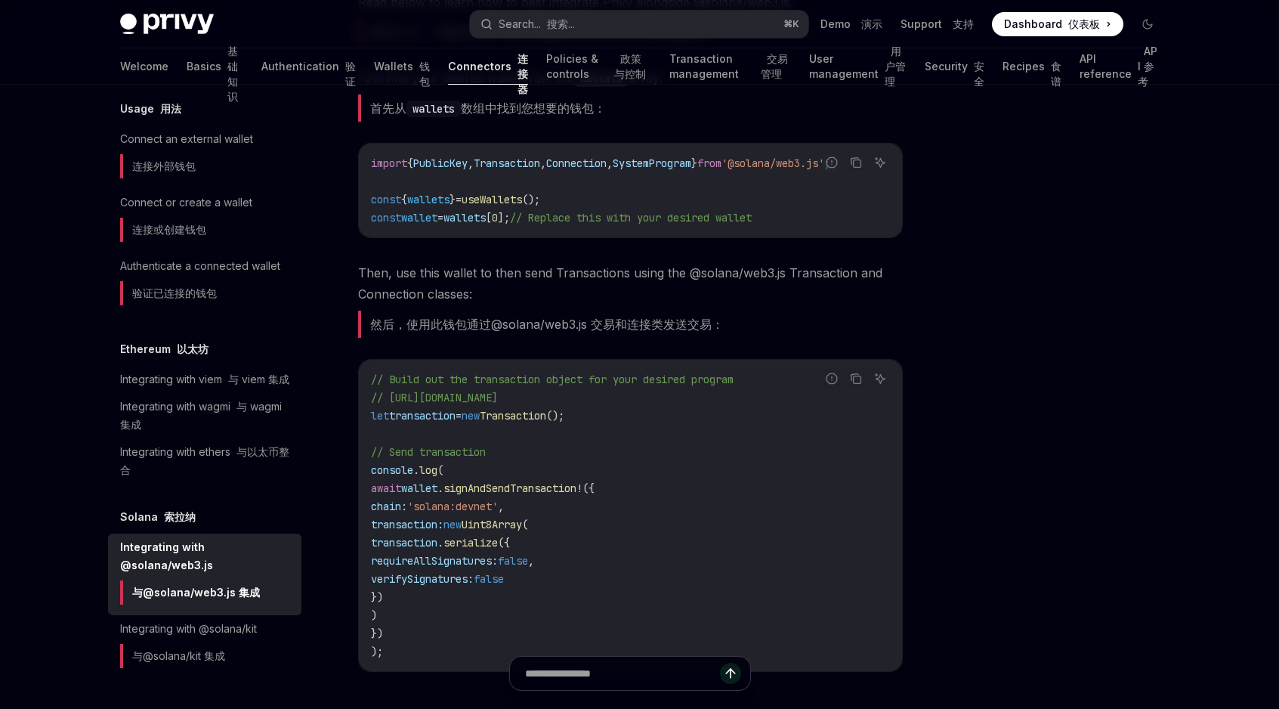
scroll to position [474, 0]
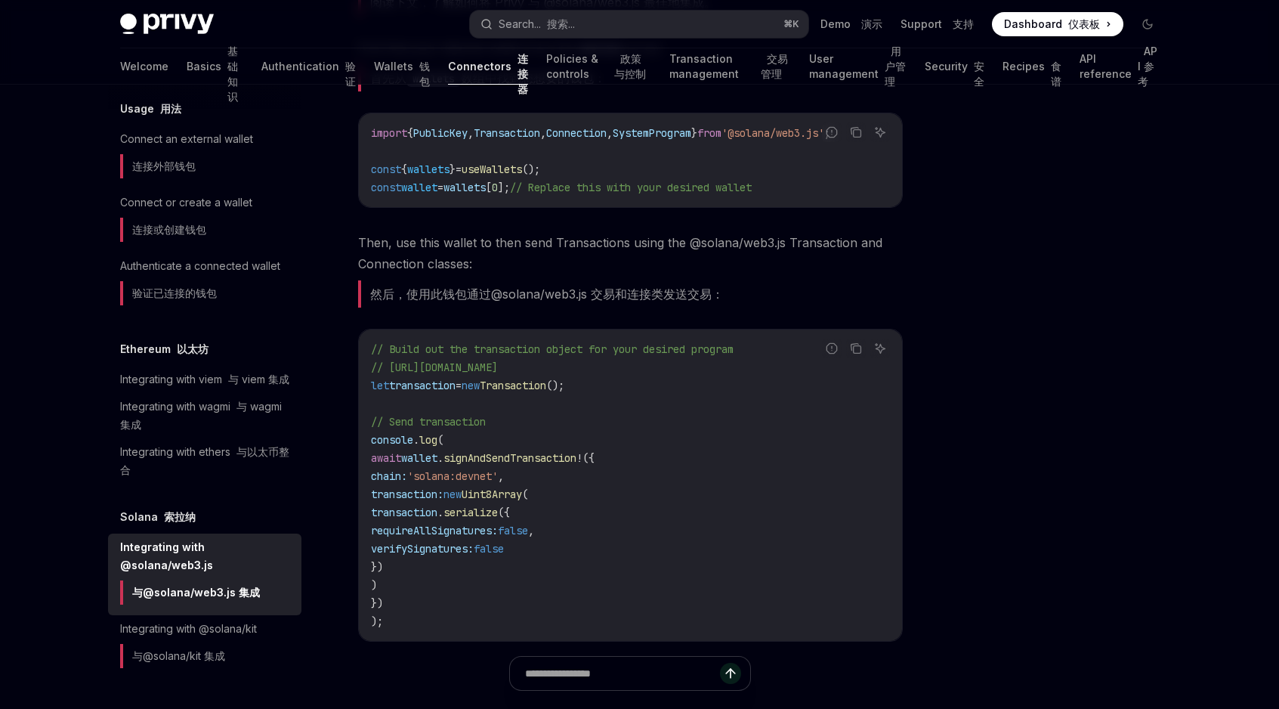
click at [499, 465] on span "signAndSendTransaction" at bounding box center [510, 458] width 133 height 14
click at [437, 465] on span "wallet" at bounding box center [419, 458] width 36 height 14
click at [516, 465] on span "signAndSendTransaction" at bounding box center [510, 458] width 133 height 14
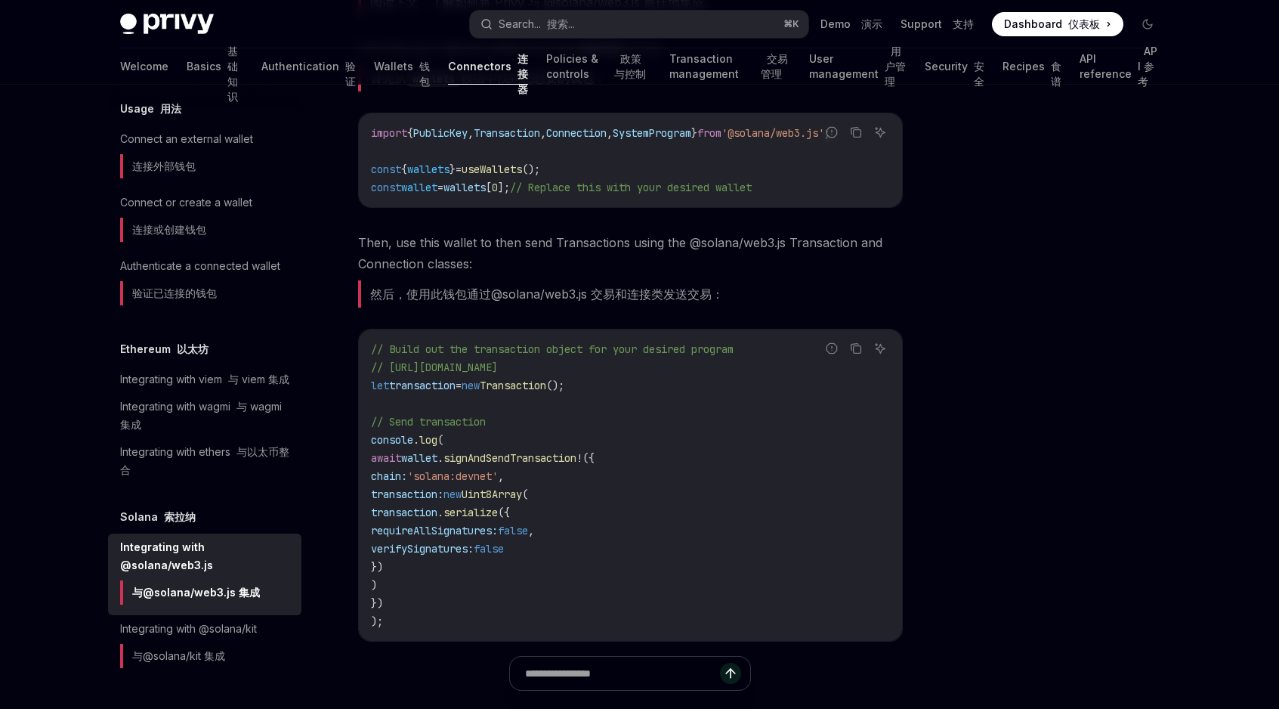
click at [432, 428] on span "// Send transaction" at bounding box center [428, 422] width 115 height 14
click at [402, 355] on span "// Build out the transaction object for your desired program" at bounding box center [552, 349] width 363 height 14
drag, startPoint x: 402, startPoint y: 355, endPoint x: 858, endPoint y: 366, distance: 455.7
click at [858, 366] on code "// Build out the transaction object for your desired program // [URL][DOMAIN_NA…" at bounding box center [630, 485] width 519 height 290
copy code "Build out the transaction object for your desired program // [URL][DOMAIN_NAME]"
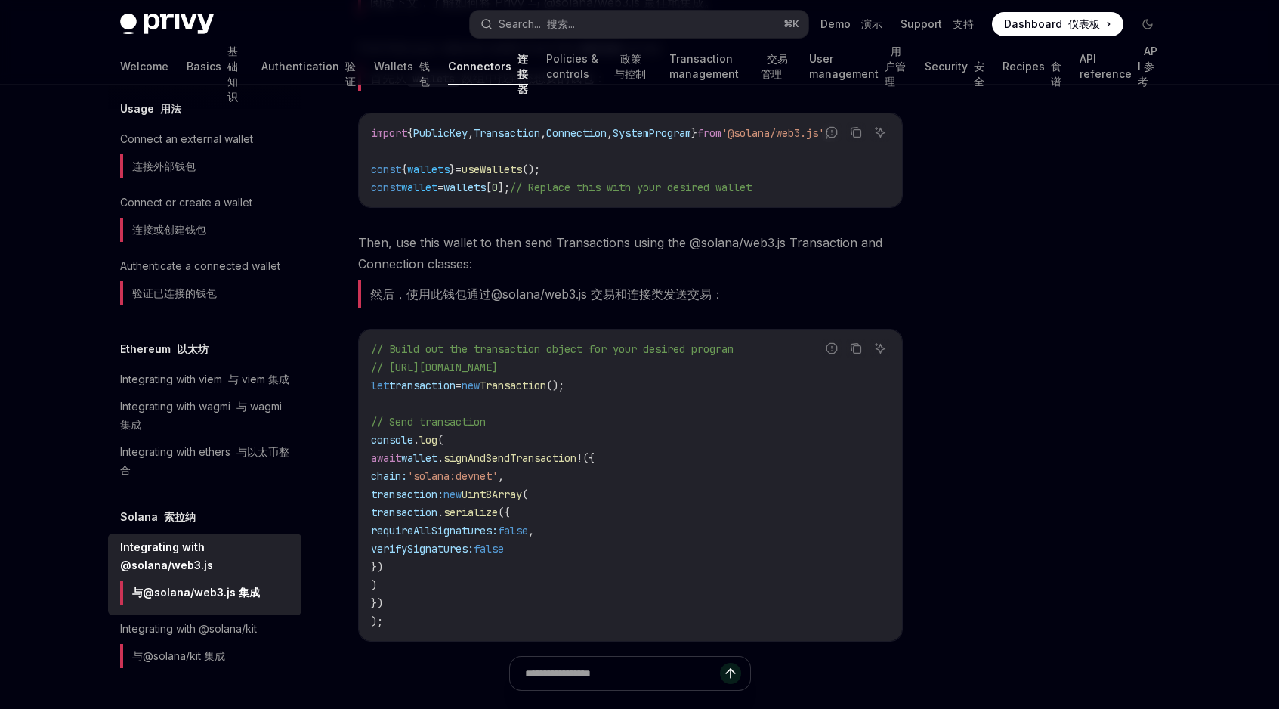
click at [498, 374] on span "// [URL][DOMAIN_NAME]" at bounding box center [434, 367] width 127 height 14
click at [546, 392] on span "Transaction" at bounding box center [513, 386] width 66 height 14
click at [395, 374] on span "// [URL][DOMAIN_NAME]" at bounding box center [434, 367] width 127 height 14
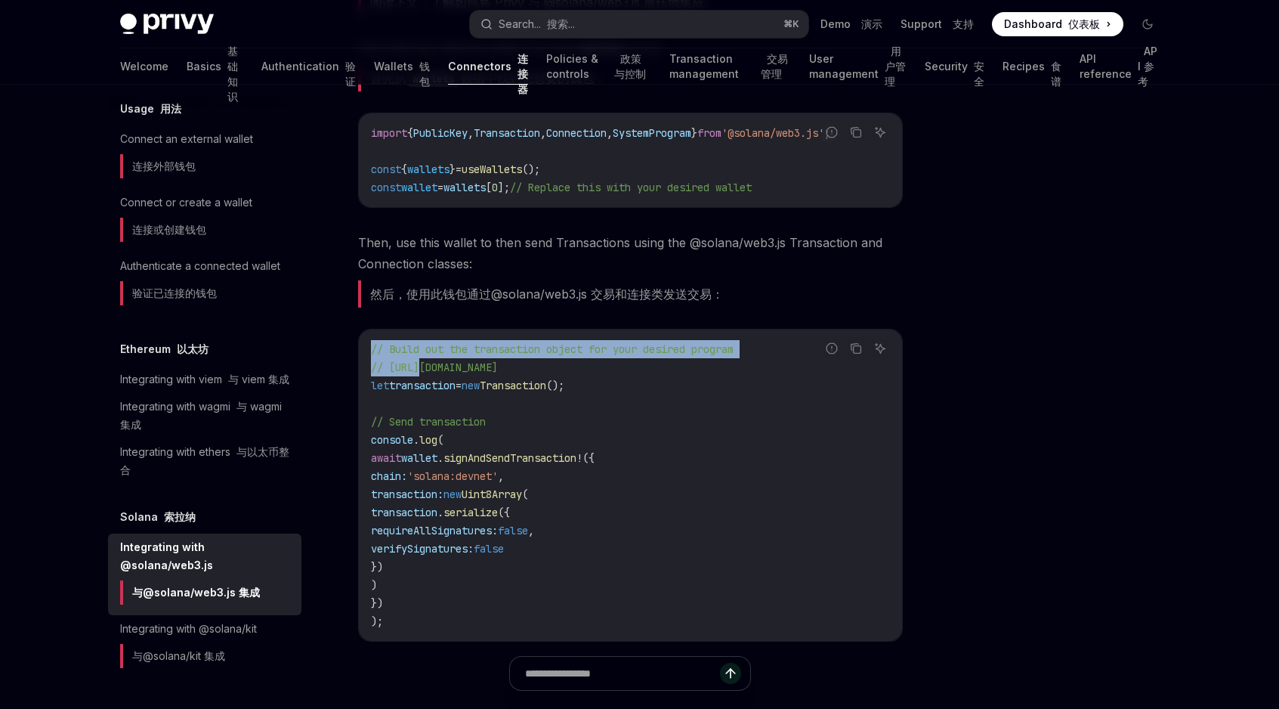
drag, startPoint x: 395, startPoint y: 375, endPoint x: 858, endPoint y: 379, distance: 463.2
click at [858, 379] on div "Report incorrect code 报告错误代码 Copy 复制 Ask AI 询问人工智能 // Build out the transaction…" at bounding box center [630, 485] width 545 height 313
click at [858, 379] on div "Ask AI 询问人工智能" at bounding box center [880, 371] width 95 height 15
drag, startPoint x: 858, startPoint y: 379, endPoint x: 514, endPoint y: 377, distance: 344.5
click at [514, 377] on div "Report incorrect code 报告错误代码 Copy 复制 Ask AI 询问人工智能 // Build out the transaction…" at bounding box center [630, 485] width 545 height 313
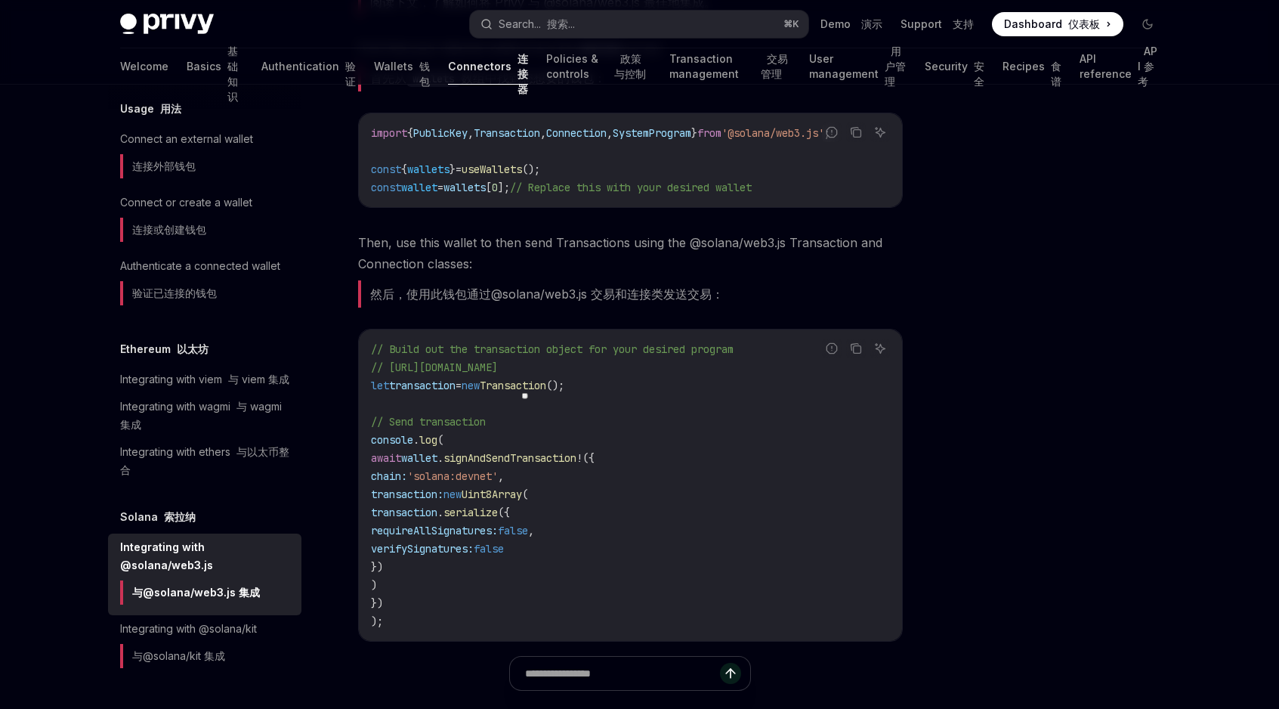
click at [435, 374] on span "// [URL][DOMAIN_NAME]" at bounding box center [434, 367] width 127 height 14
drag, startPoint x: 385, startPoint y: 376, endPoint x: 839, endPoint y: 377, distance: 454.1
click at [839, 377] on div "Report incorrect code 报告错误代码 Copy 复制 Ask AI 询问人工智能 // Build out the transaction…" at bounding box center [630, 485] width 545 height 313
click at [839, 377] on div "Ask AI 询问人工智能" at bounding box center [880, 371] width 95 height 15
drag, startPoint x: 867, startPoint y: 376, endPoint x: 514, endPoint y: 372, distance: 352.9
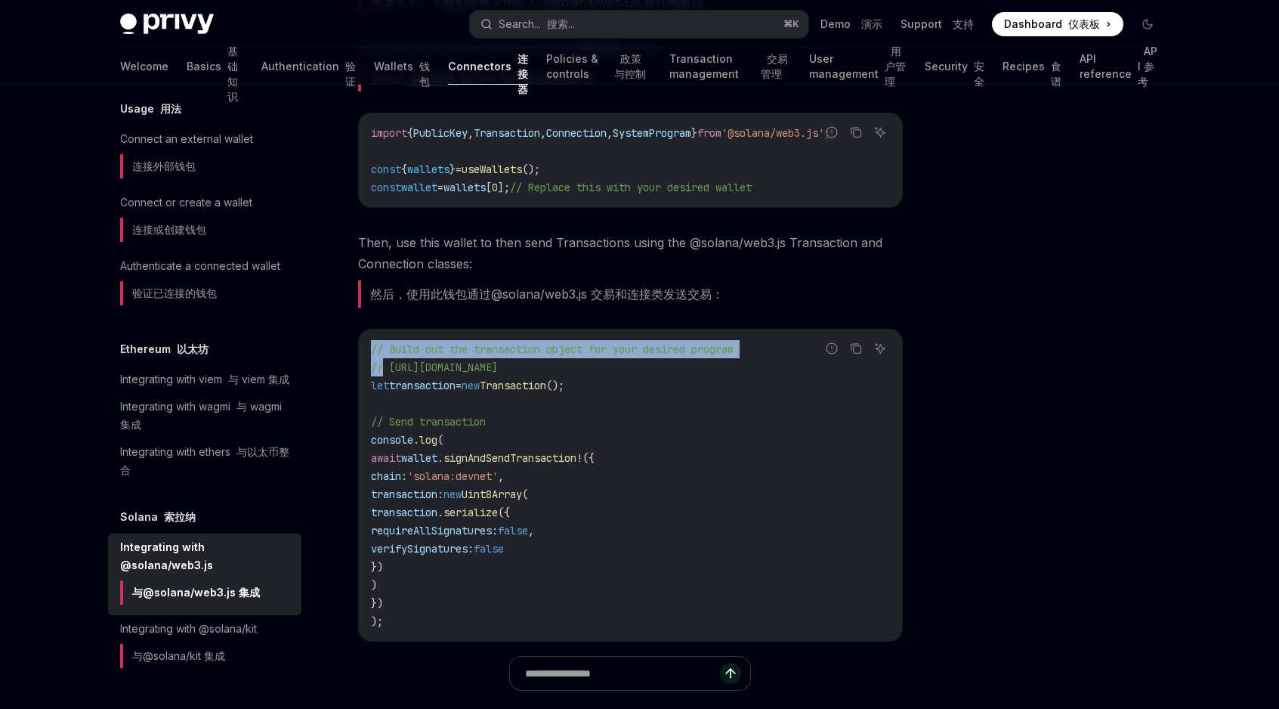
click at [514, 372] on div "Report incorrect code 报告错误代码 Copy 复制 Ask AI 询问人工智能 // Build out the transaction…" at bounding box center [630, 485] width 545 height 313
click at [373, 364] on code "// Build out the transaction object for your desired program // [URL][DOMAIN_NA…" at bounding box center [630, 485] width 519 height 290
drag, startPoint x: 388, startPoint y: 373, endPoint x: 814, endPoint y: 376, distance: 425.4
click at [814, 376] on div "Report incorrect code 报告错误代码 Copy 复制 Ask AI 询问人工智能 // Build out the transaction…" at bounding box center [630, 485] width 545 height 313
click at [463, 374] on span "// [URL][DOMAIN_NAME]" at bounding box center [434, 367] width 127 height 14
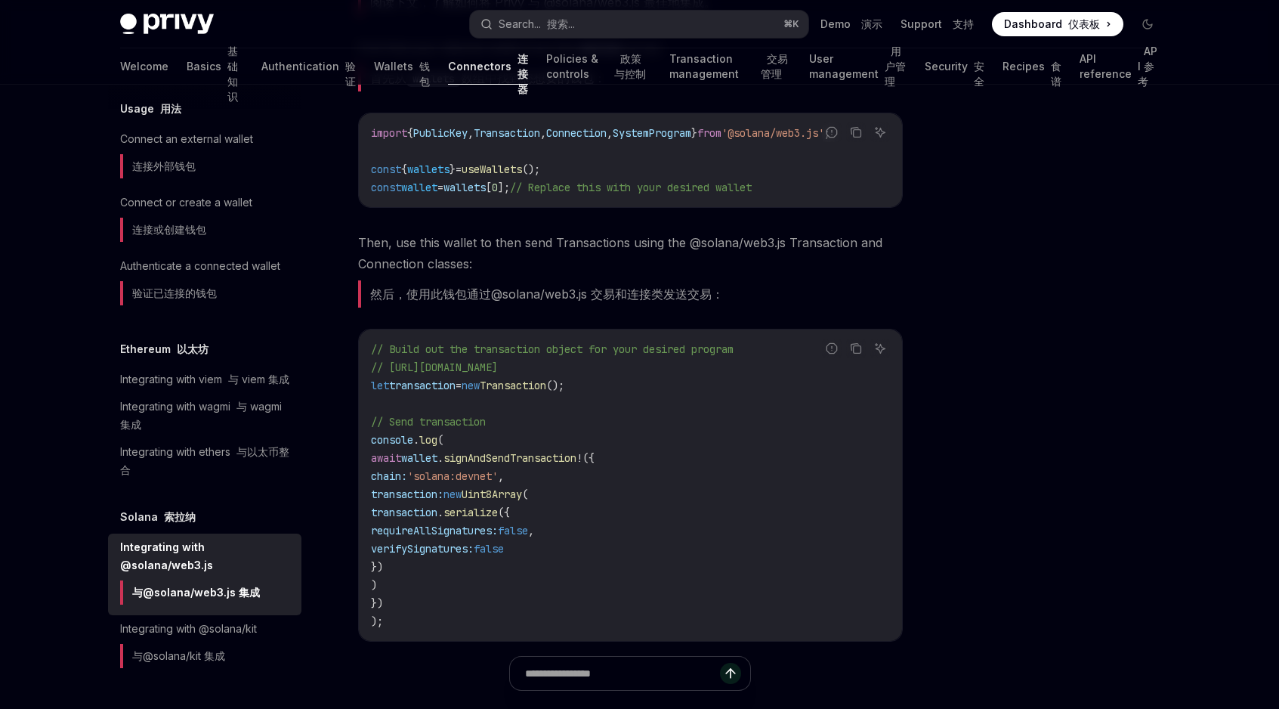
drag, startPoint x: 385, startPoint y: 373, endPoint x: 744, endPoint y: 374, distance: 358.9
click at [498, 374] on span "// [URL][DOMAIN_NAME]" at bounding box center [434, 367] width 127 height 14
copy span "[URL][DOMAIN_NAME]"
click at [614, 438] on code "// Build out the transaction object for your desired program // [URL][DOMAIN_NA…" at bounding box center [630, 485] width 519 height 290
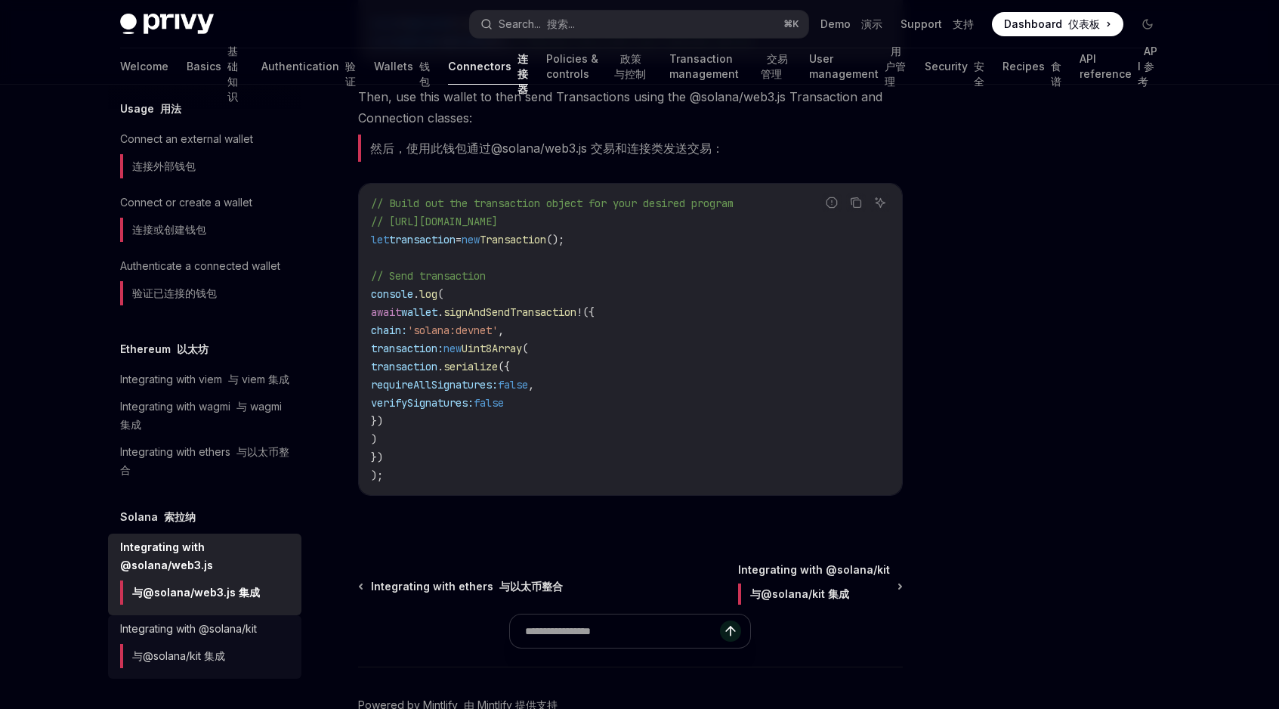
scroll to position [719, 0]
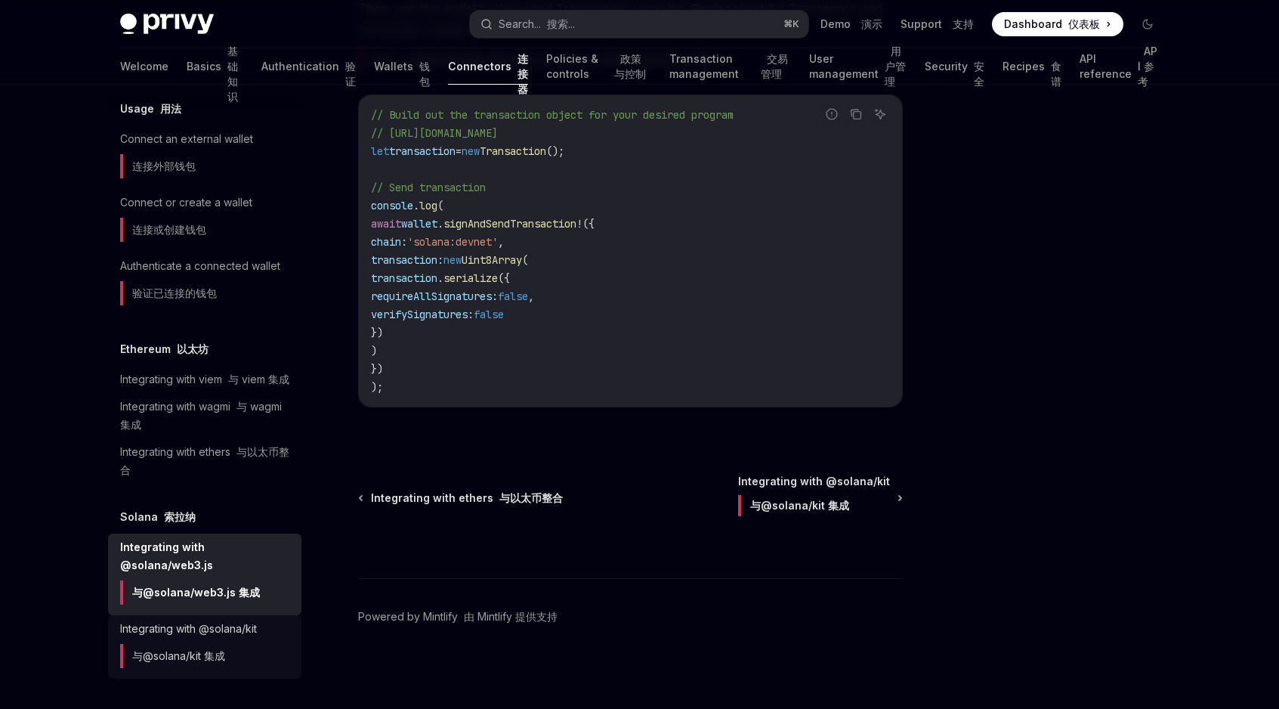
click at [236, 617] on link "Integrating with @solana/kit 与@solana/kit 集成" at bounding box center [204, 646] width 193 height 63
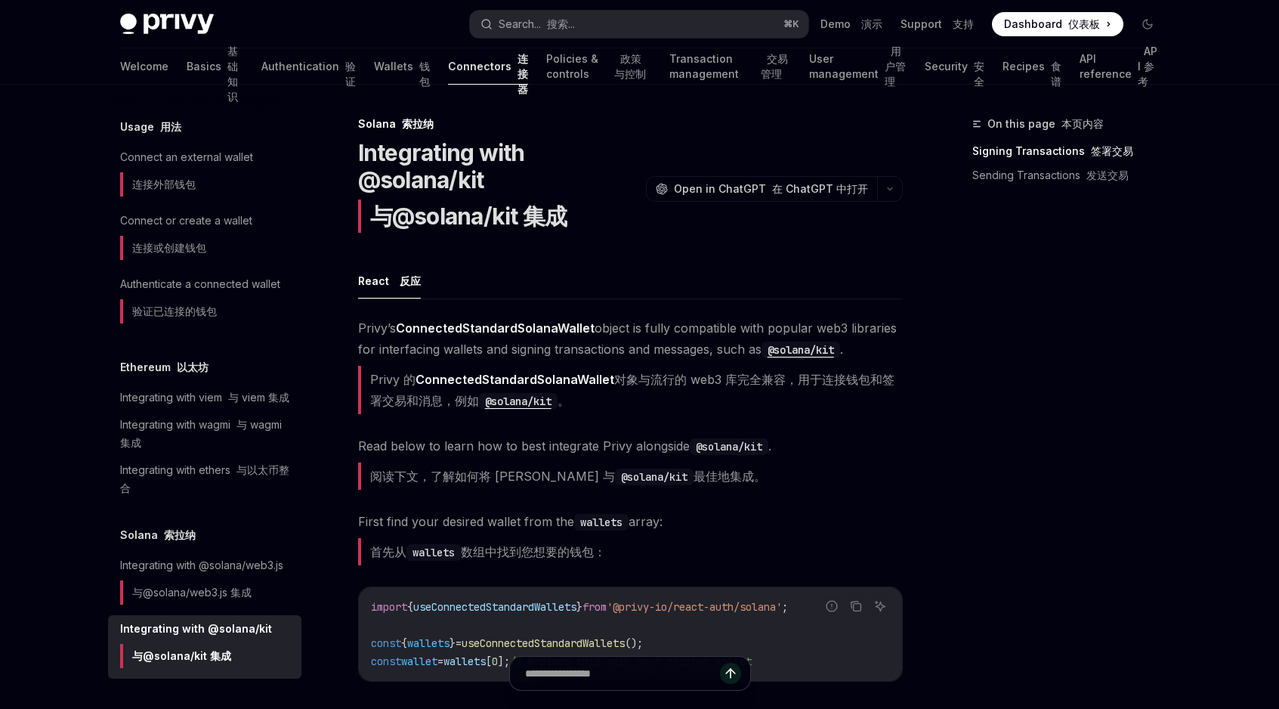
click at [415, 366] on font "Privy 的 ConnectedStandardSolanaWallet 对象与流行的 web3 库完全兼容，用于连接钱包和签署交易和消息，例如 @sola…" at bounding box center [630, 390] width 545 height 48
click at [380, 378] on font "Privy 的 ConnectedStandardSolanaWallet 对象与流行的 web3 库完全兼容，用于连接钱包和签署交易和消息，例如 @sola…" at bounding box center [632, 390] width 524 height 36
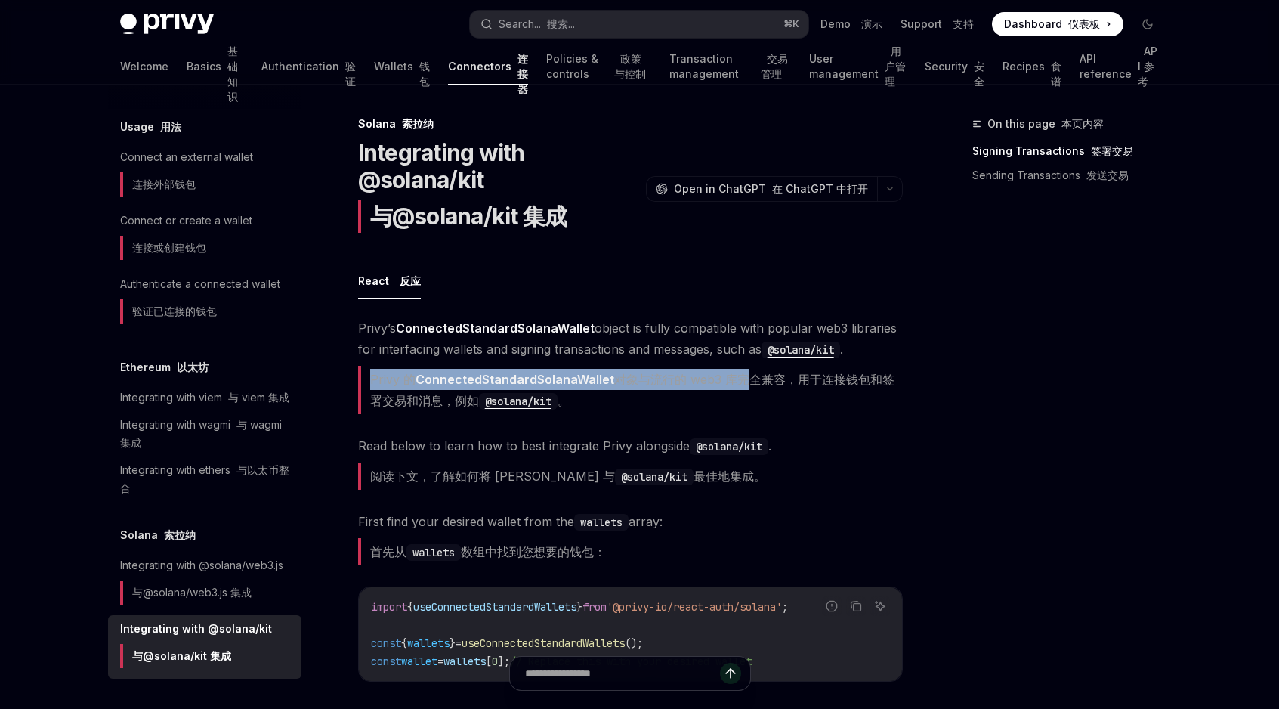
drag, startPoint x: 380, startPoint y: 378, endPoint x: 725, endPoint y: 376, distance: 344.5
click at [724, 378] on font "Privy 的 ConnectedStandardSolanaWallet 对象与流行的 web3 库完全兼容，用于连接钱包和签署交易和消息，例如 @sola…" at bounding box center [632, 390] width 524 height 36
click at [725, 376] on font "Privy 的 ConnectedStandardSolanaWallet 对象与流行的 web3 库完全兼容，用于连接钱包和签署交易和消息，例如 @sola…" at bounding box center [632, 390] width 524 height 36
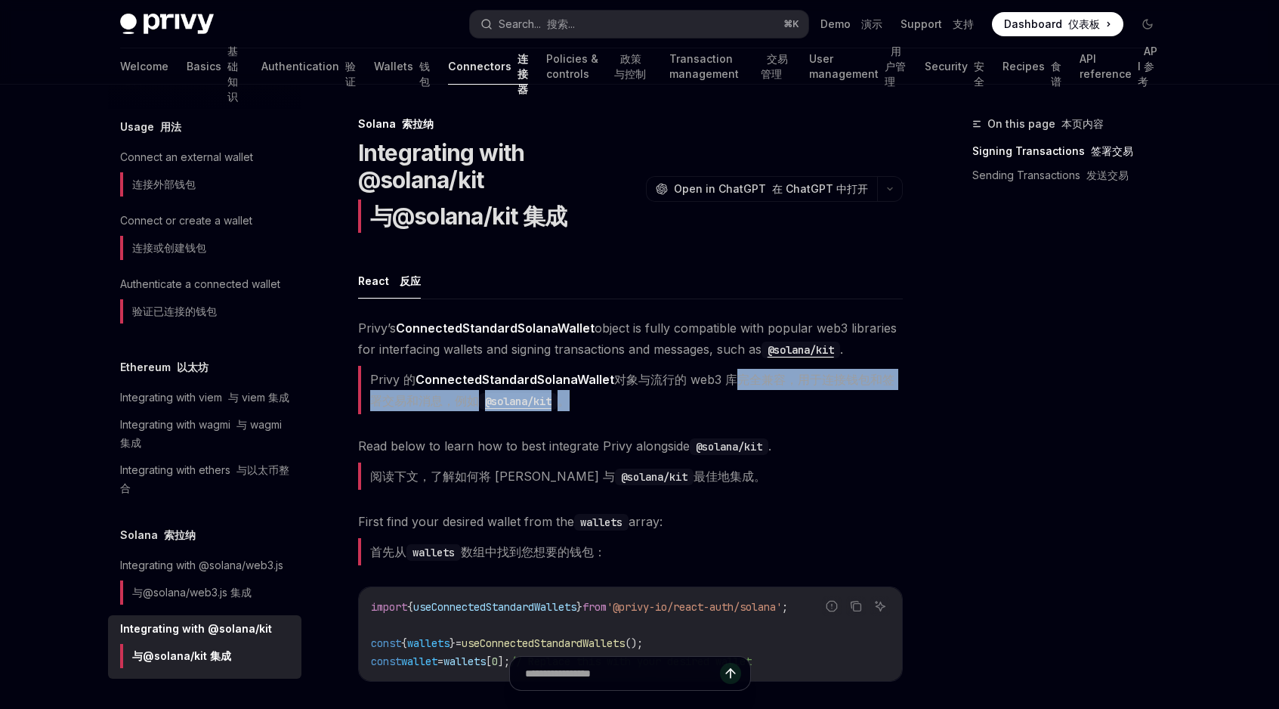
scroll to position [0, 16]
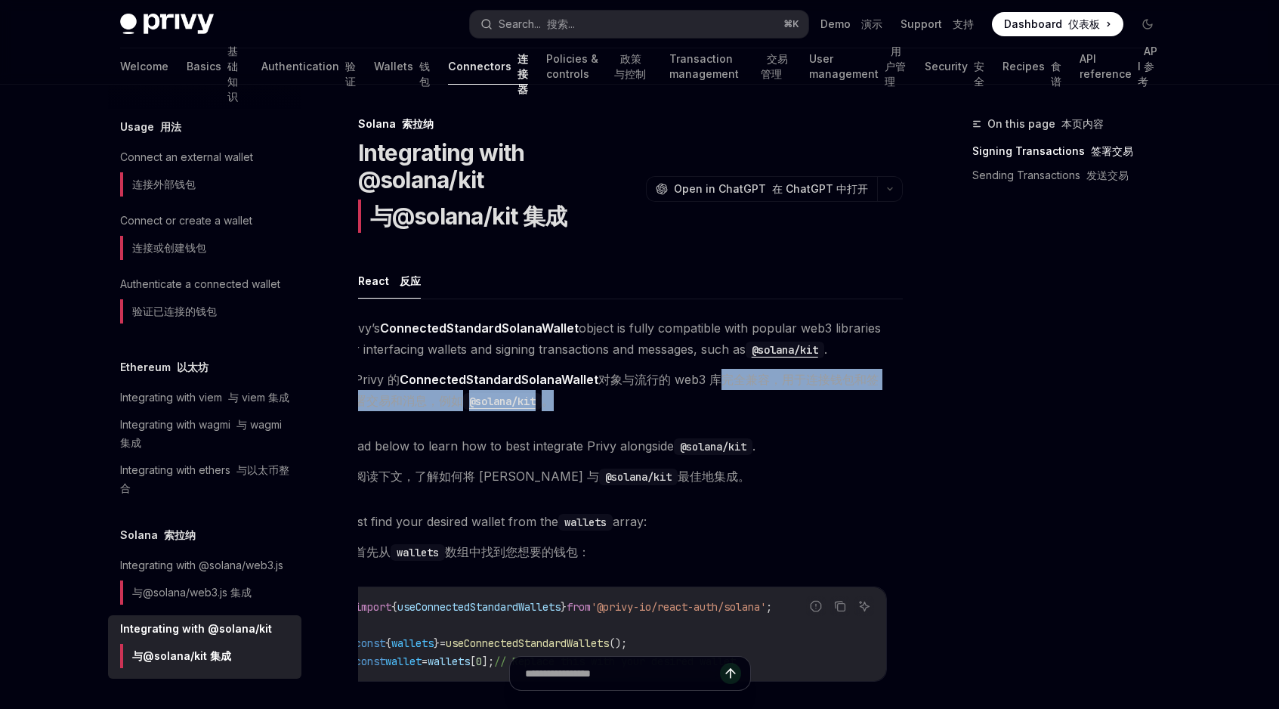
drag, startPoint x: 725, startPoint y: 376, endPoint x: 648, endPoint y: 416, distance: 87.2
click at [653, 416] on span "[PERSON_NAME] ConnectedStandardSolanaWallet object is fully compatible with pop…" at bounding box center [614, 368] width 545 height 103
click at [648, 416] on span "[PERSON_NAME] ConnectedStandardSolanaWallet object is fully compatible with pop…" at bounding box center [614, 368] width 545 height 103
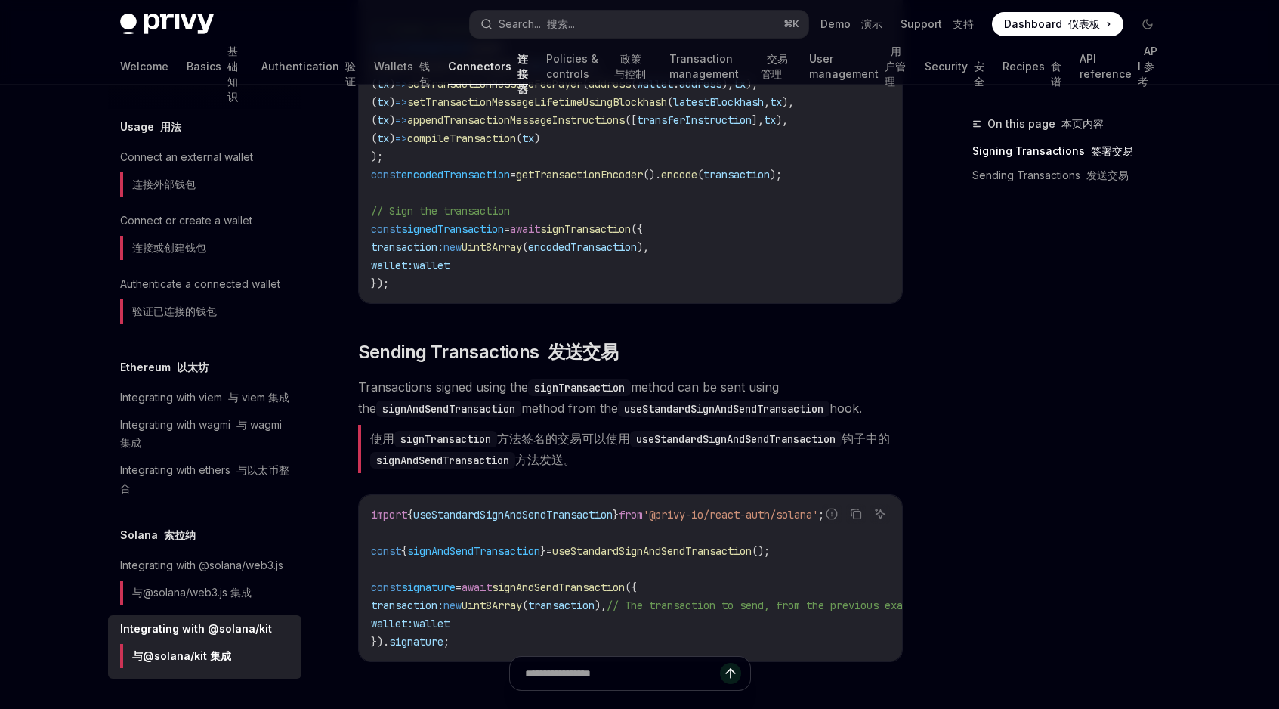
scroll to position [1624, 0]
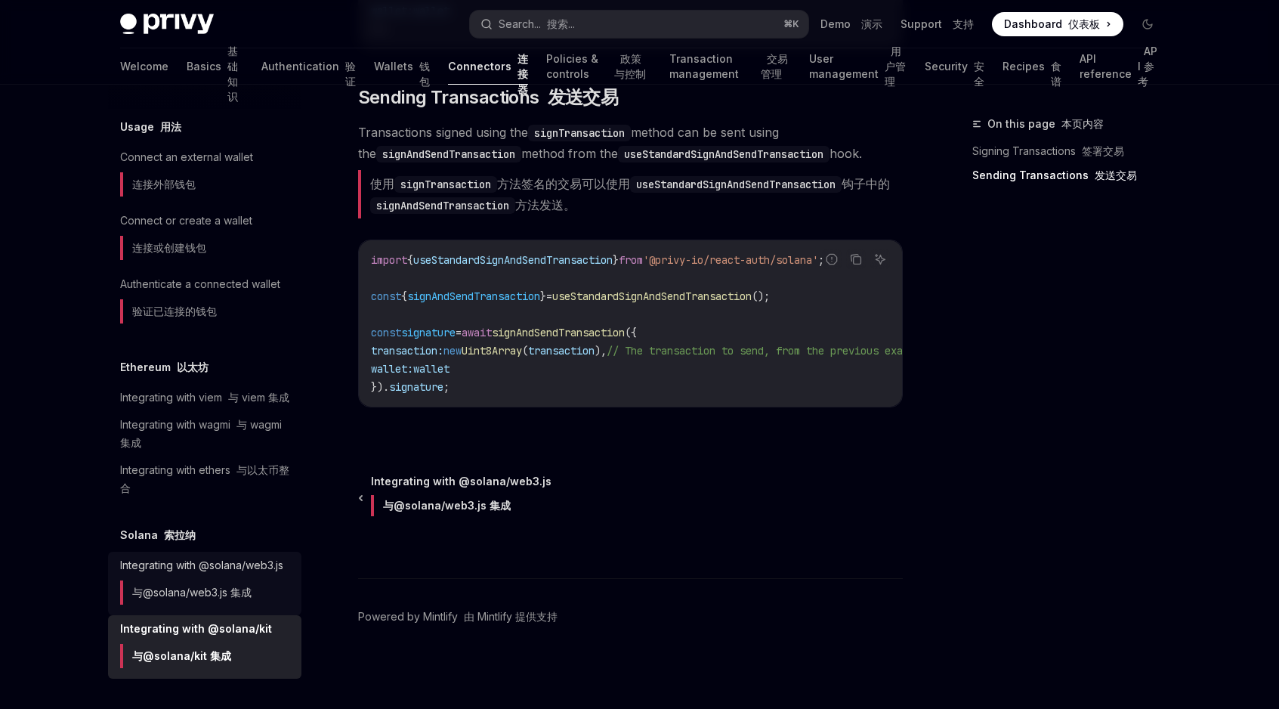
click at [184, 573] on div "Integrating with @solana/web3.js 与@solana/web3.js 集成" at bounding box center [201, 583] width 163 height 54
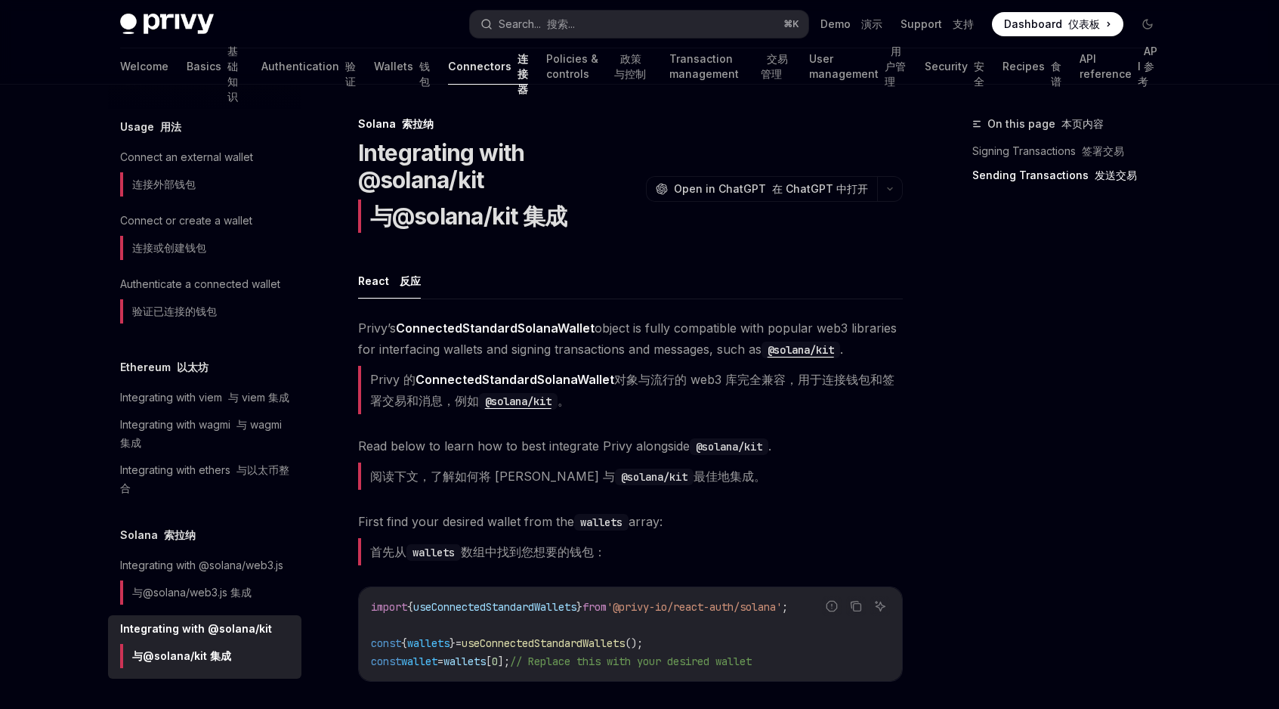
type textarea "*"
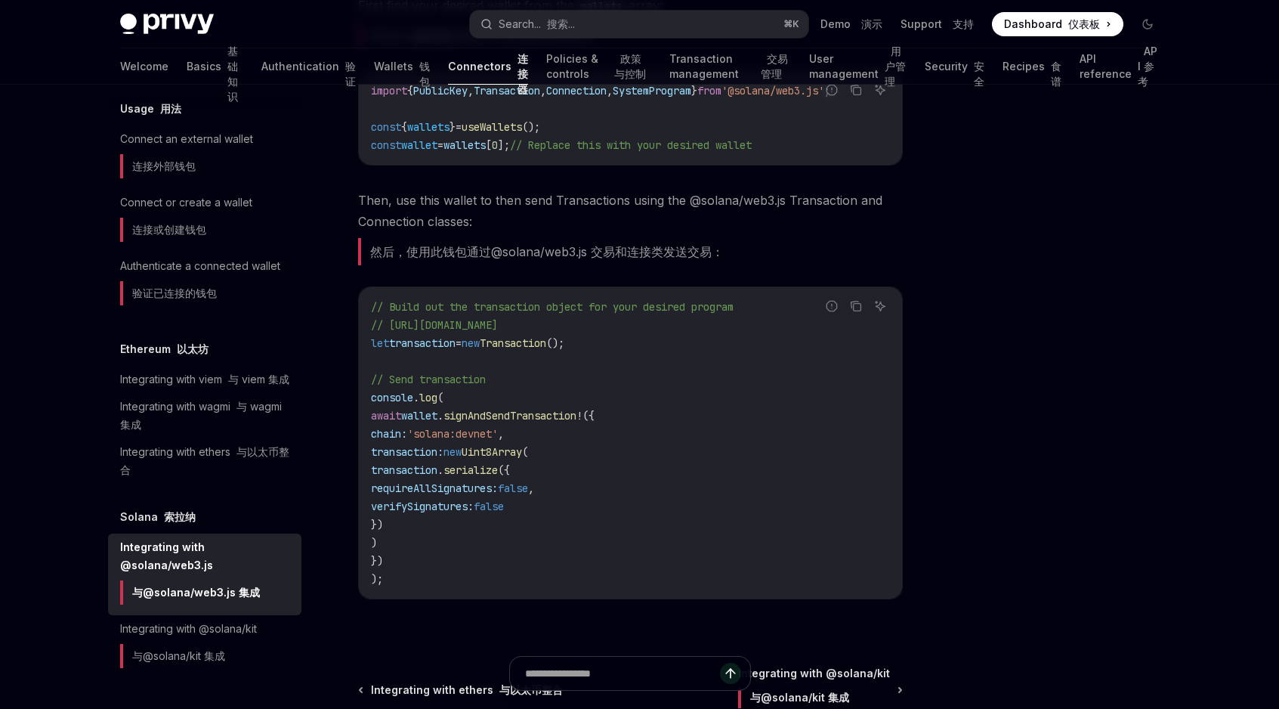
scroll to position [521, 0]
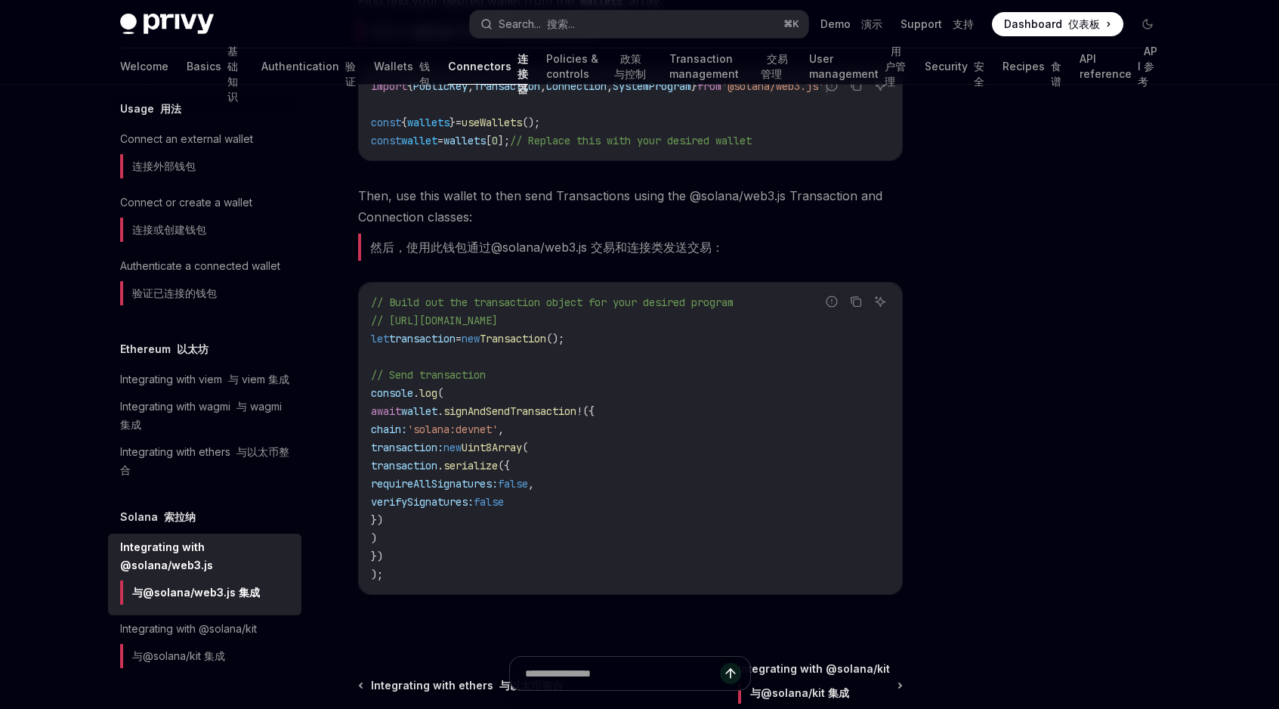
click at [485, 418] on span "signAndSendTransaction" at bounding box center [510, 411] width 133 height 14
click at [437, 418] on span "wallet" at bounding box center [419, 411] width 36 height 14
drag, startPoint x: 441, startPoint y: 419, endPoint x: 559, endPoint y: 419, distance: 117.9
click at [559, 418] on span "await wallet . signAndSendTransaction ! ({" at bounding box center [483, 411] width 224 height 14
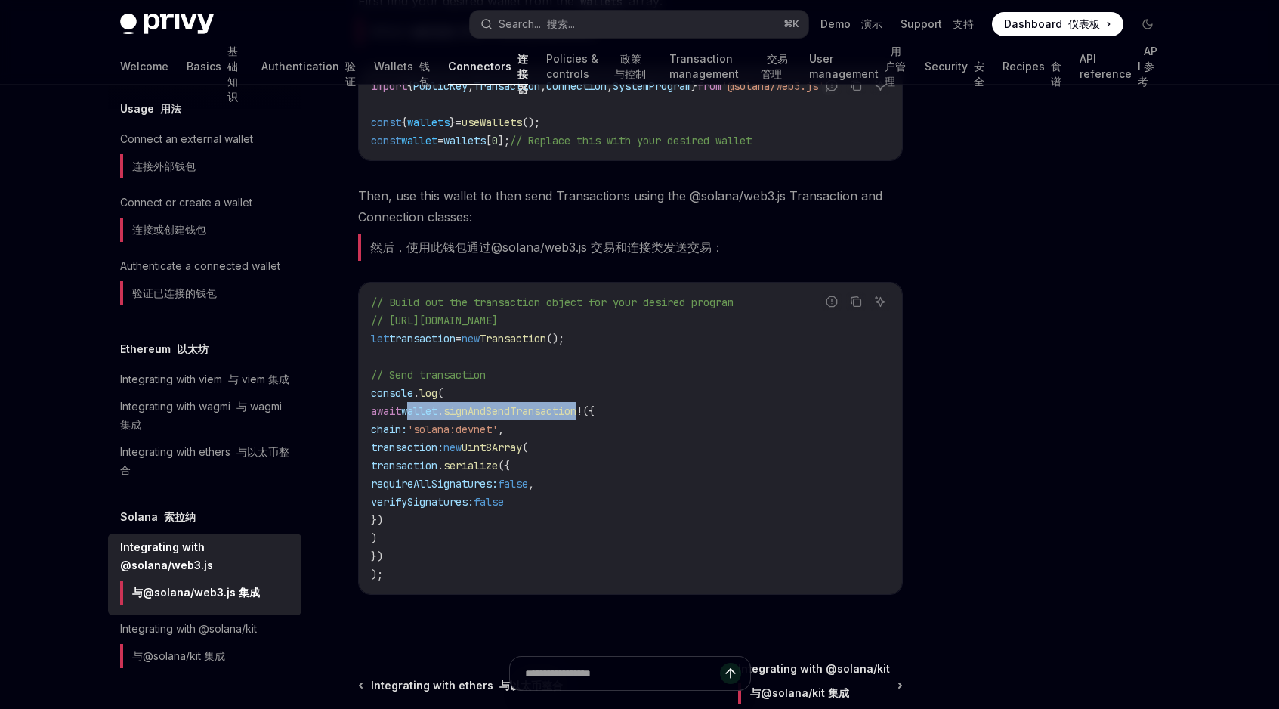
click at [559, 418] on span "signAndSendTransaction" at bounding box center [510, 411] width 133 height 14
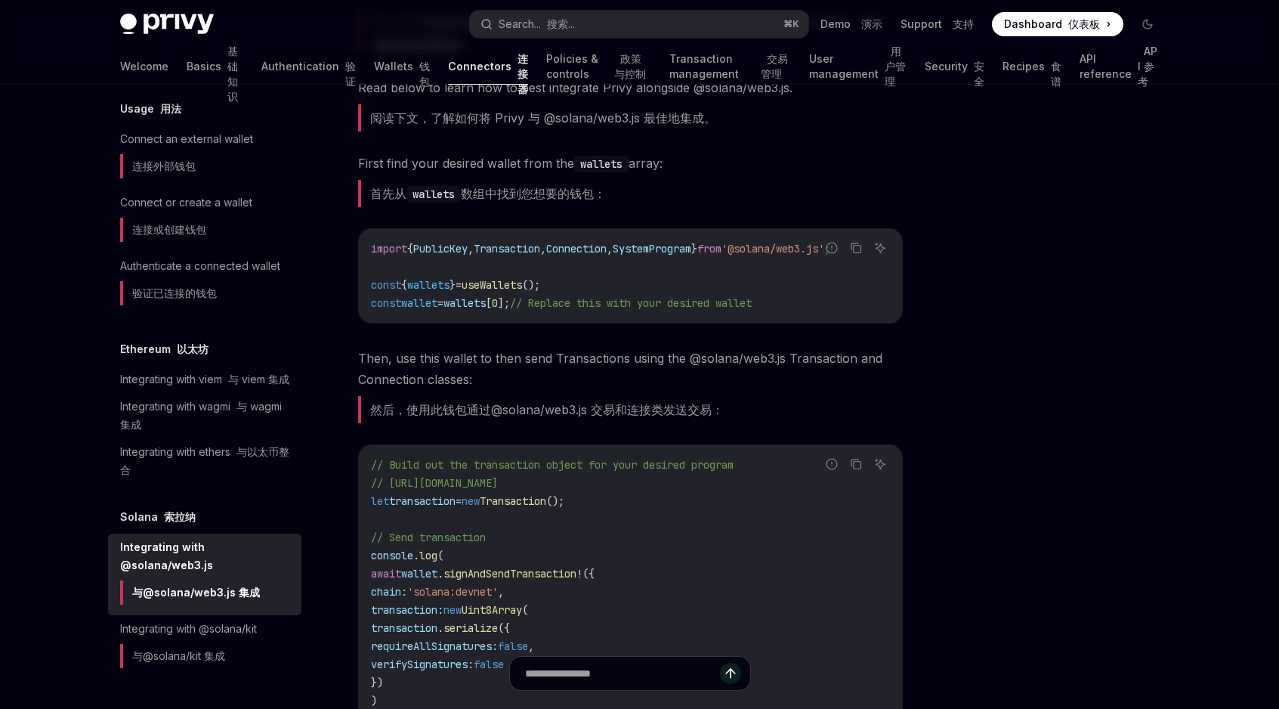
scroll to position [338, 0]
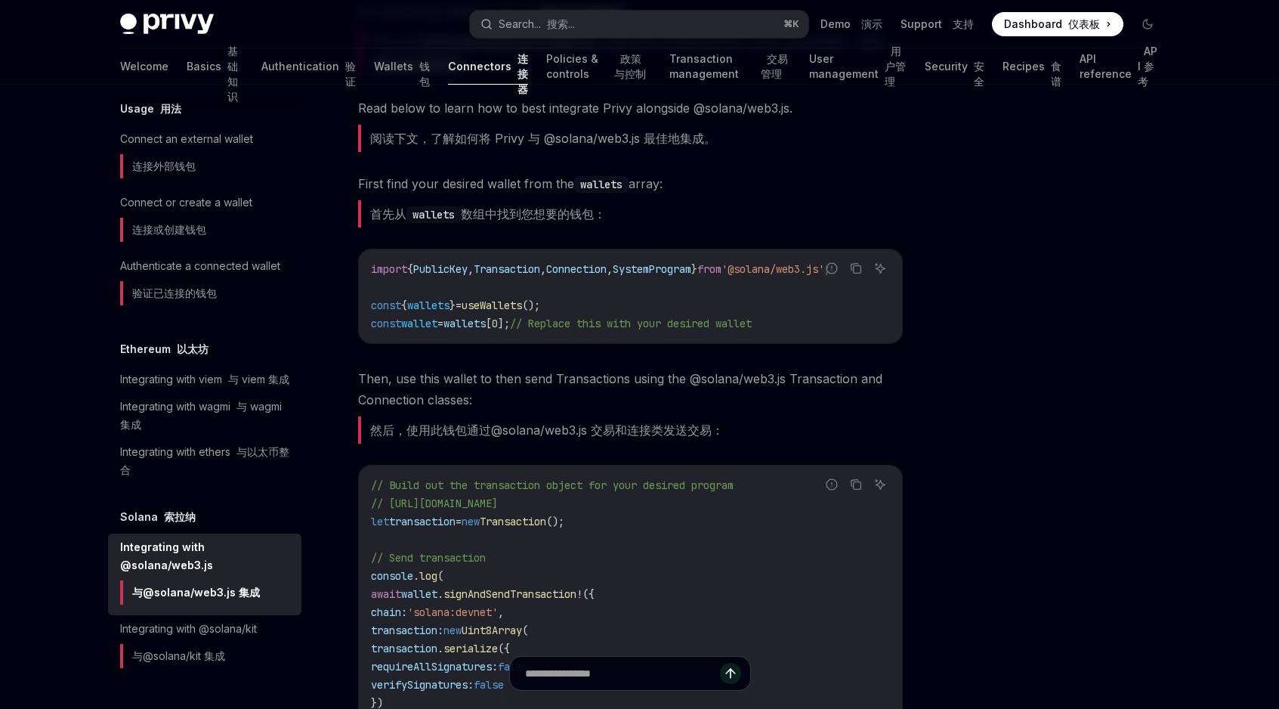
click at [521, 308] on span "useWallets" at bounding box center [492, 305] width 60 height 14
copy span "useWallets"
click at [627, 312] on code "import { PublicKey , Transaction , Connection , SystemProgram } from '@solana/w…" at bounding box center [630, 296] width 519 height 73
drag, startPoint x: 627, startPoint y: 312, endPoint x: 512, endPoint y: 312, distance: 114.8
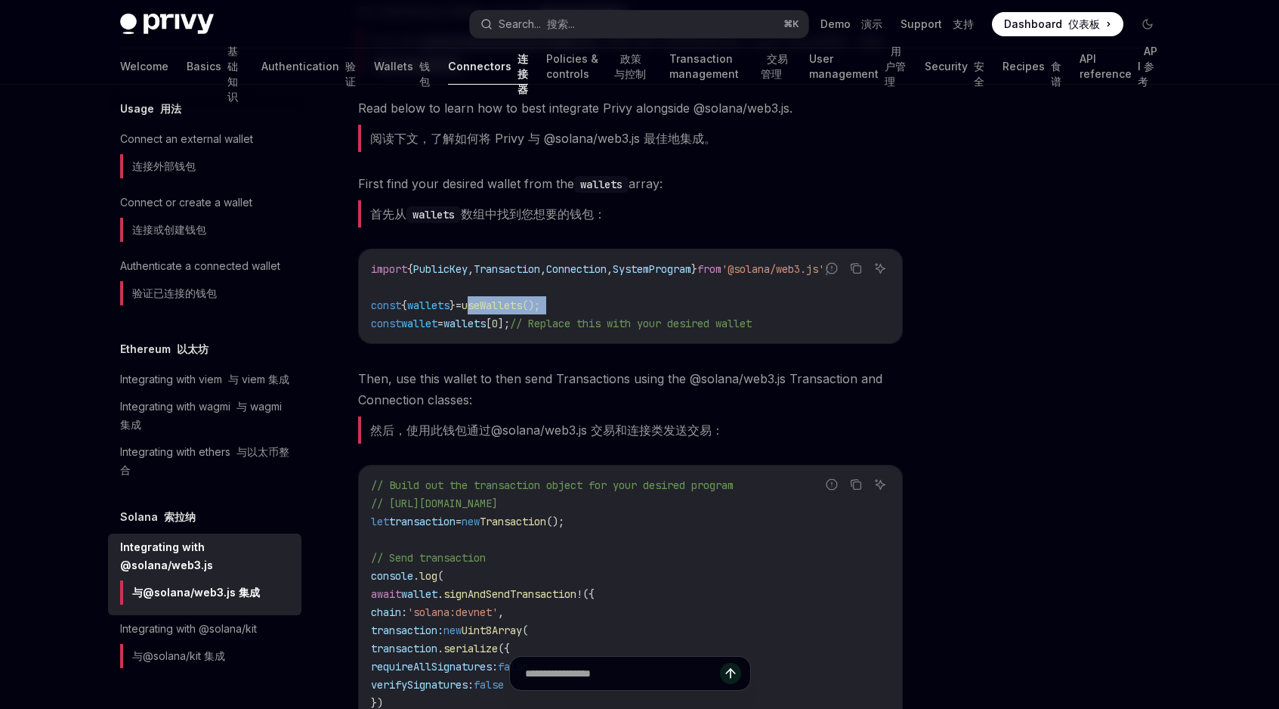
click at [512, 312] on code "import { PublicKey , Transaction , Connection , SystemProgram } from '@solana/w…" at bounding box center [630, 296] width 519 height 73
